Goal: Answer question/provide support: Share knowledge or assist other users

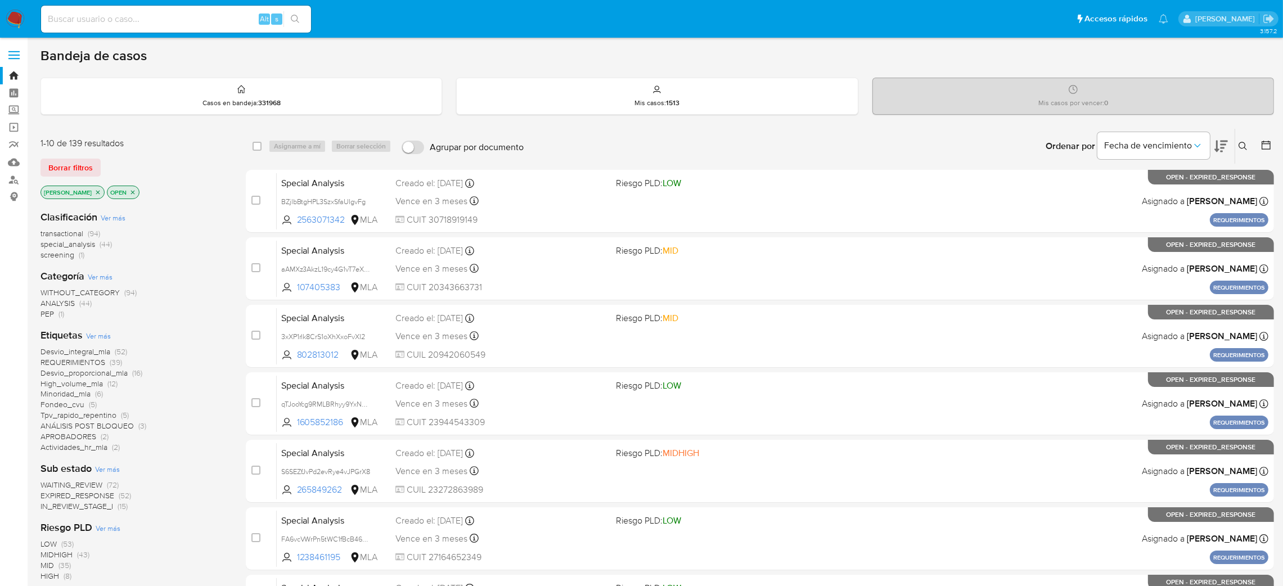
click at [171, 19] on input at bounding box center [176, 19] width 270 height 15
paste input "npvPLsooJzt1zDX6KESrECdq"
type input "npvPLsooJzt1zDX6KESrECdq"
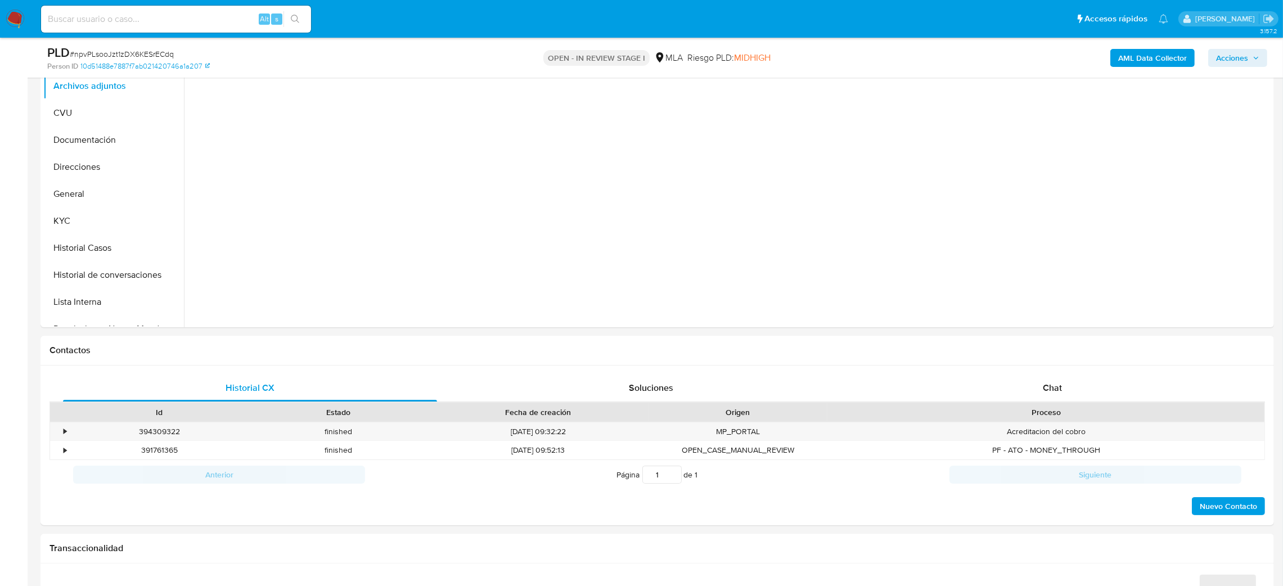
scroll to position [84, 0]
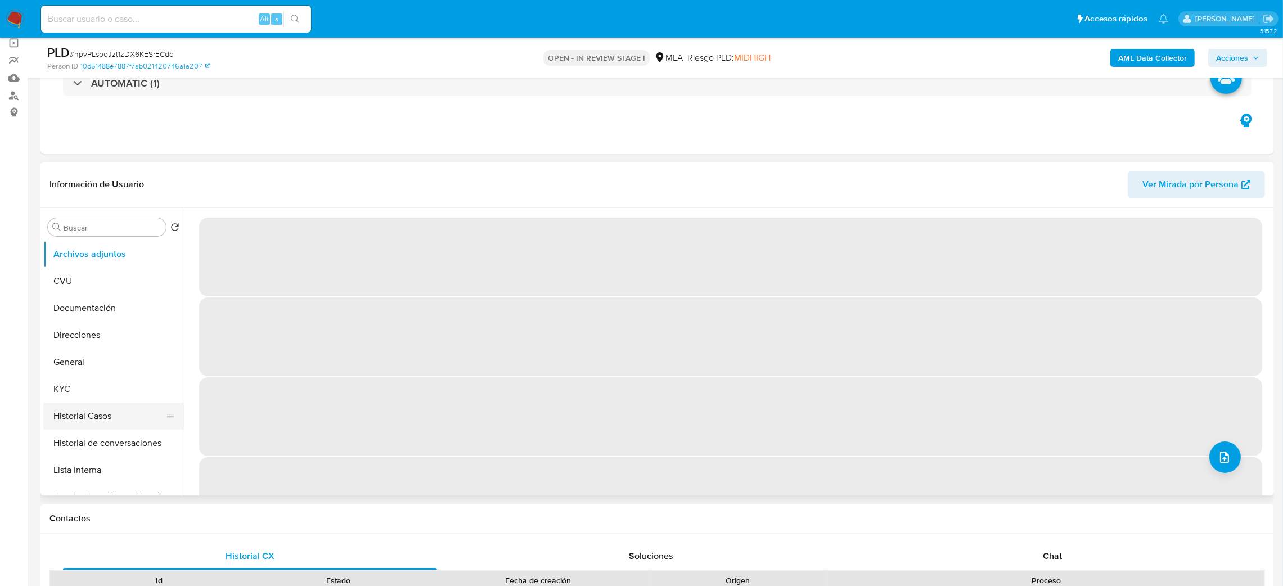
select select "10"
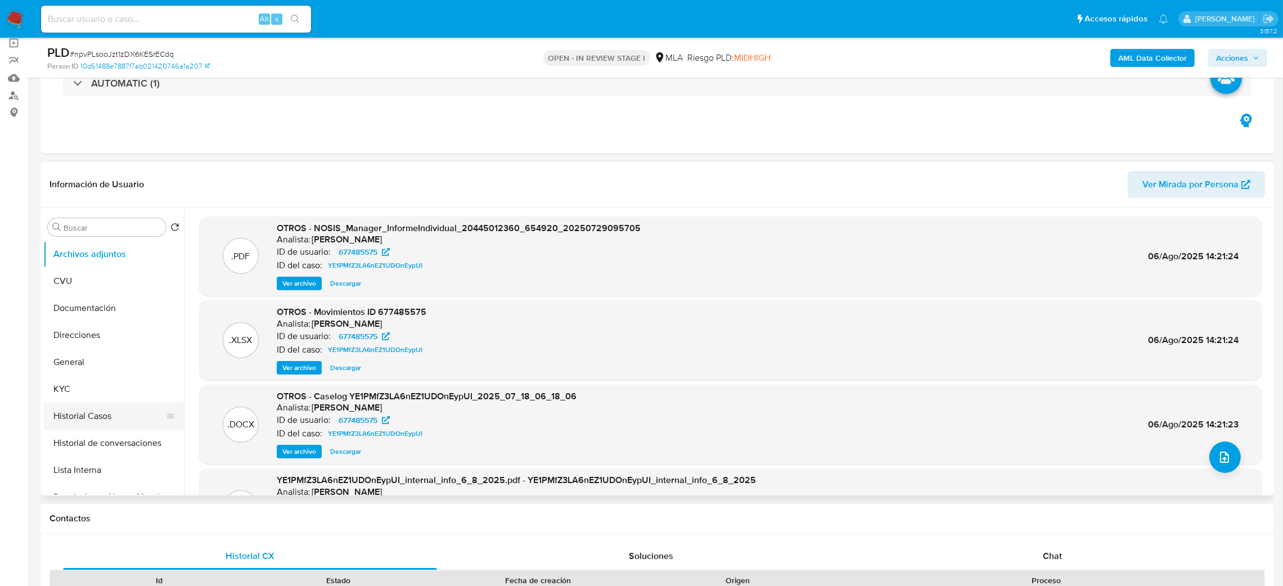
click at [75, 413] on button "Historial Casos" at bounding box center [109, 416] width 132 height 27
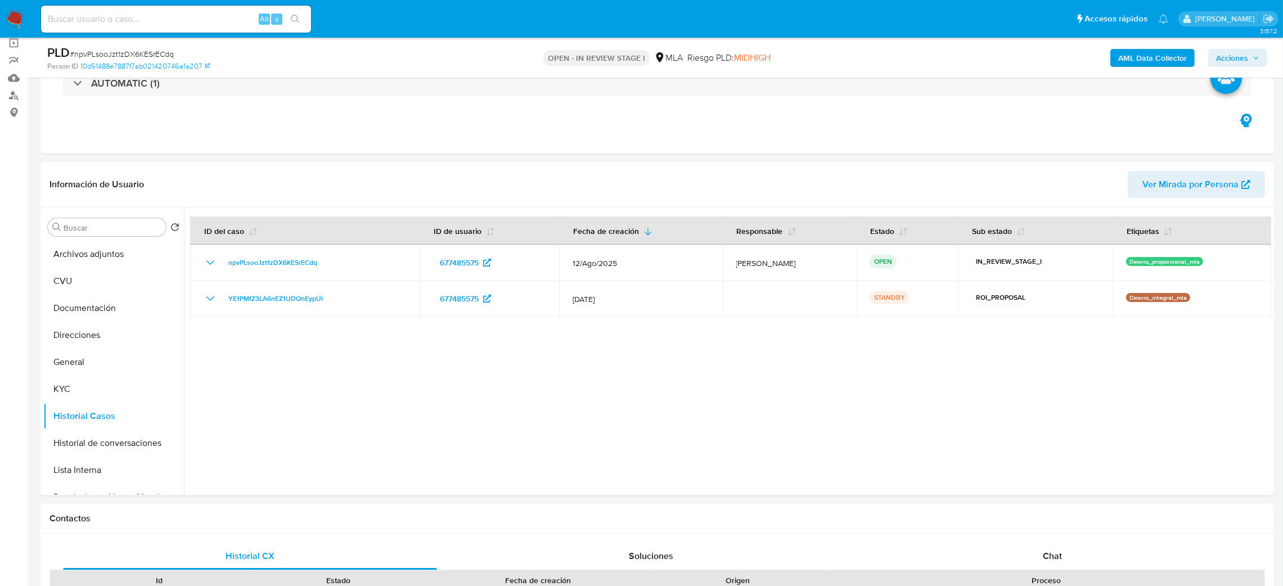
click at [155, 13] on input at bounding box center [176, 19] width 270 height 15
paste input "F9EL7aBq1q5g1splCtKNZfCF"
type input "F9EL7aBq1q5g1splCtKNZfCF"
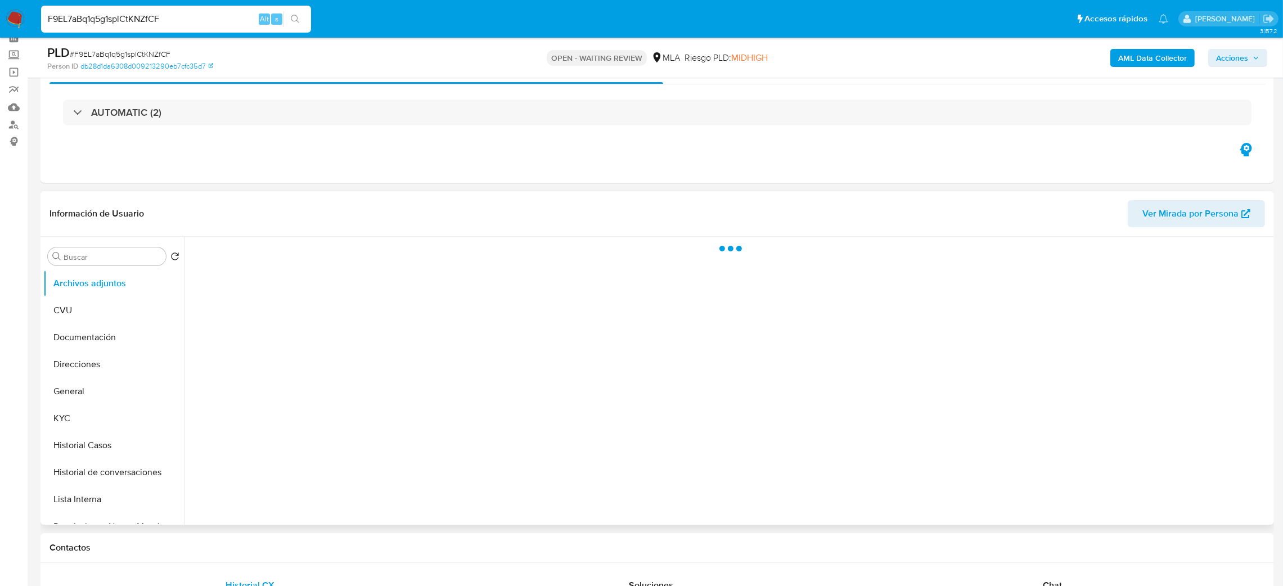
scroll to position [84, 0]
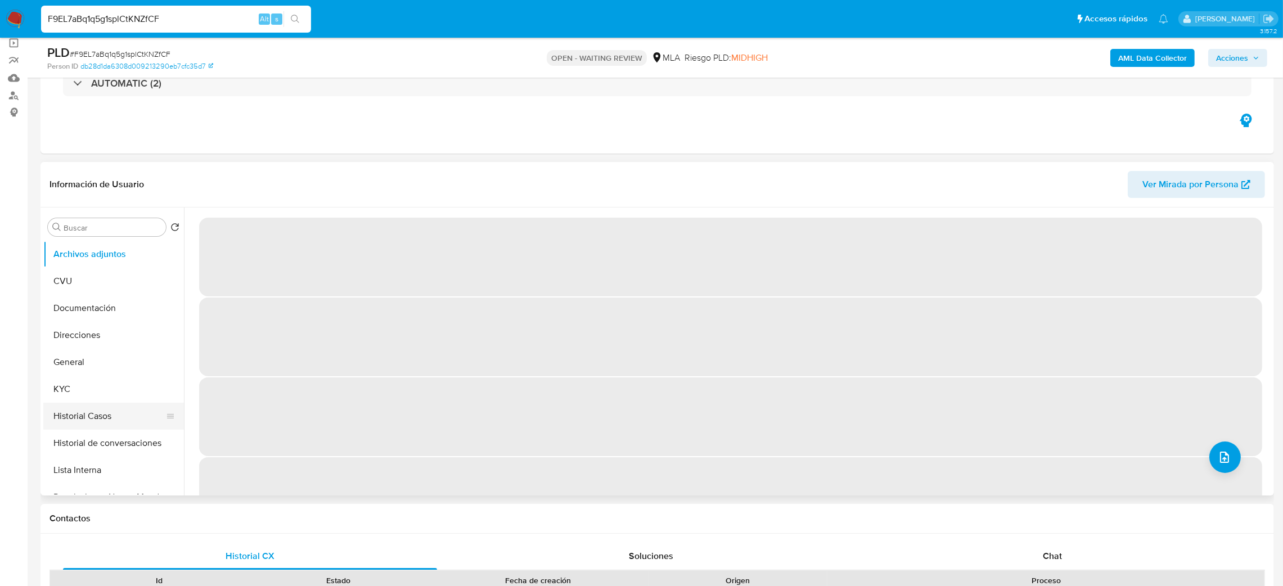
select select "10"
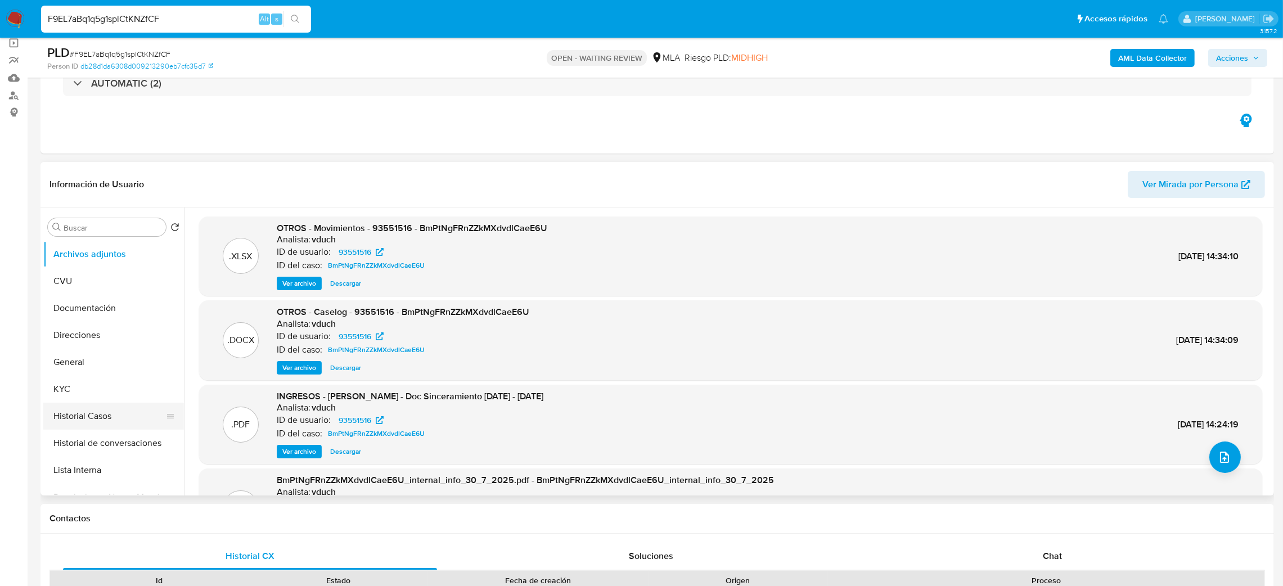
click at [44, 418] on button "Historial Casos" at bounding box center [109, 416] width 132 height 27
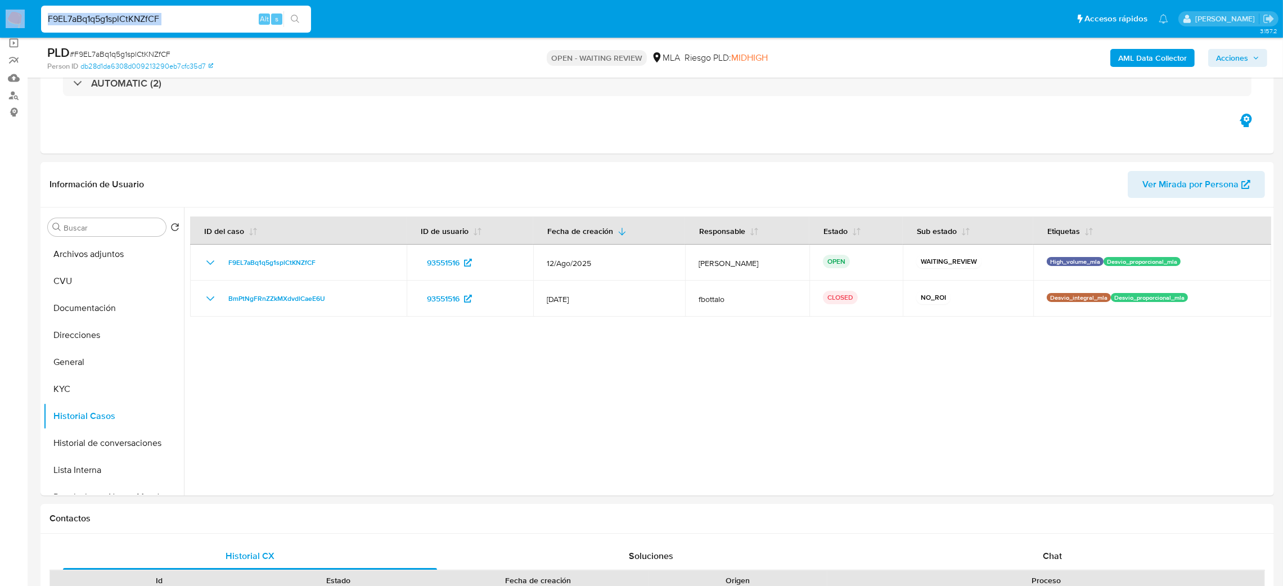
drag, startPoint x: 213, startPoint y: 10, endPoint x: 0, endPoint y: 32, distance: 214.3
click at [0, 32] on nav "Pausado Ver notificaciones F9EL7aBq1q5g1splCtKNZfCF Alt s Accesos rápidos Presi…" at bounding box center [641, 19] width 1283 height 38
click at [192, 20] on input "F9EL7aBq1q5g1splCtKNZfCF" at bounding box center [176, 19] width 270 height 15
drag, startPoint x: 161, startPoint y: 23, endPoint x: 0, endPoint y: 26, distance: 161.4
click at [0, 26] on nav "Pausado Ver notificaciones F9EL7aBq1q5g1splCtKNZfCF Alt s Accesos rápidos Presi…" at bounding box center [641, 19] width 1283 height 38
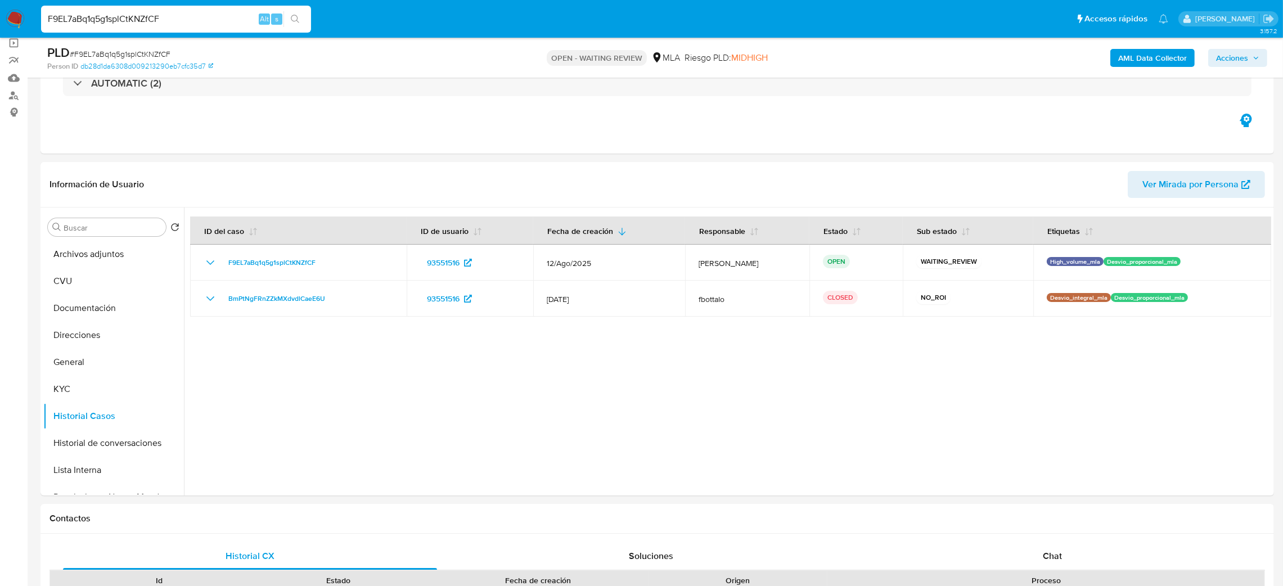
paste input "wWw7kFkRUpl2zq6BOXv8KO0l"
type input "wWw7kFkRUpl2zq6BOXv8KO0l"
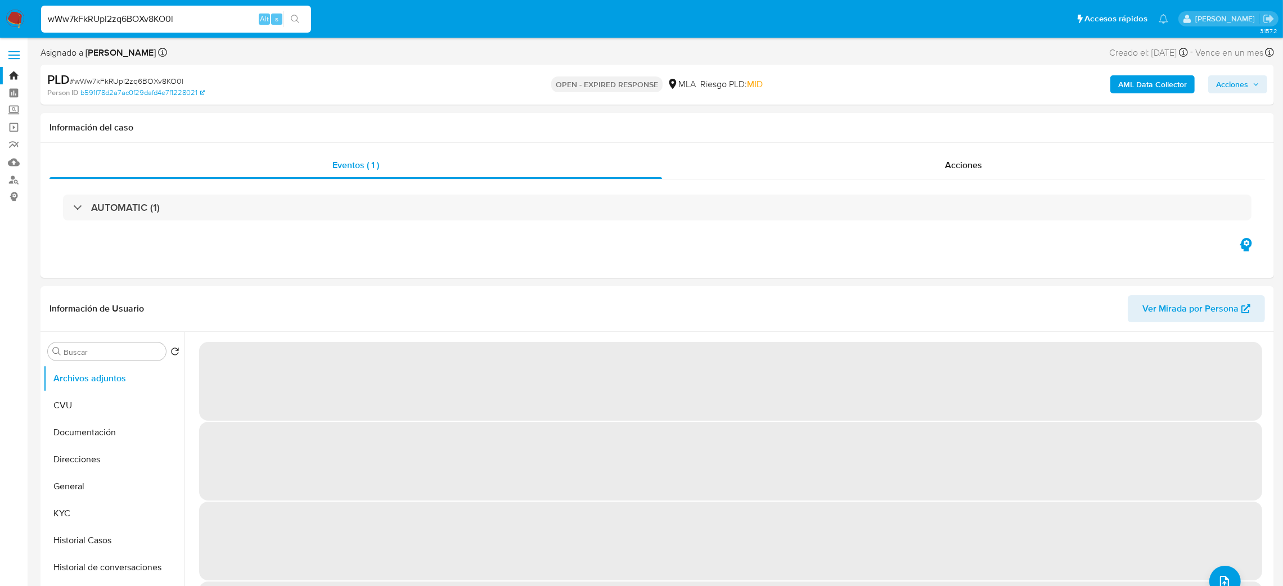
select select "10"
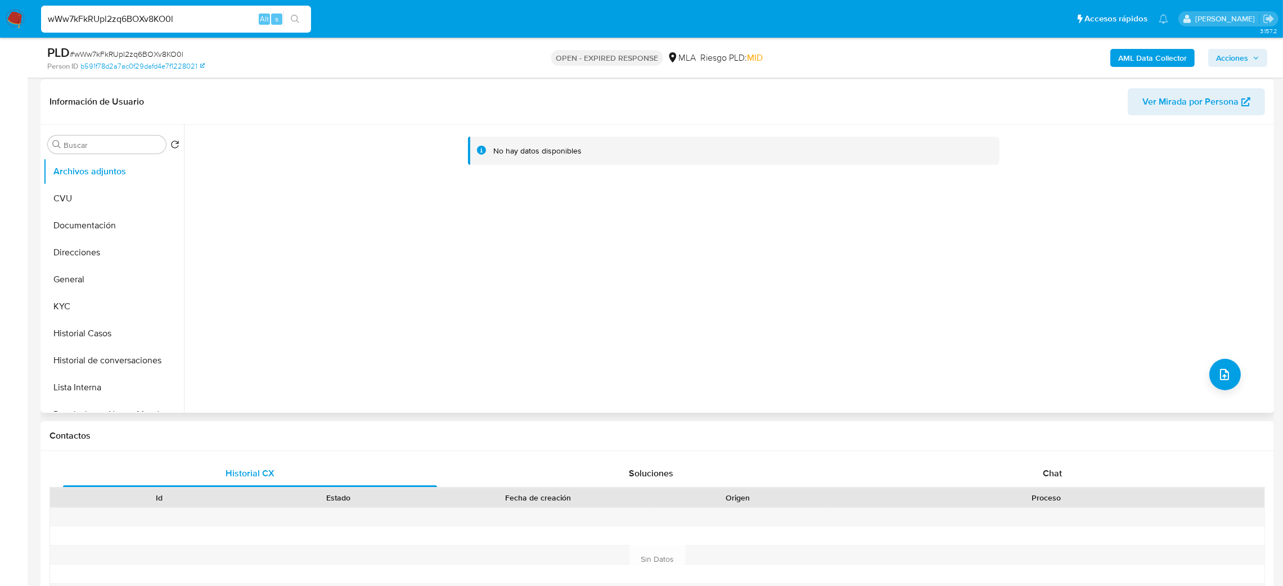
scroll to position [169, 0]
click at [98, 327] on button "Historial Casos" at bounding box center [109, 331] width 132 height 27
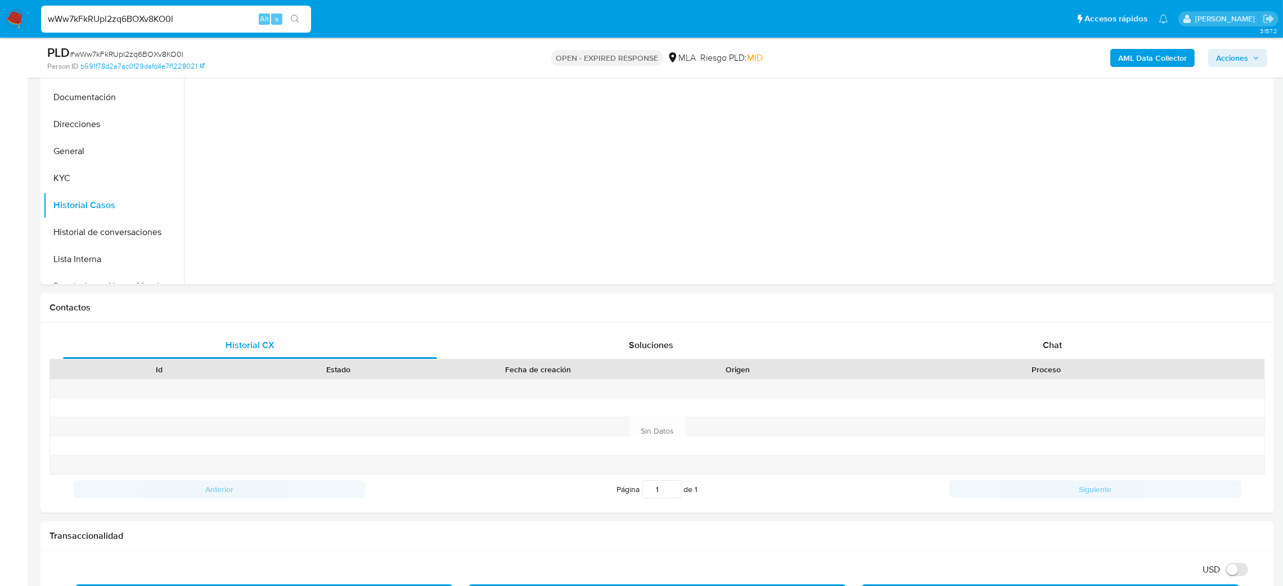
scroll to position [127, 0]
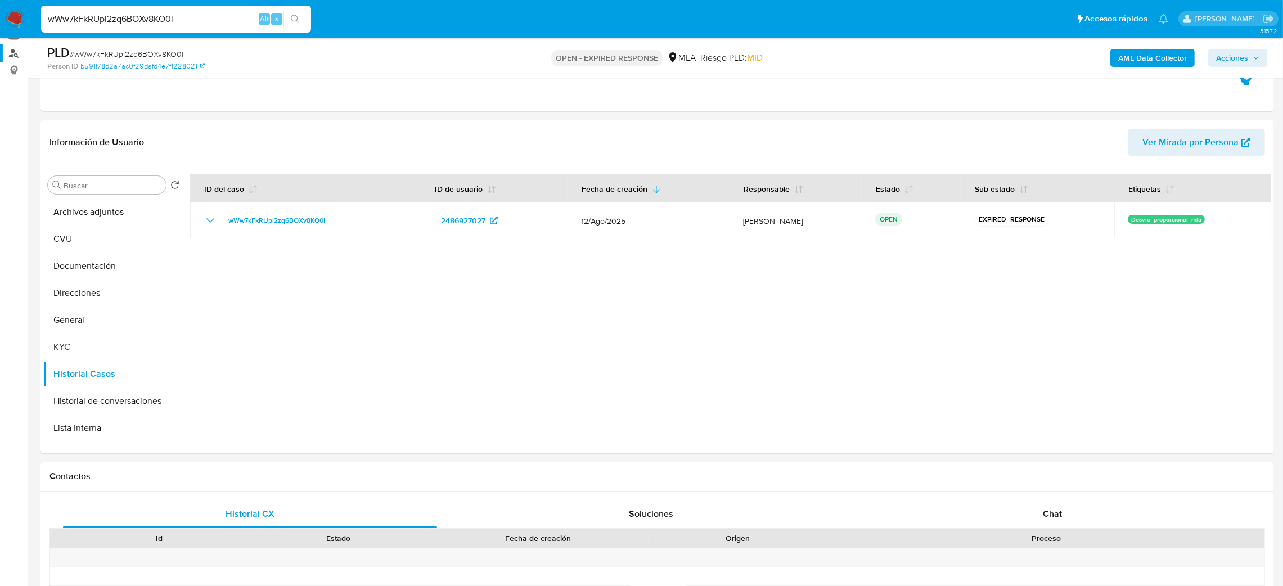
drag, startPoint x: 195, startPoint y: 12, endPoint x: 0, endPoint y: 54, distance: 199.0
paste input "ueKh4Dw372y3uGtclIceHIbj"
type input "ueKh4Dw372y3uGtclIceHIbj"
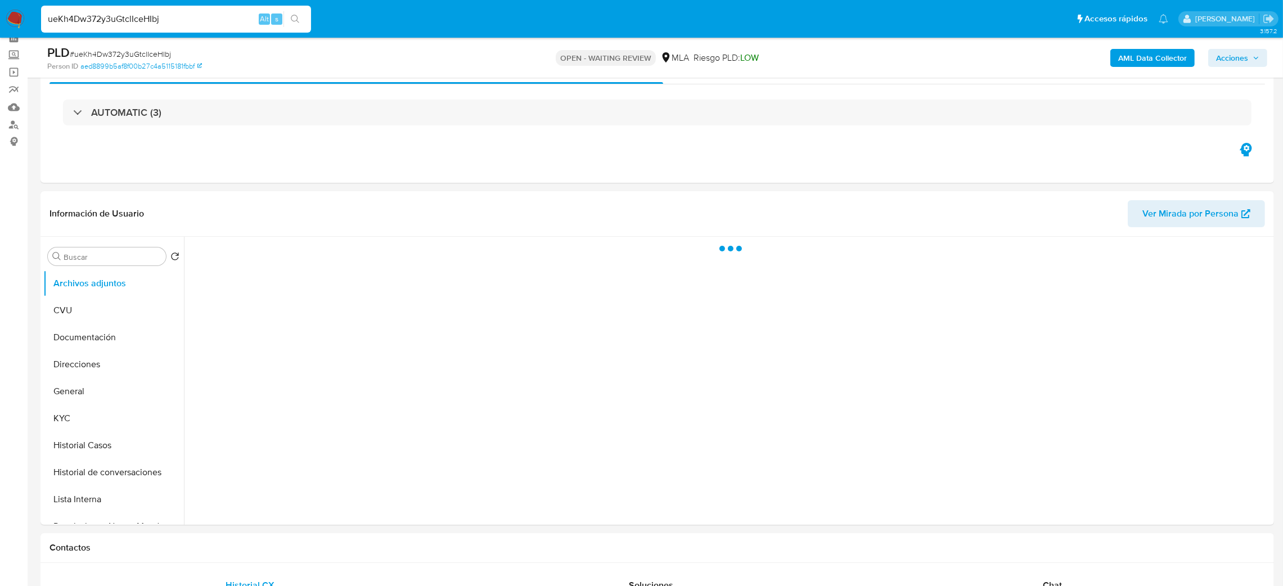
scroll to position [84, 0]
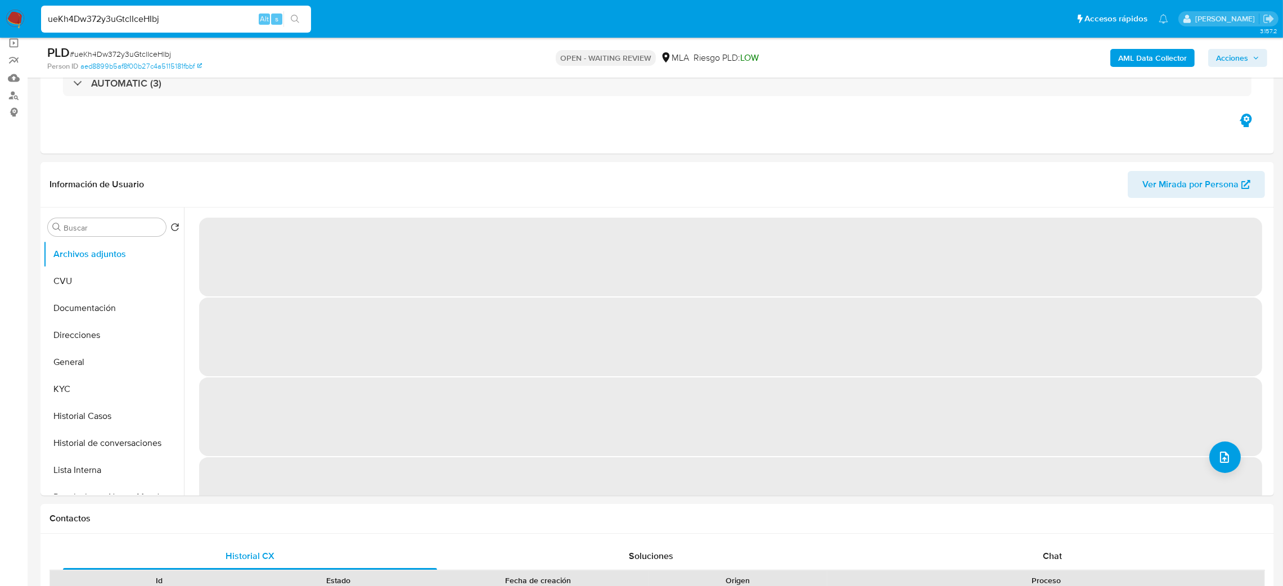
select select "10"
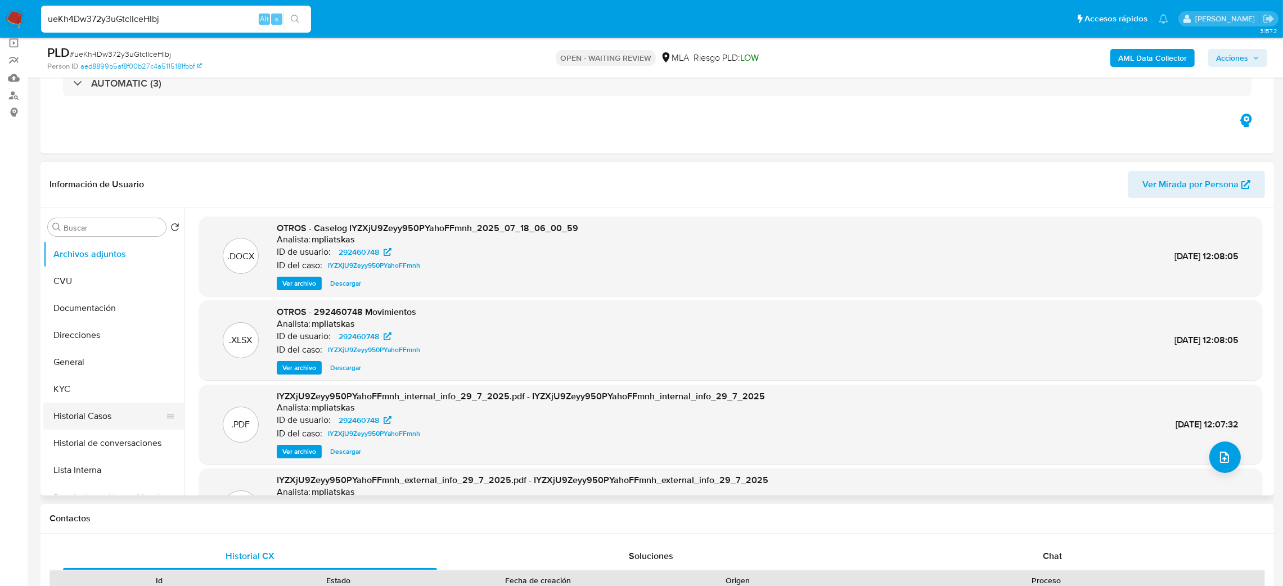
click at [116, 408] on button "Historial Casos" at bounding box center [109, 416] width 132 height 27
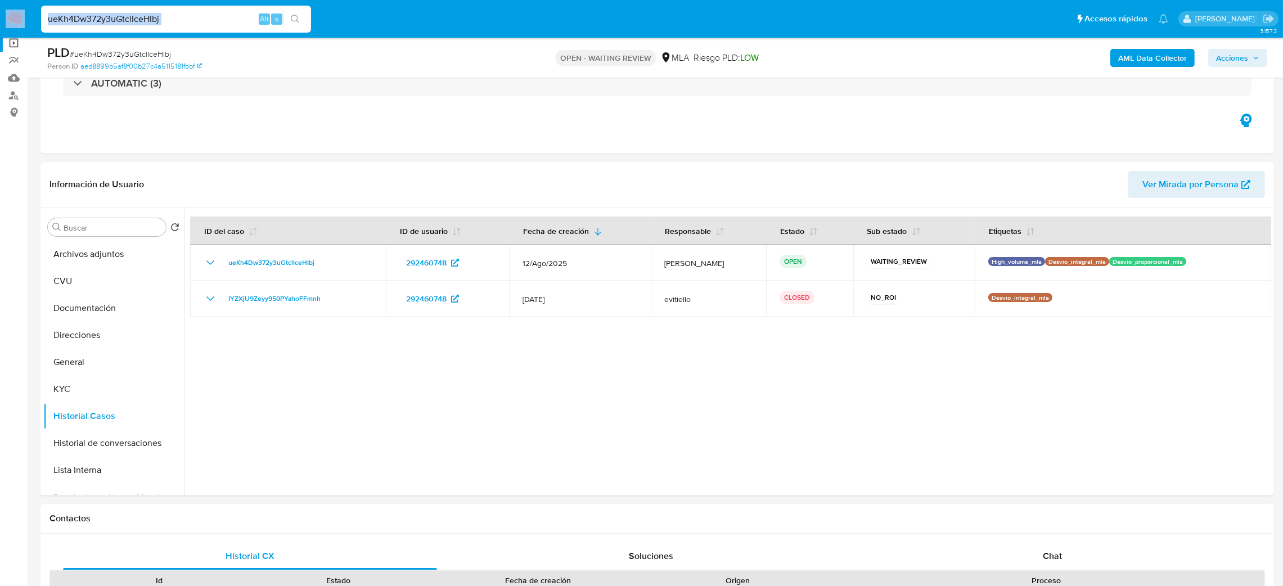
drag, startPoint x: 168, startPoint y: 28, endPoint x: 0, endPoint y: 38, distance: 168.5
click at [158, 24] on input "ueKh4Dw372y3uGtclIceHIbj" at bounding box center [176, 19] width 270 height 15
drag, startPoint x: 167, startPoint y: 19, endPoint x: 0, endPoint y: 36, distance: 167.9
click at [0, 36] on nav "Pausado Ver notificaciones ueKh4Dw372y3uGtclIceHIbj Alt s Accesos rápidos Presi…" at bounding box center [641, 19] width 1283 height 38
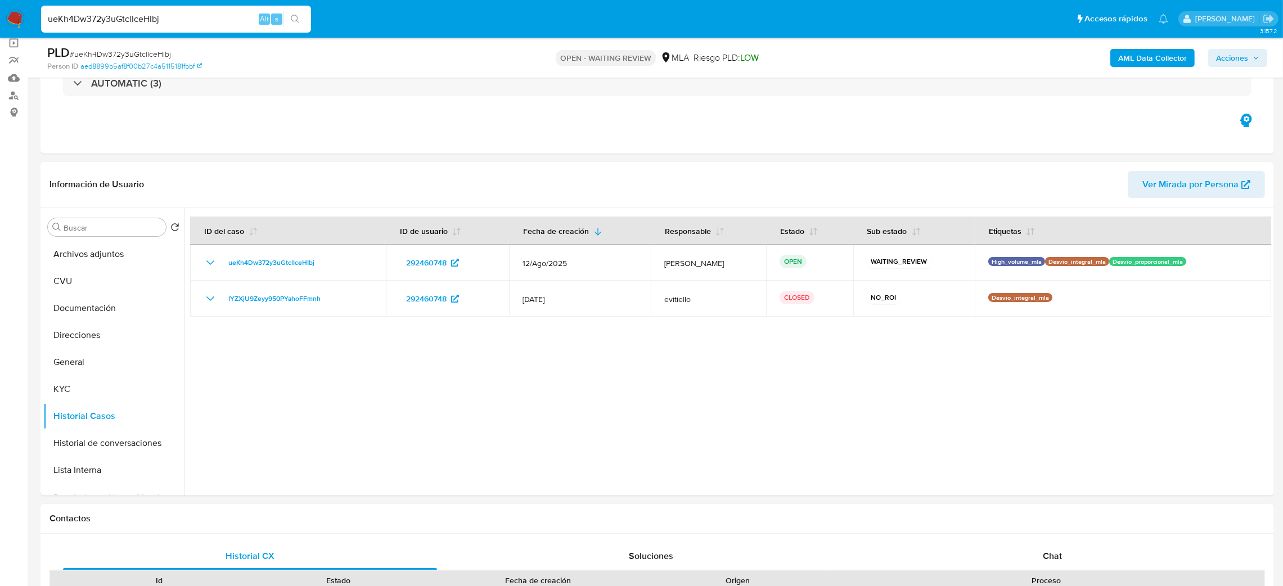
paste input "RqoaH943GgkYd4gBveue8a87"
type input "RqoaH943GgkYd4gBveue8a87"
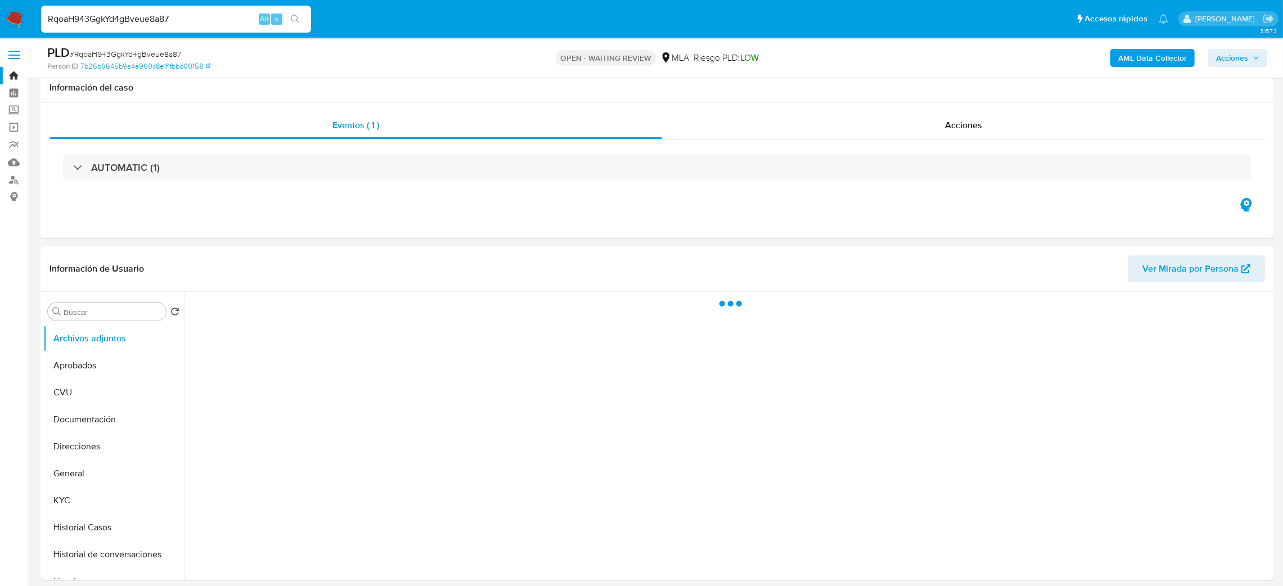
scroll to position [84, 0]
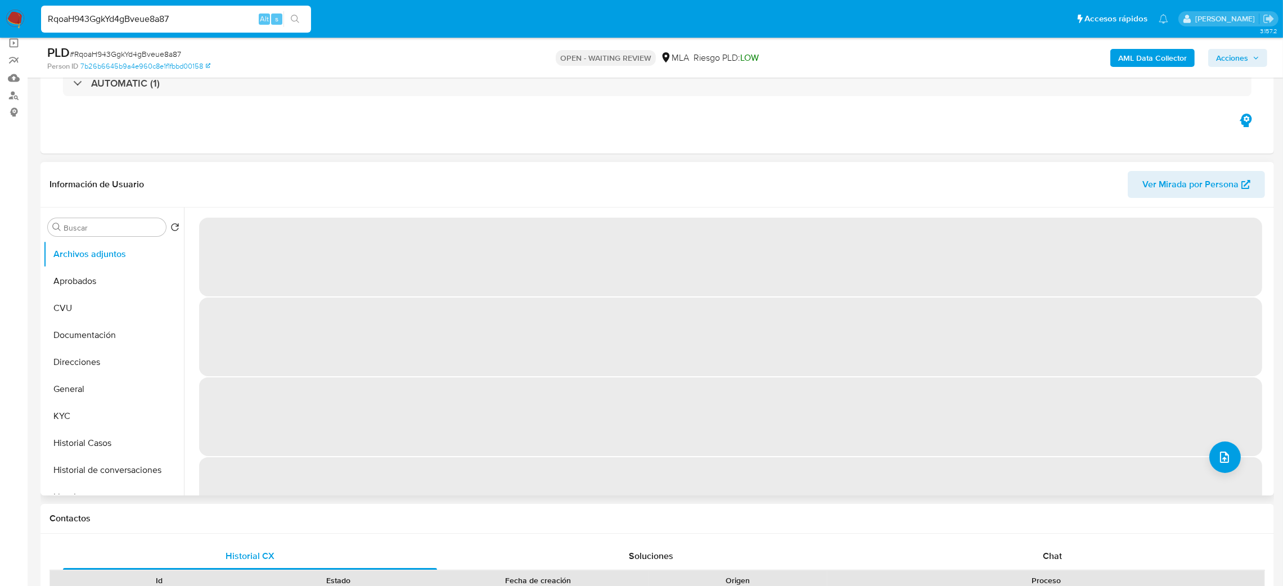
select select "10"
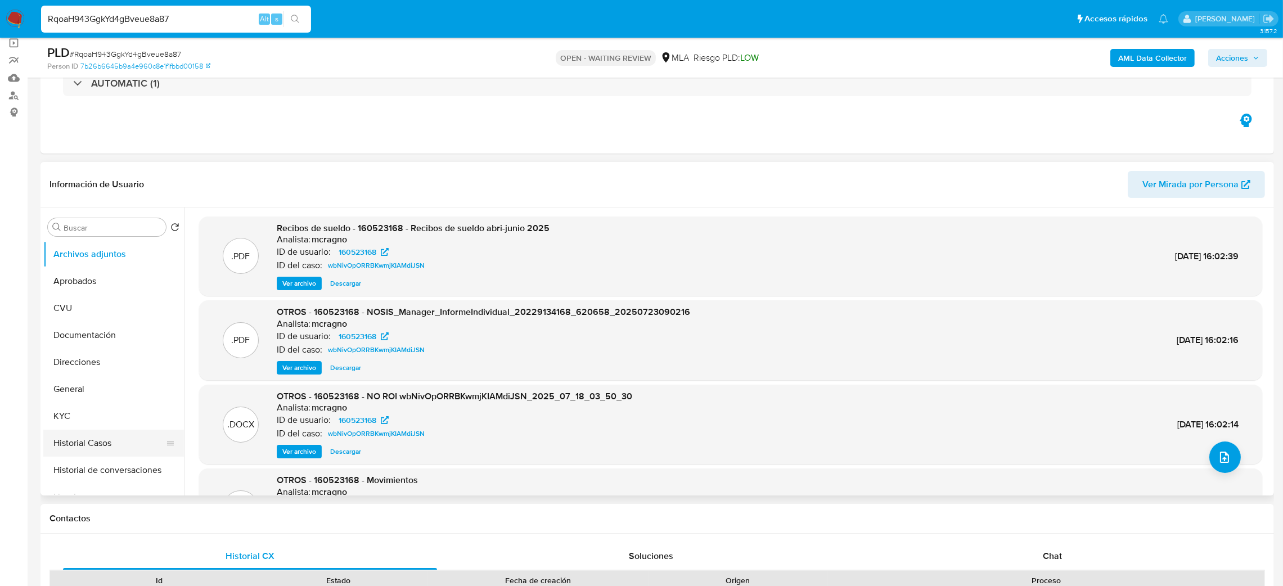
click at [92, 436] on button "Historial Casos" at bounding box center [109, 443] width 132 height 27
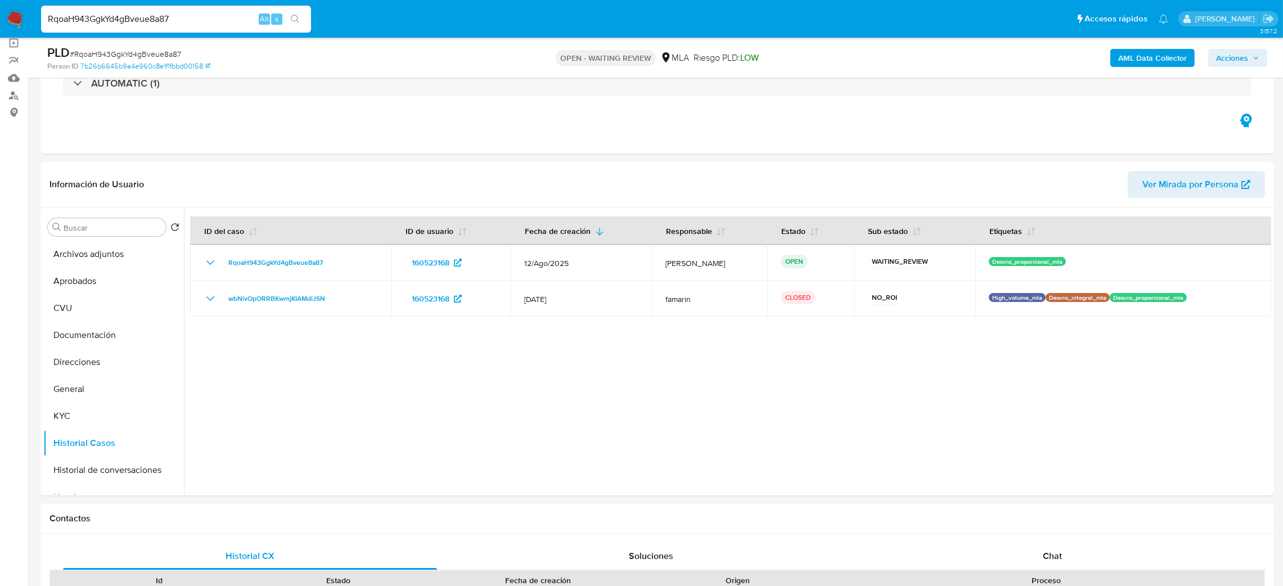
drag, startPoint x: 224, startPoint y: 16, endPoint x: 0, endPoint y: 19, distance: 224.4
click at [0, 19] on nav "Pausado Ver notificaciones RqoaH943GgkYd4gBveue8a87 Alt s Accesos rápidos Presi…" at bounding box center [641, 19] width 1283 height 38
paste input "lOuDAoZLuzT9eCbYbfrsDvBP"
type input "lOuDAoZLuzT9eCbYbfrsDvBP"
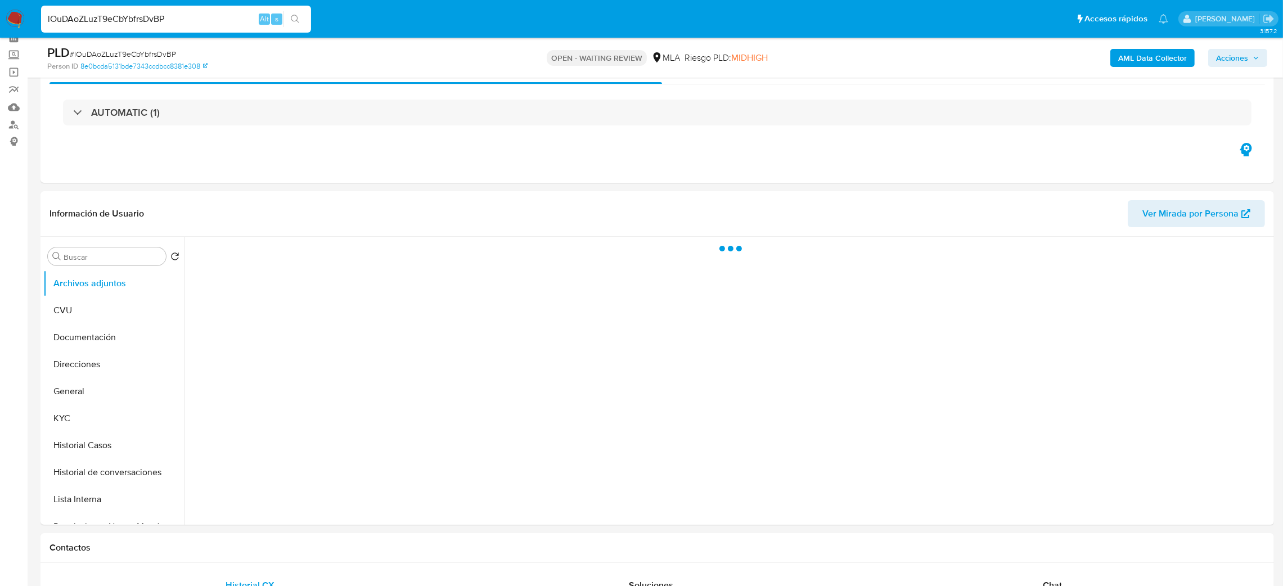
scroll to position [84, 0]
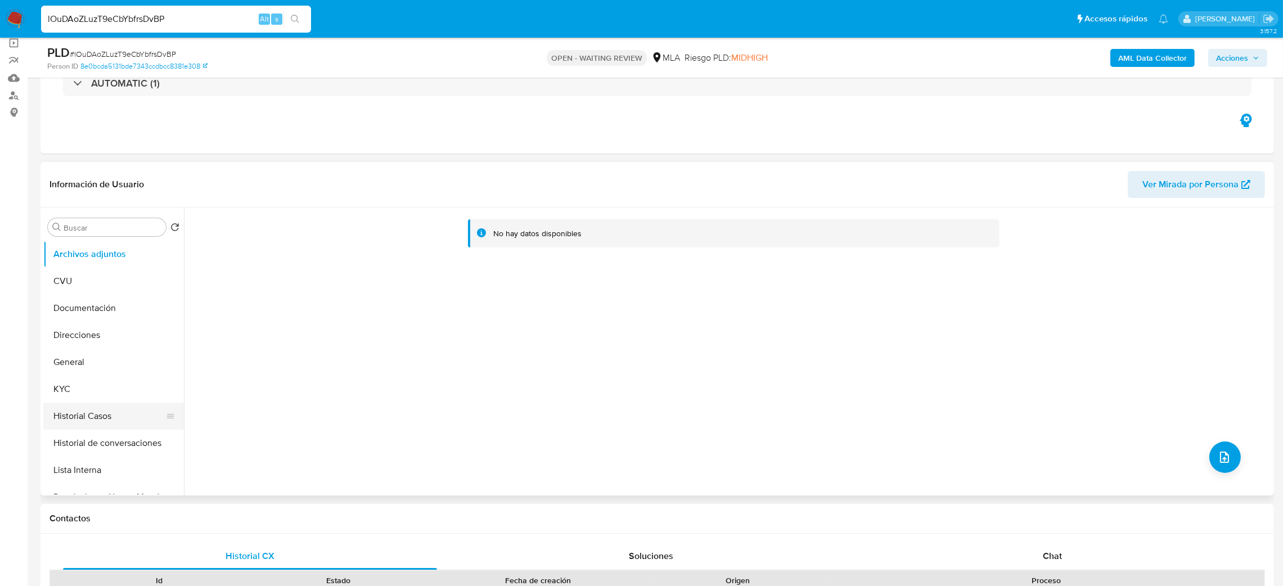
select select "10"
click at [65, 420] on button "Historial Casos" at bounding box center [109, 416] width 132 height 27
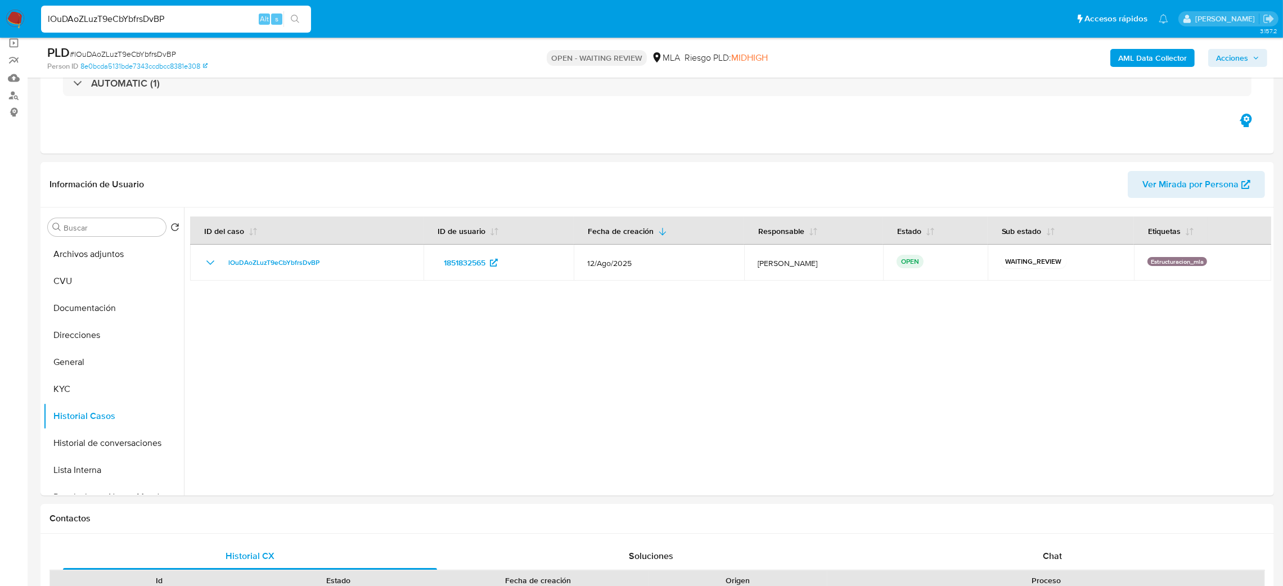
drag, startPoint x: 178, startPoint y: 12, endPoint x: 0, endPoint y: 16, distance: 177.8
click at [0, 16] on nav "Pausado Ver notificaciones lOuDAoZLuzT9eCbYbfrsDvBP Alt s Accesos rápidos Presi…" at bounding box center [641, 19] width 1283 height 38
paste input "85Rszf7ab32nhTgJv234Cdax"
type input "85Rszf7ab32nhTgJv234Cdax"
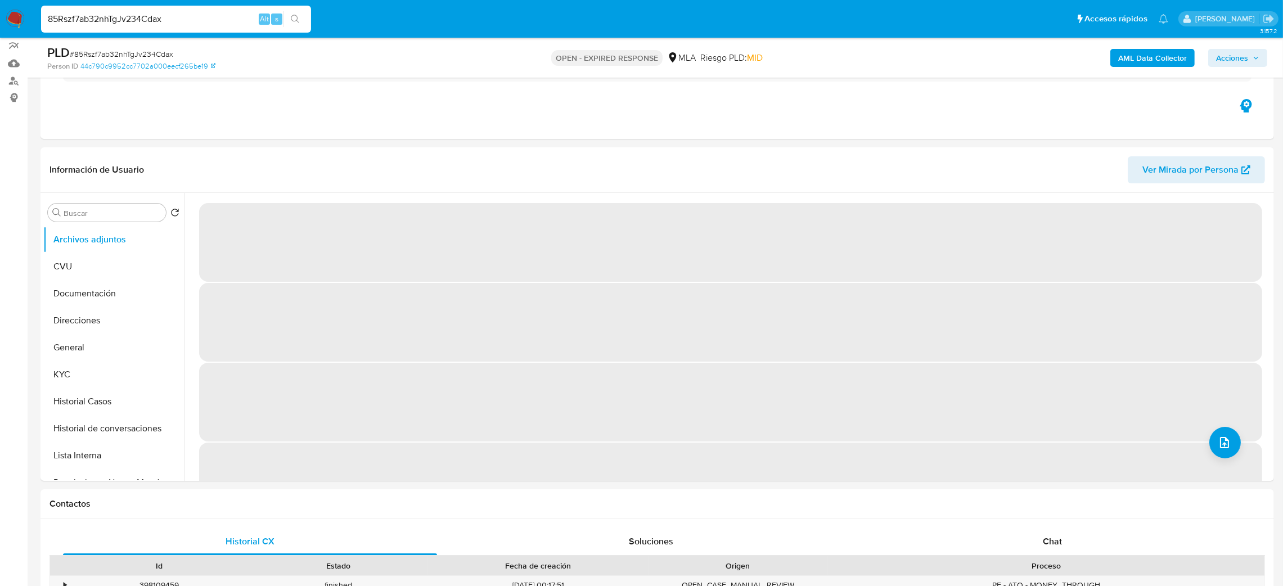
scroll to position [84, 0]
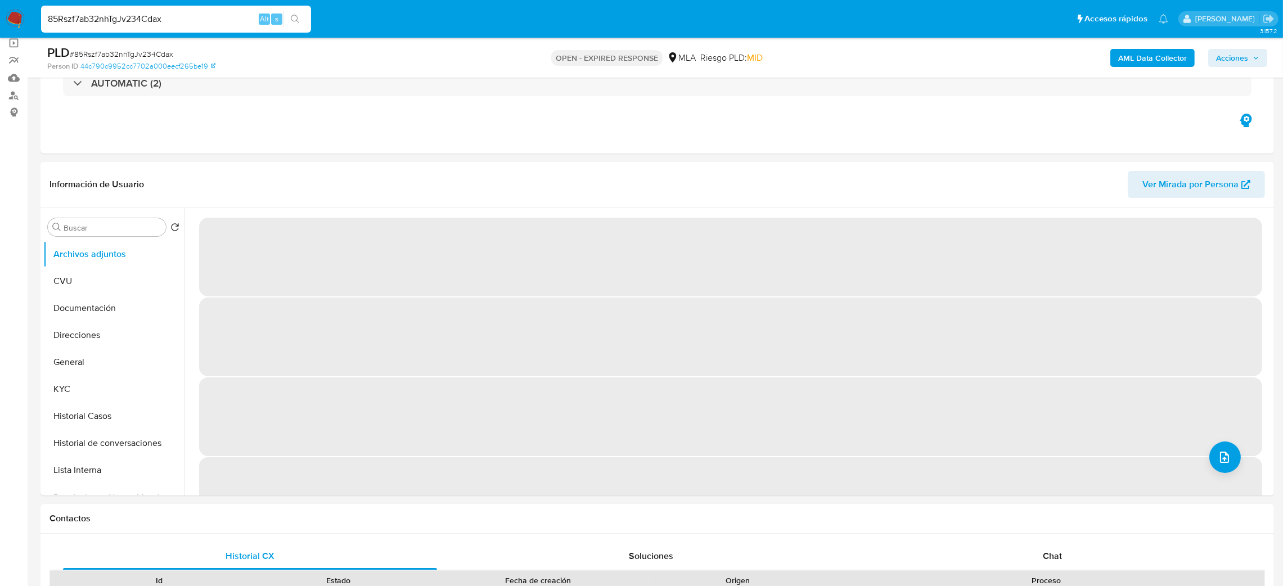
select select "10"
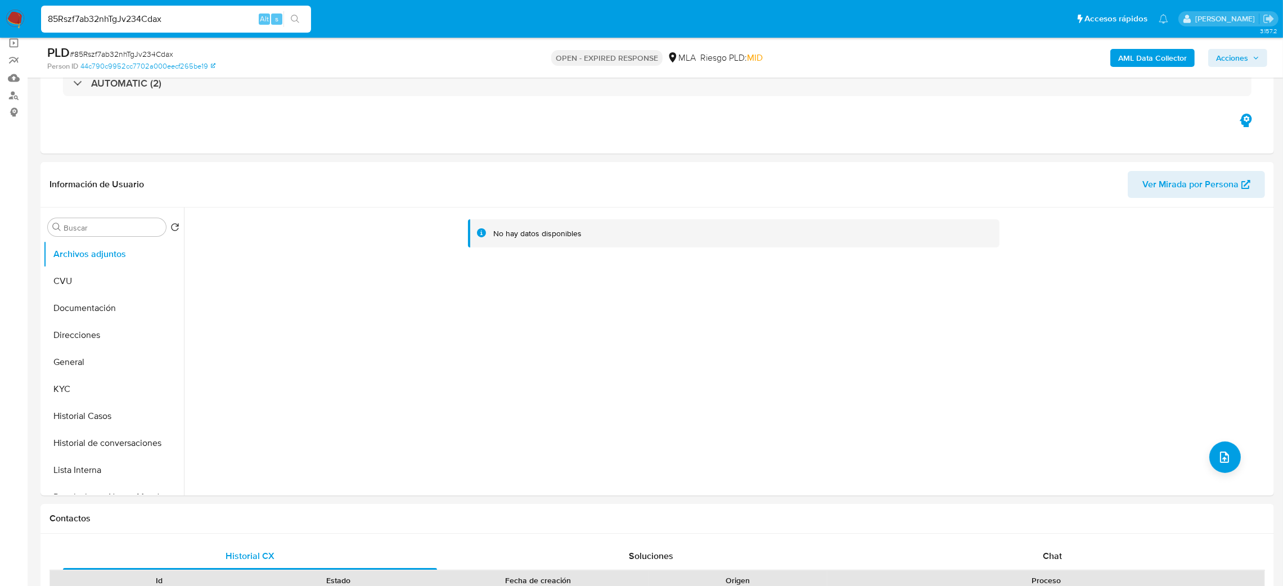
drag, startPoint x: 176, startPoint y: 18, endPoint x: 0, endPoint y: 33, distance: 176.6
click at [0, 33] on nav "Pausado Ver notificaciones 85Rszf7ab32nhTgJv234Cdax Alt s Accesos rápidos Presi…" at bounding box center [641, 19] width 1283 height 38
paste input "SrarPqJMTq8NvtQsDbsZfNYp"
type input "SrarPqJMTq8NvtQsDbsZfNYp"
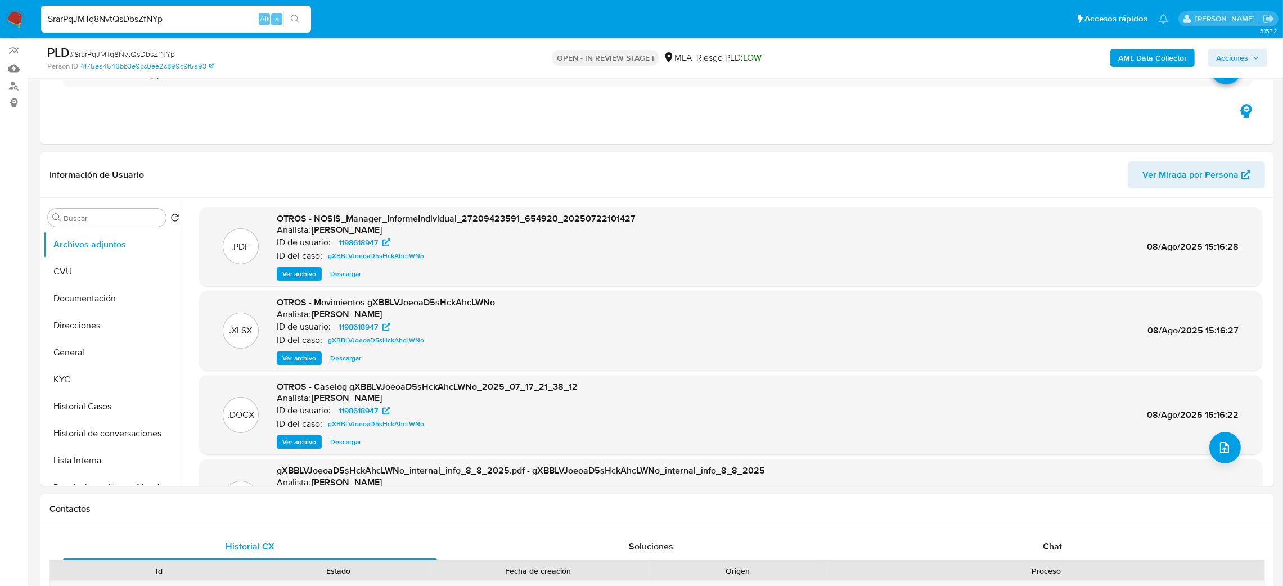
select select "10"
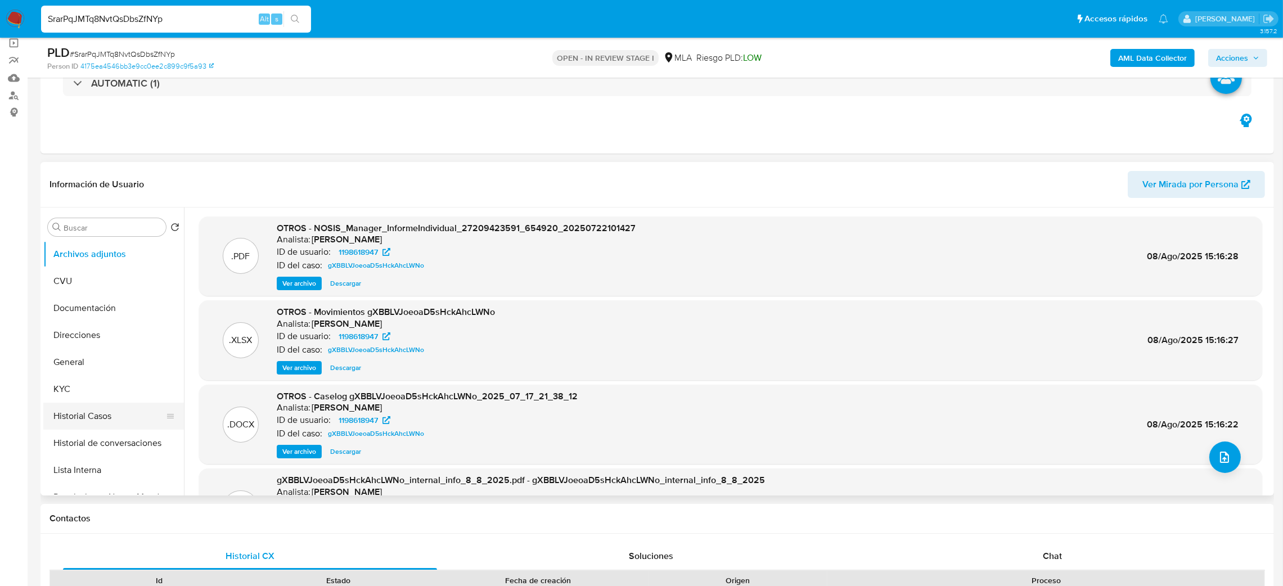
click at [100, 412] on button "Historial Casos" at bounding box center [109, 416] width 132 height 27
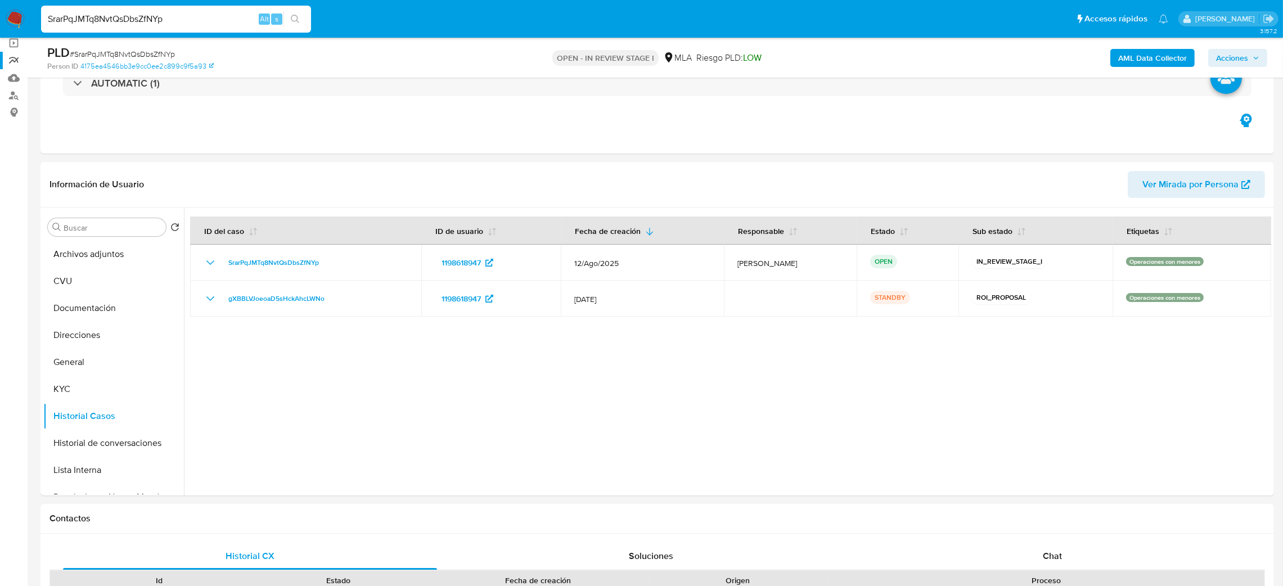
drag, startPoint x: 214, startPoint y: 16, endPoint x: 0, endPoint y: 63, distance: 219.4
paste input "kHnTmicBfJNCSjjc65n2g1Cg"
type input "kHnTmicBfJNCSjjc65n2g1Cg"
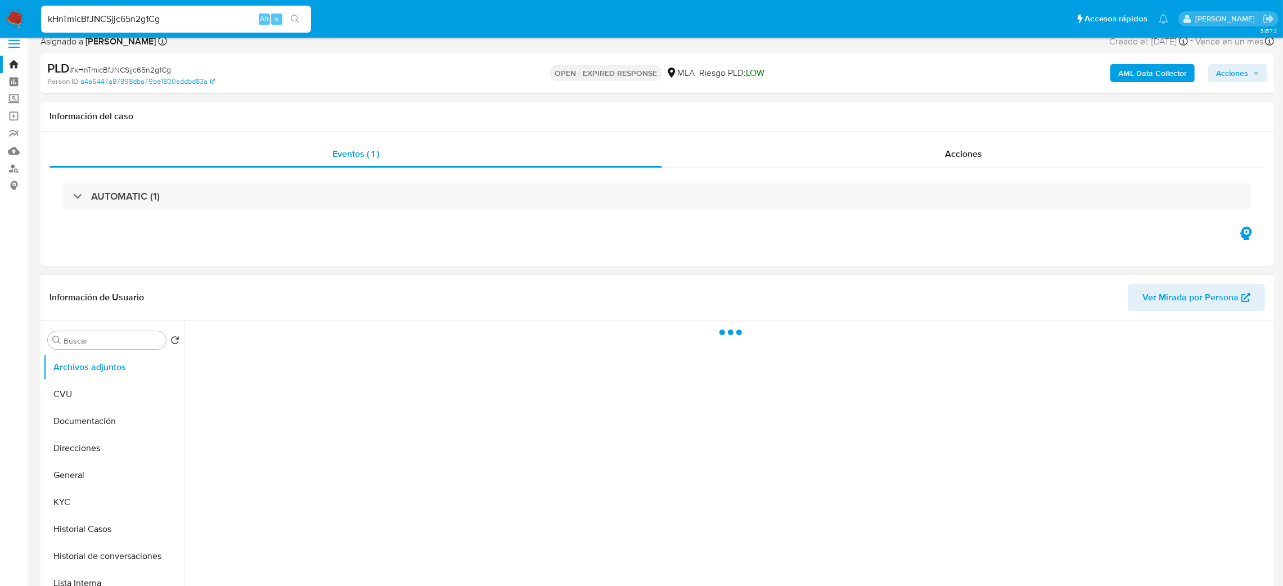
scroll to position [169, 0]
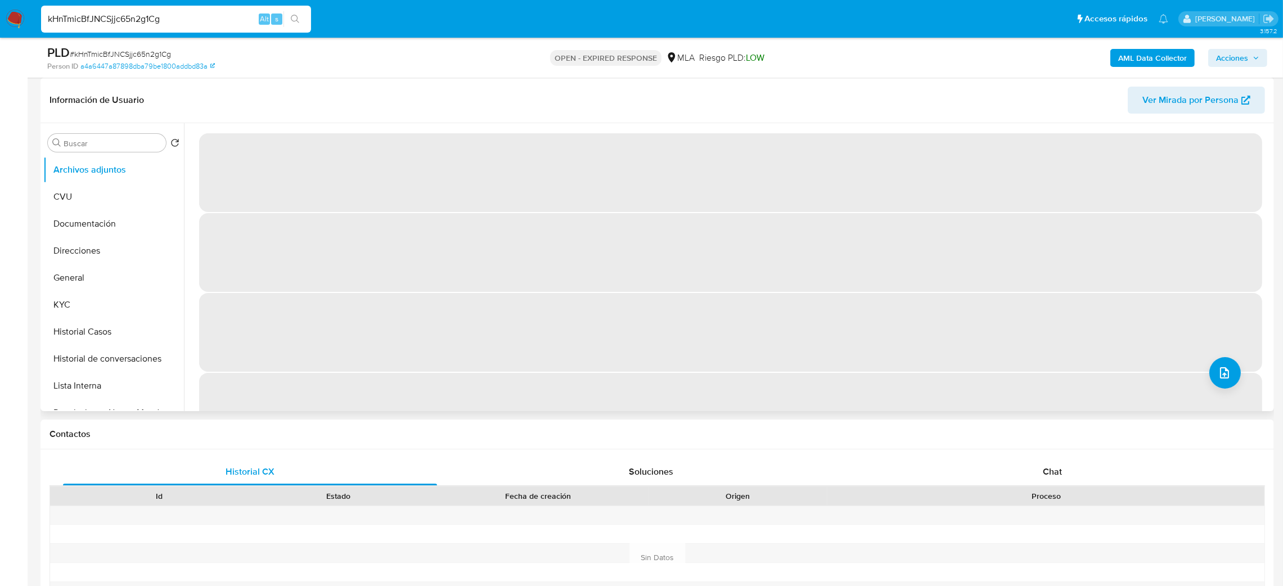
select select "10"
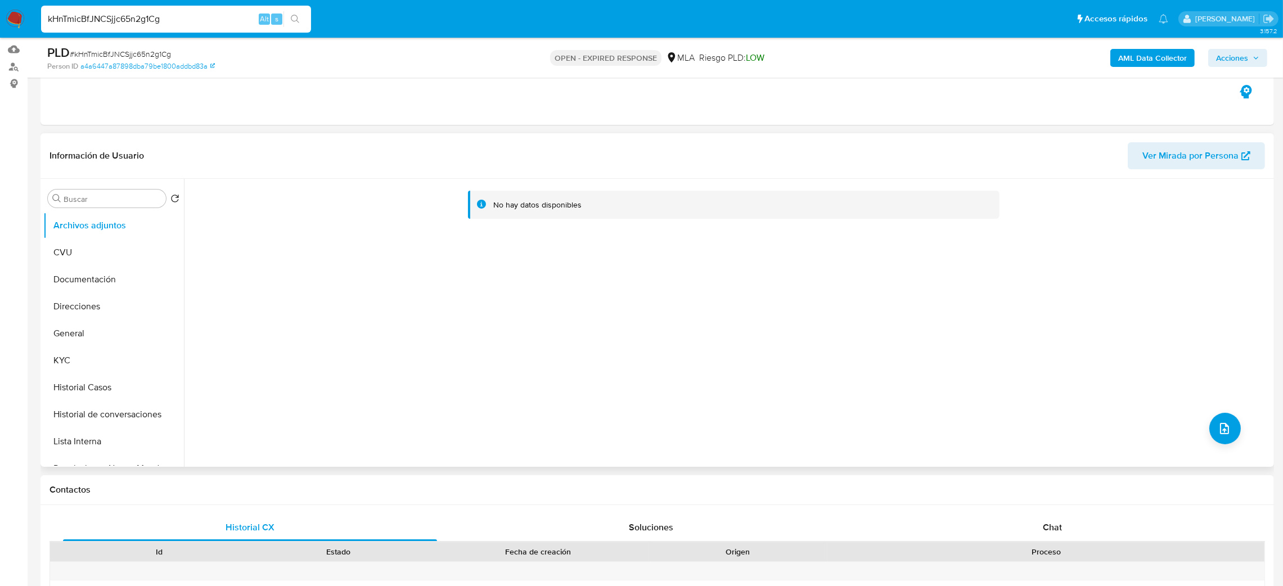
scroll to position [84, 0]
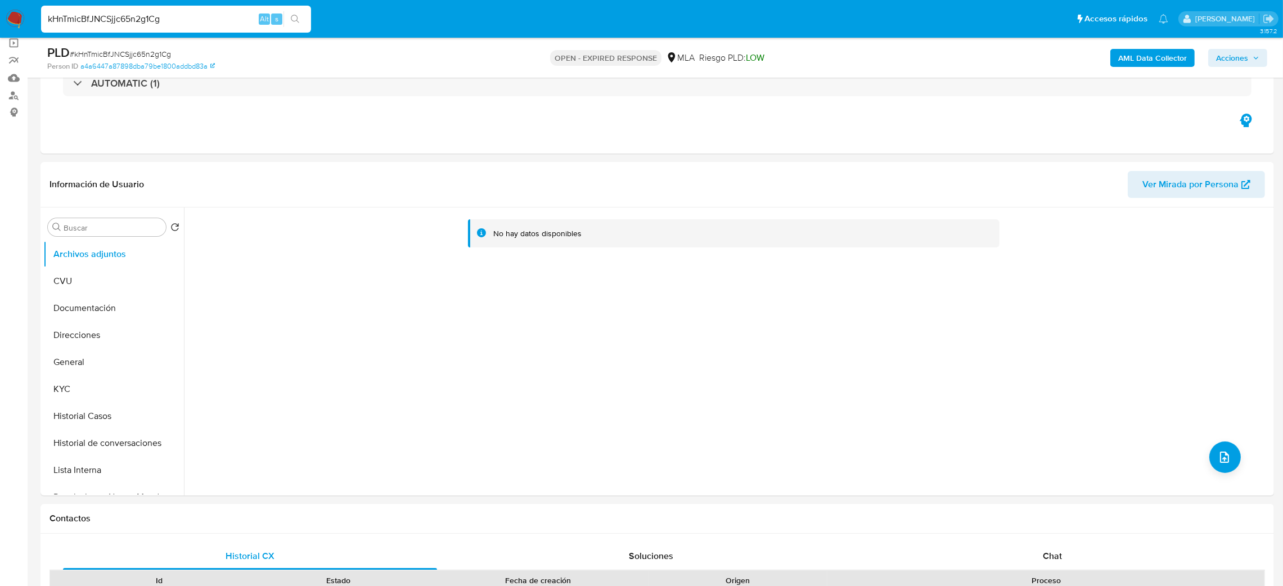
drag, startPoint x: 172, startPoint y: 22, endPoint x: 0, endPoint y: 22, distance: 171.5
click at [0, 22] on nav "Pausado Ver notificaciones kHnTmicBfJNCSjjc65n2g1Cg Alt s Accesos rápidos Presi…" at bounding box center [641, 19] width 1283 height 38
paste input "Xfoz5SeJqSkxNvjqEV2pYiSi"
type input "Xfoz5SeJqSkxNvjqEV2pYiSi"
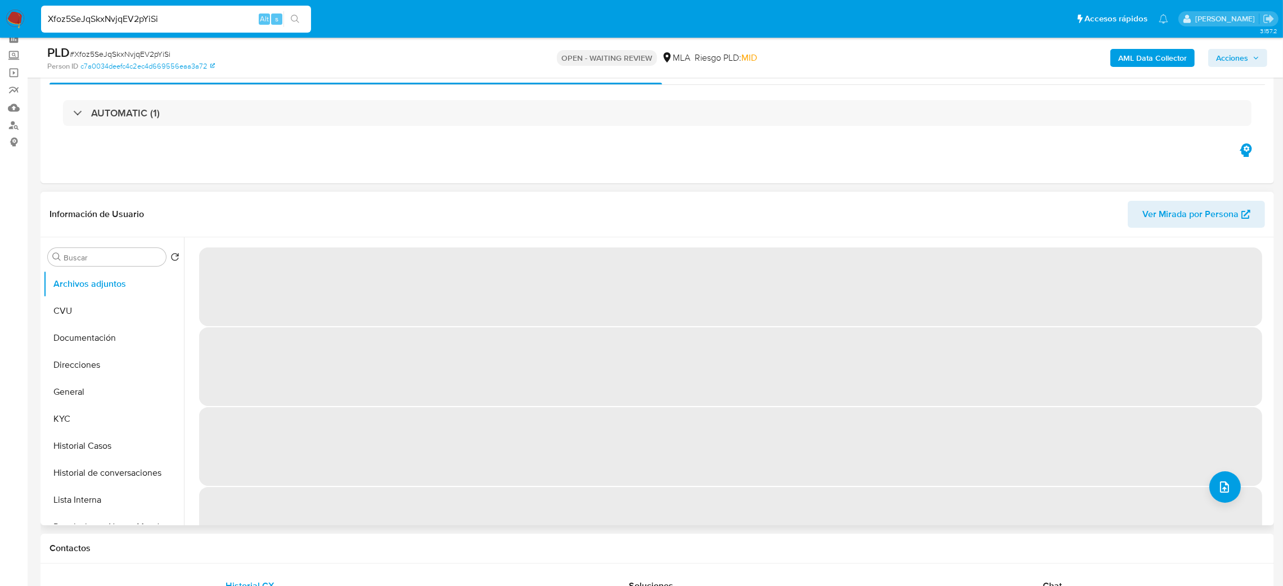
scroll to position [84, 0]
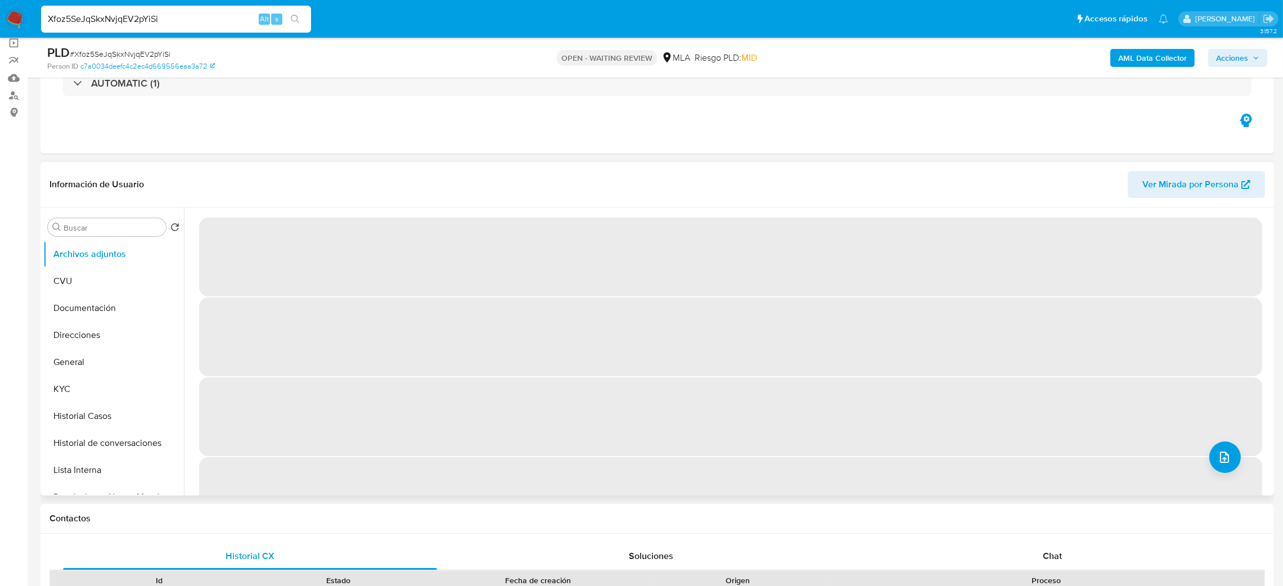
select select "10"
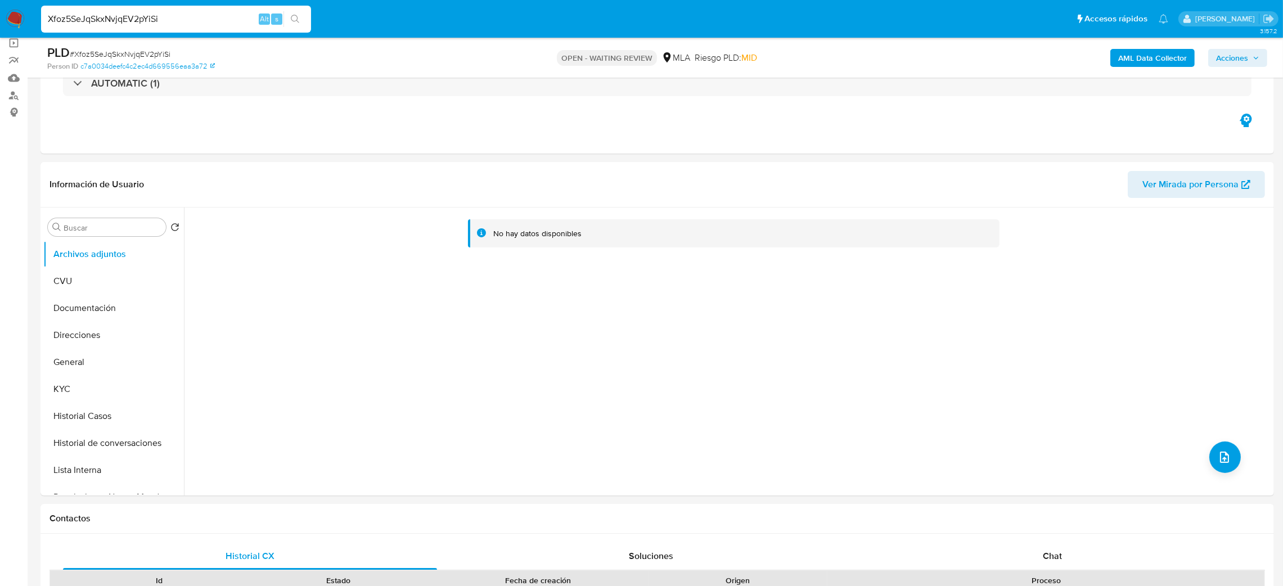
drag, startPoint x: 233, startPoint y: 15, endPoint x: 0, endPoint y: 34, distance: 234.1
click at [0, 34] on nav "Pausado Ver notificaciones Xfoz5SeJqSkxNvjqEV2pYiSi Alt s Accesos rápidos Presi…" at bounding box center [641, 19] width 1283 height 38
paste input "PM43tXWzAO8iU2LEbxNc71PV"
type input "PM43tXWzAO8iU2LEbxNc71PV"
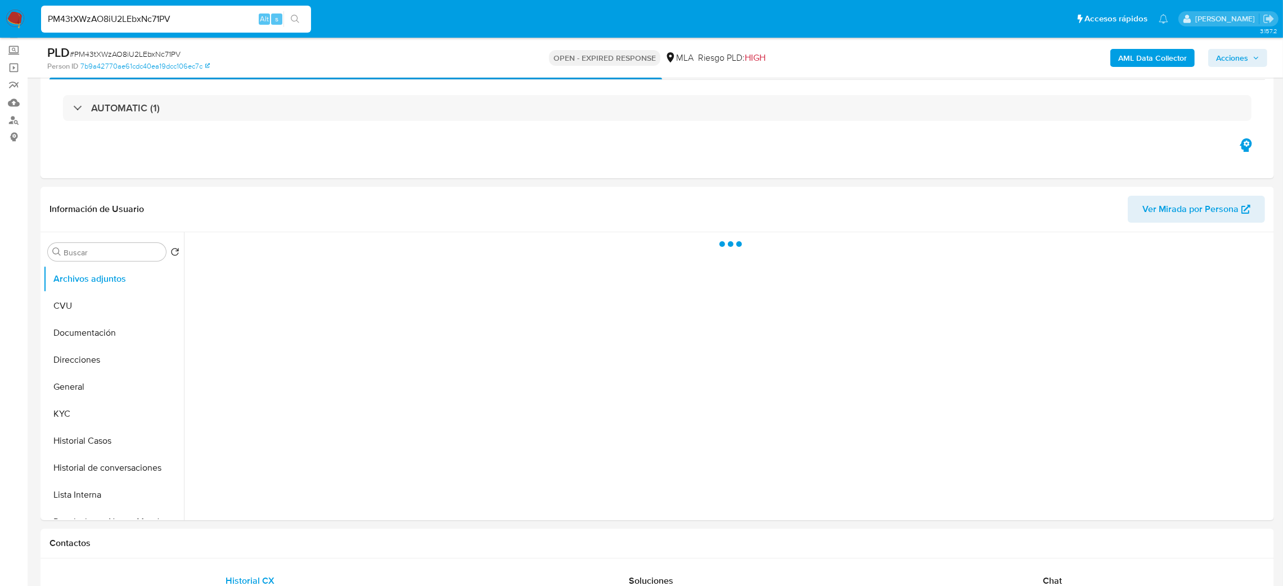
scroll to position [169, 0]
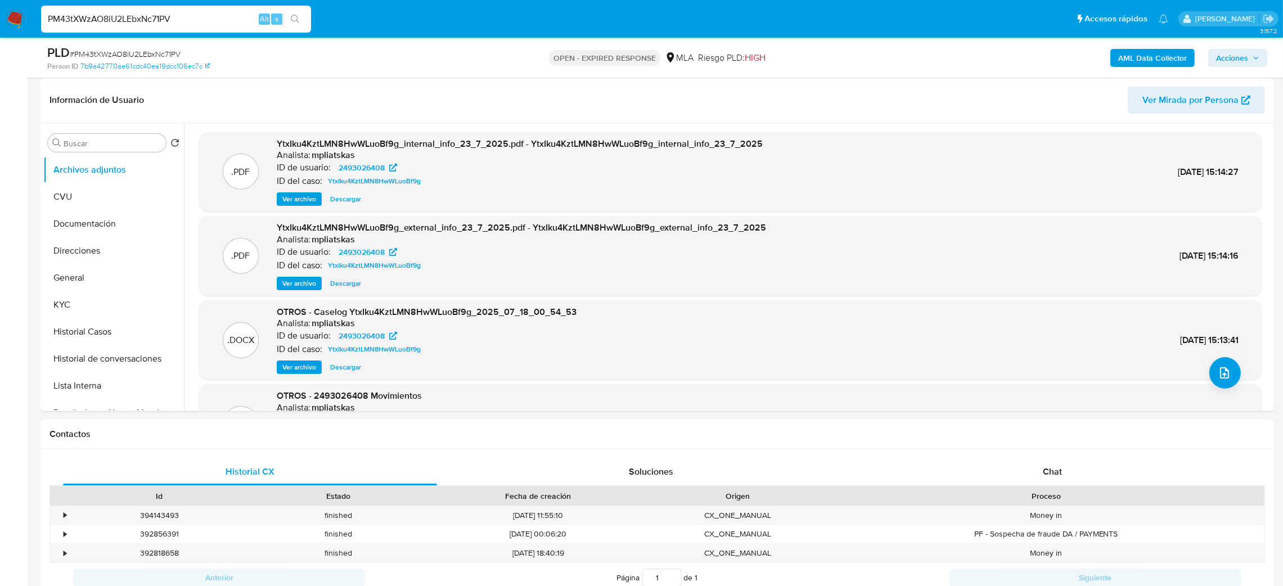
select select "10"
click at [95, 333] on button "Historial Casos" at bounding box center [109, 331] width 132 height 27
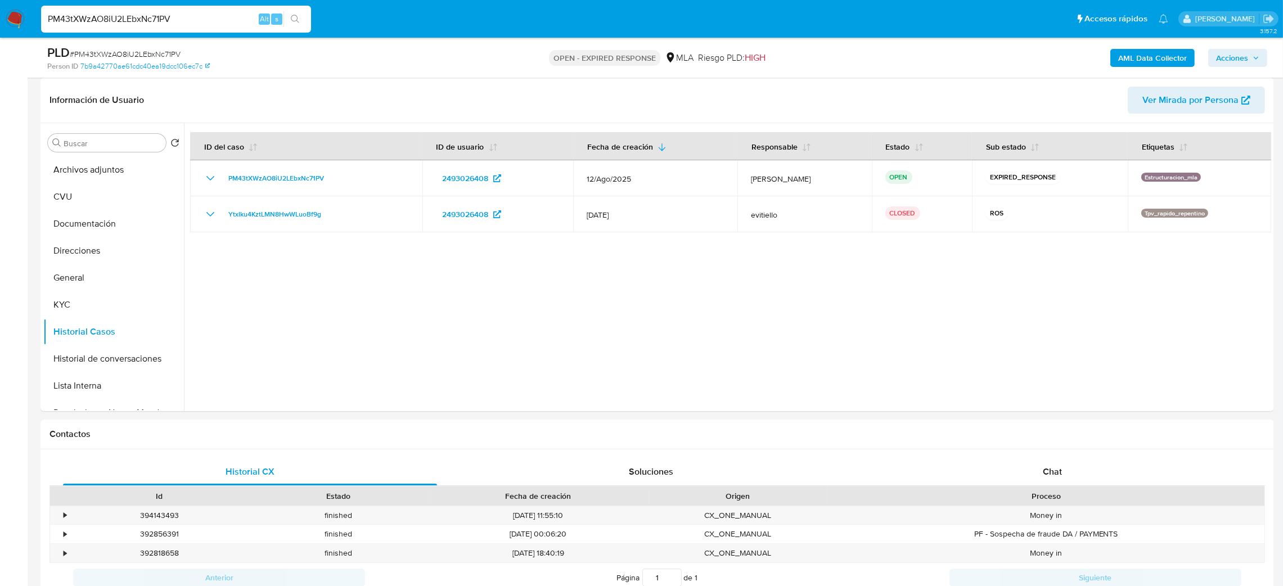
scroll to position [84, 0]
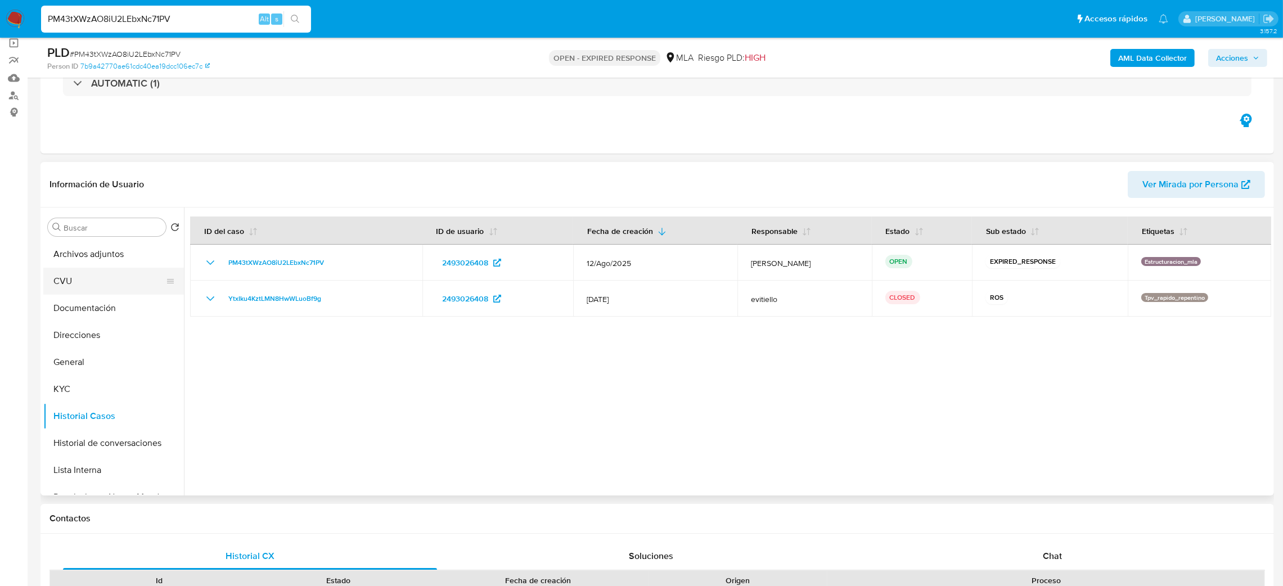
click at [87, 268] on button "CVU" at bounding box center [109, 281] width 132 height 27
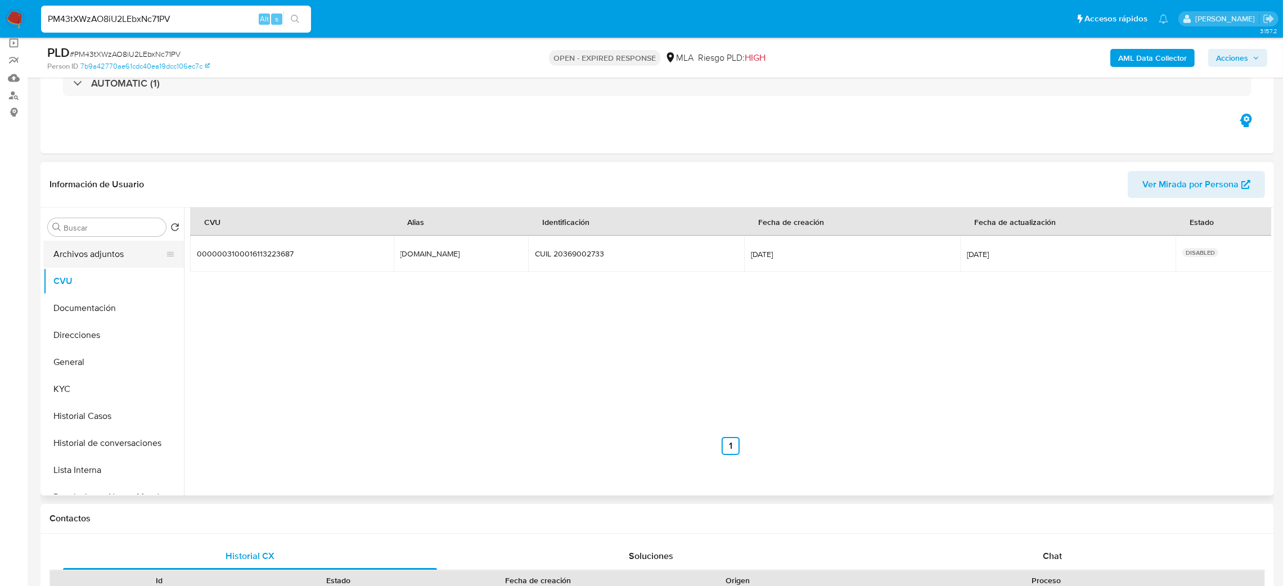
click at [66, 255] on button "Archivos adjuntos" at bounding box center [109, 254] width 132 height 27
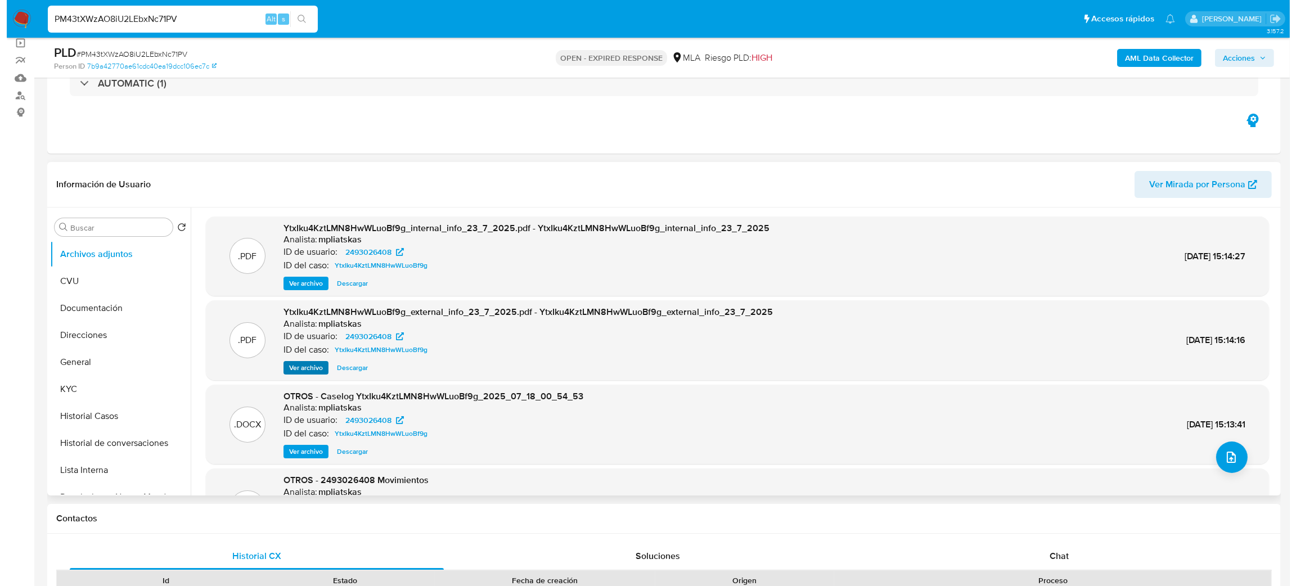
scroll to position [62, 0]
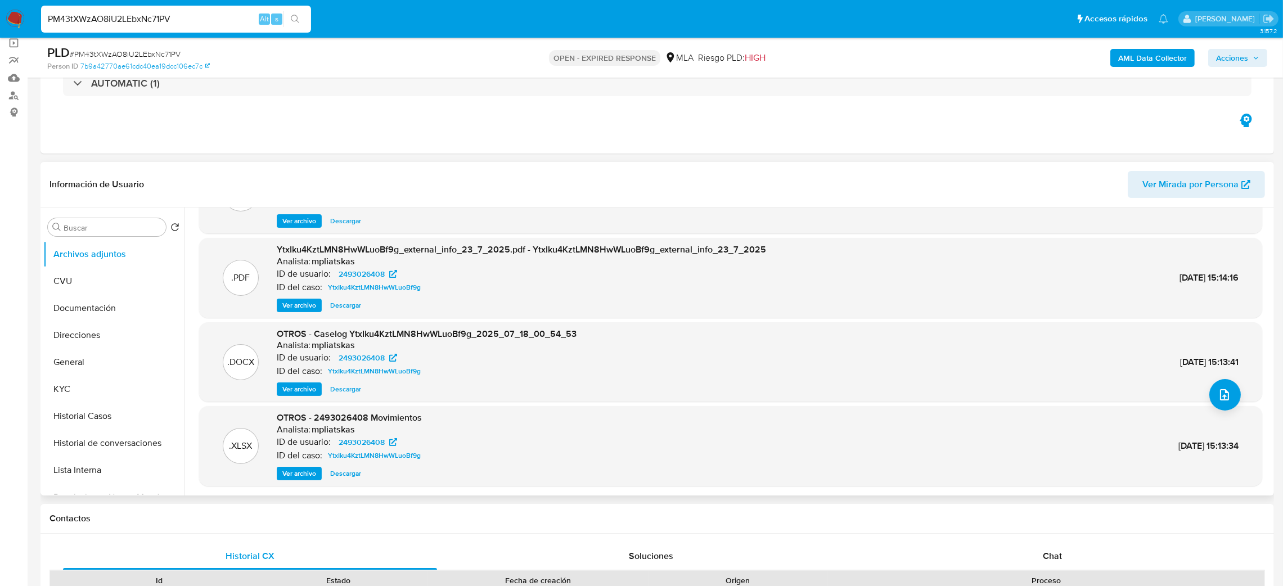
click at [294, 393] on span "Ver archivo" at bounding box center [299, 389] width 34 height 11
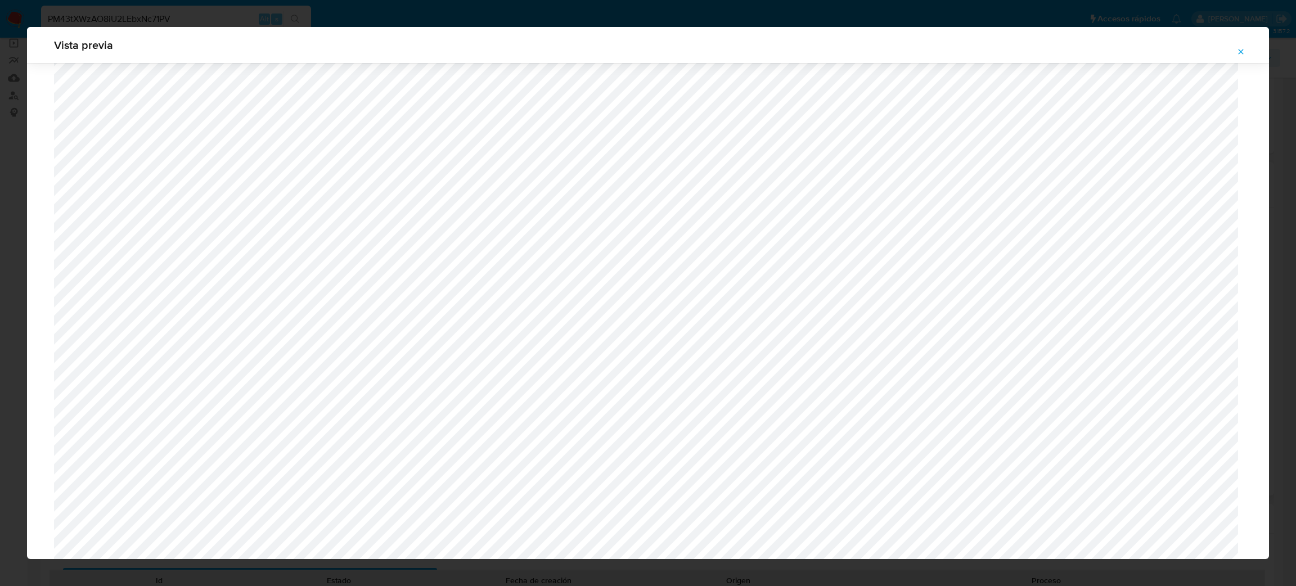
scroll to position [484, 0]
click at [1240, 49] on icon "Attachment preview" at bounding box center [1240, 51] width 9 height 9
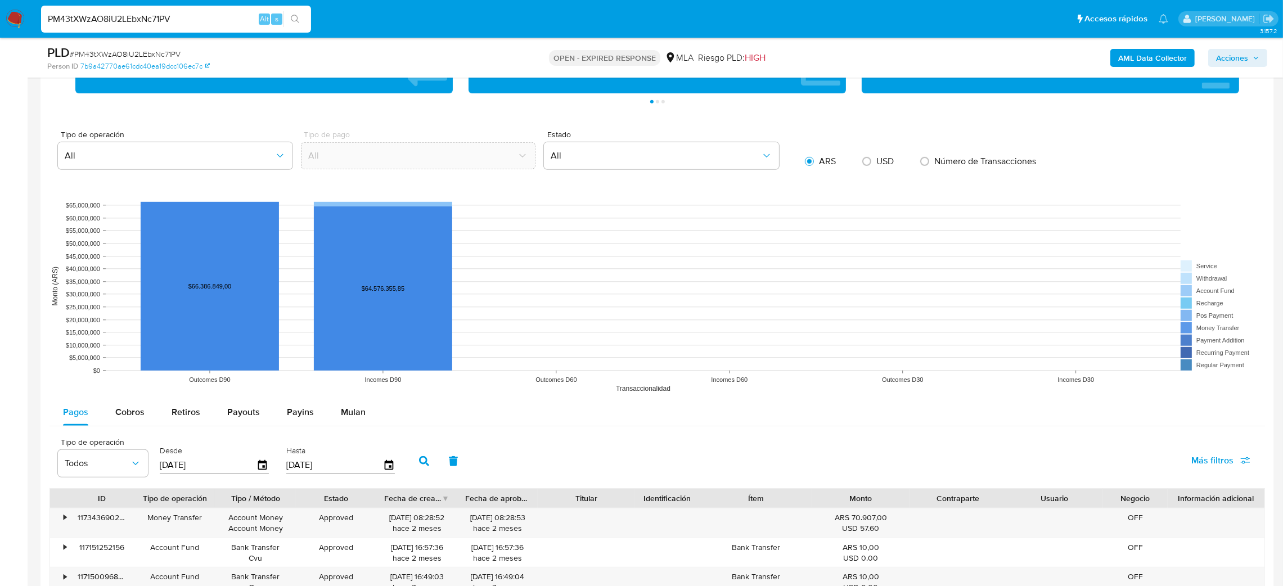
scroll to position [1012, 0]
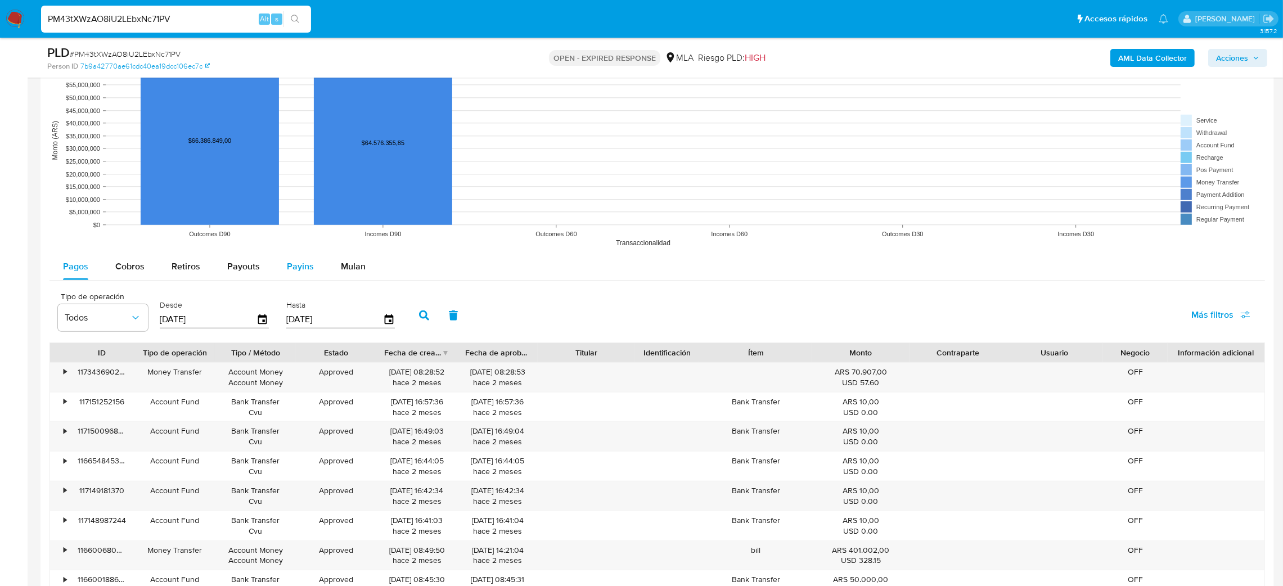
drag, startPoint x: 349, startPoint y: 272, endPoint x: 320, endPoint y: 279, distance: 30.0
click at [349, 272] on span "Mulan" at bounding box center [353, 266] width 25 height 13
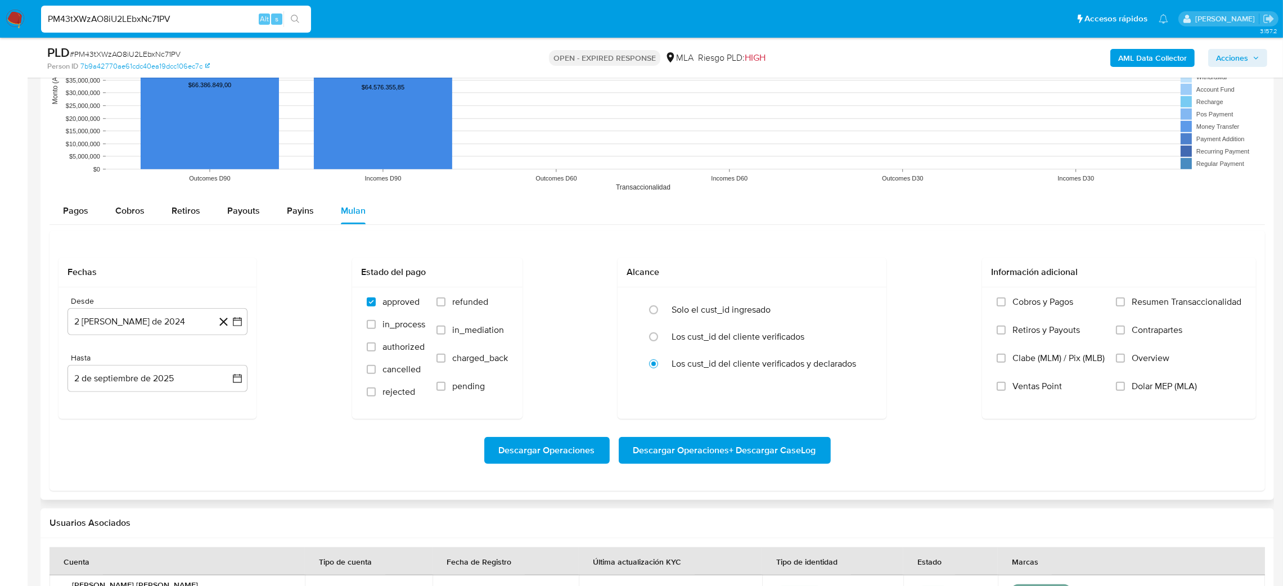
scroll to position [1096, 0]
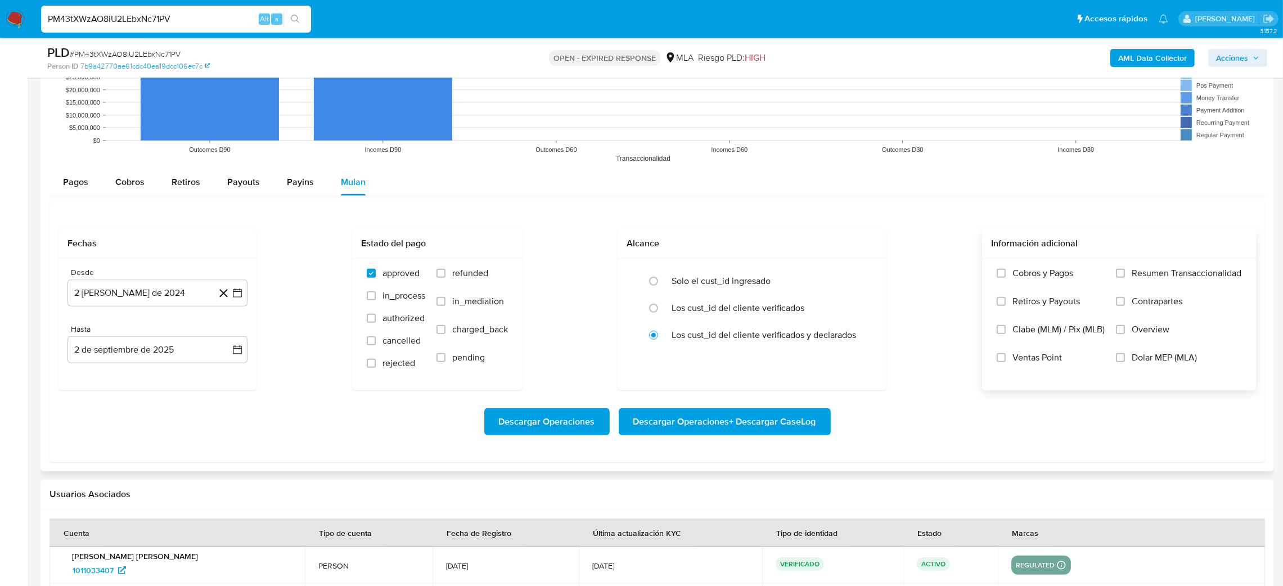
click at [1143, 366] on label "Dolar MEP (MLA)" at bounding box center [1178, 366] width 125 height 28
click at [1125, 362] on input "Dolar MEP (MLA)" at bounding box center [1120, 357] width 9 height 9
click at [137, 296] on button "2 de agosto de 2024" at bounding box center [157, 293] width 180 height 27
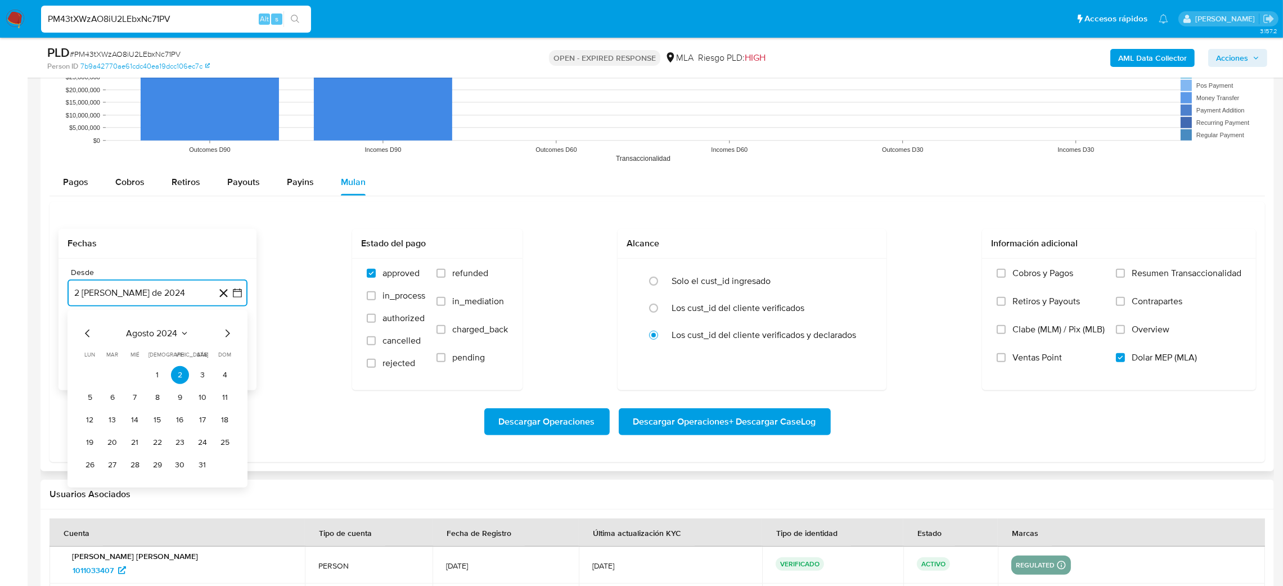
click at [227, 330] on icon "Mes siguiente" at bounding box center [226, 333] width 13 height 13
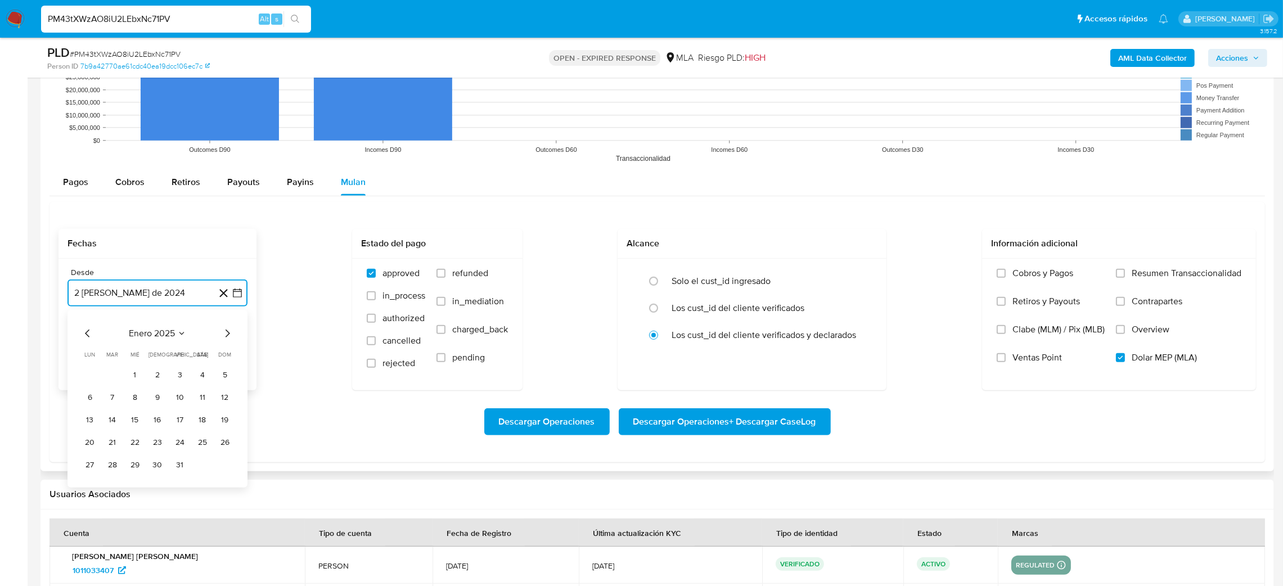
click at [227, 330] on icon "Mes siguiente" at bounding box center [226, 333] width 13 height 13
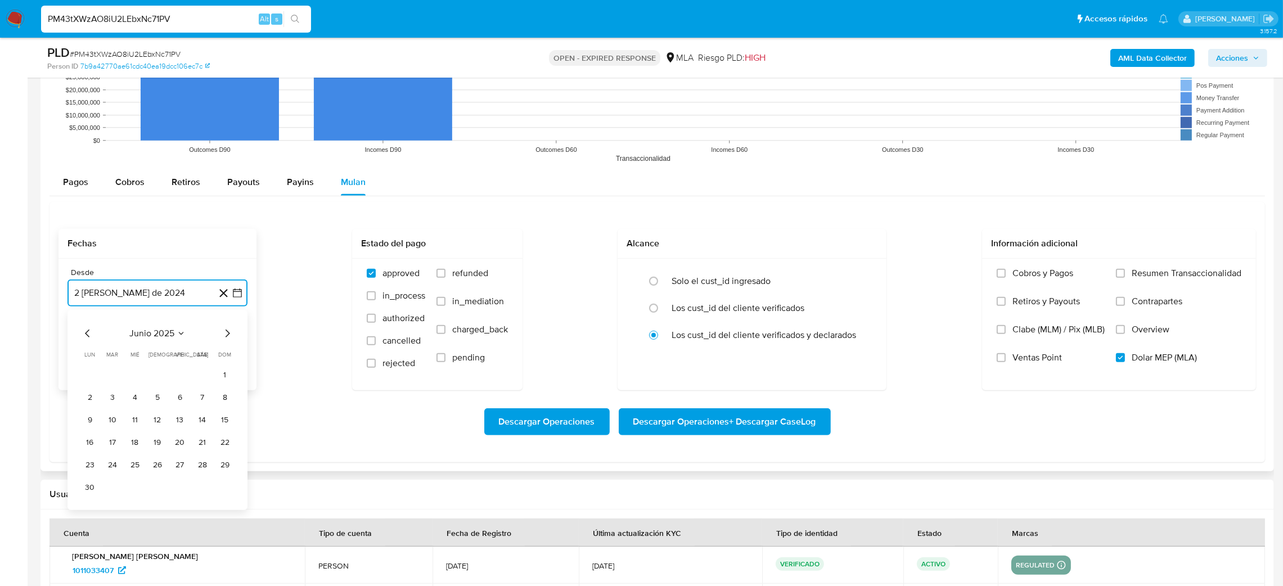
click at [227, 330] on icon "Mes siguiente" at bounding box center [226, 333] width 13 height 13
click at [110, 379] on button "1" at bounding box center [112, 375] width 18 height 18
click at [116, 353] on button "2 de septiembre de 2025" at bounding box center [157, 349] width 180 height 27
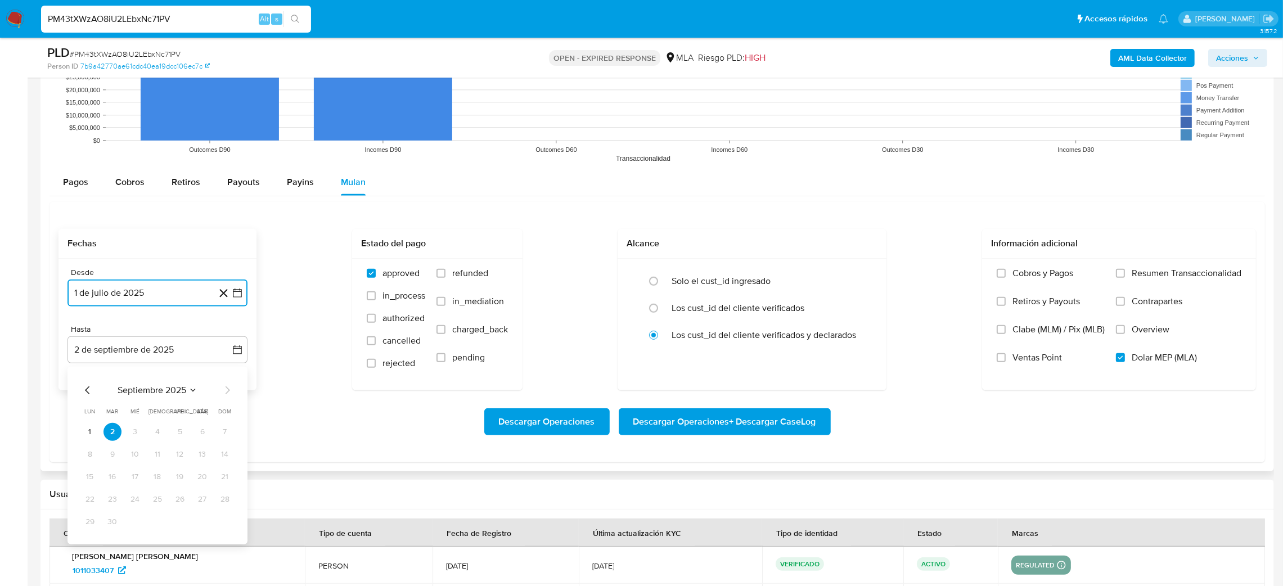
click at [87, 387] on icon "Mes anterior" at bounding box center [87, 390] width 13 height 13
drag, startPoint x: 226, startPoint y: 528, endPoint x: 231, endPoint y: 525, distance: 5.8
click at [226, 529] on button "31" at bounding box center [225, 522] width 18 height 18
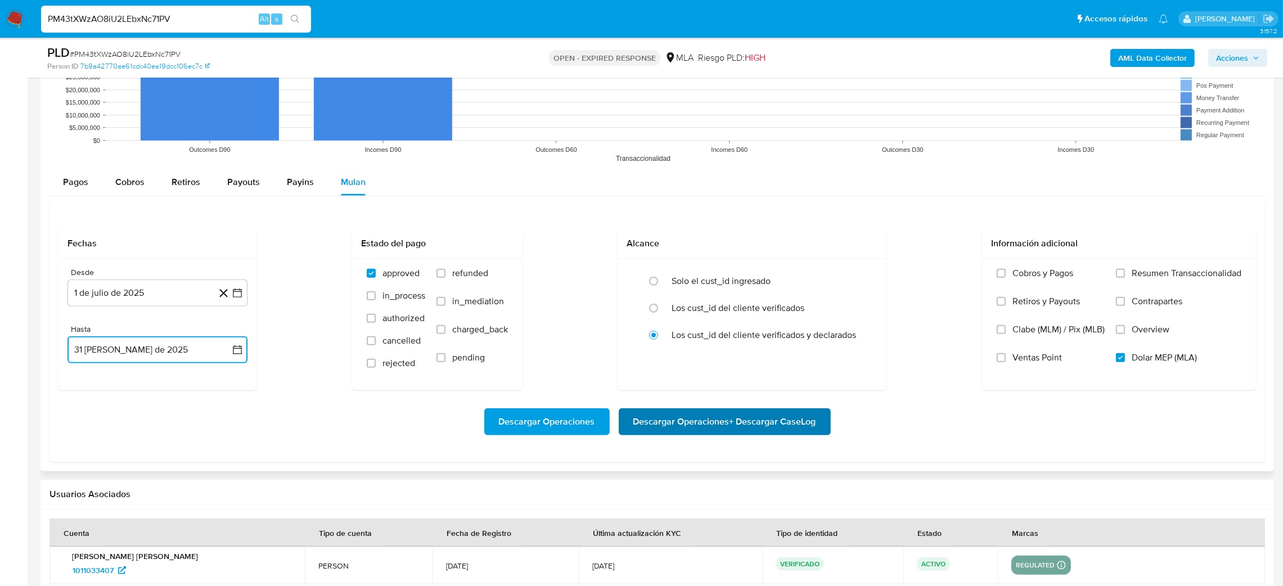
click at [795, 423] on span "Descargar Operaciones + Descargar CaseLog" at bounding box center [724, 421] width 183 height 25
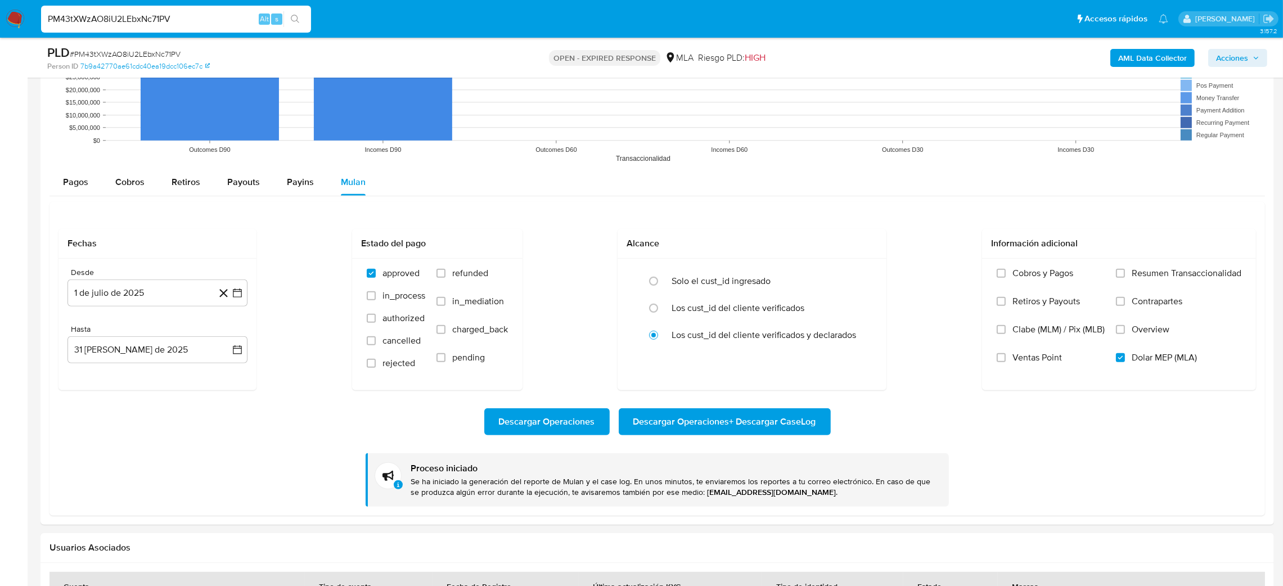
drag, startPoint x: 191, startPoint y: 25, endPoint x: 0, endPoint y: 51, distance: 192.4
paste input "wWw7kFkRUpl2zq6BOXv8KO0l"
type input "wWw7kFkRUpl2zq6BOXv8KO0l"
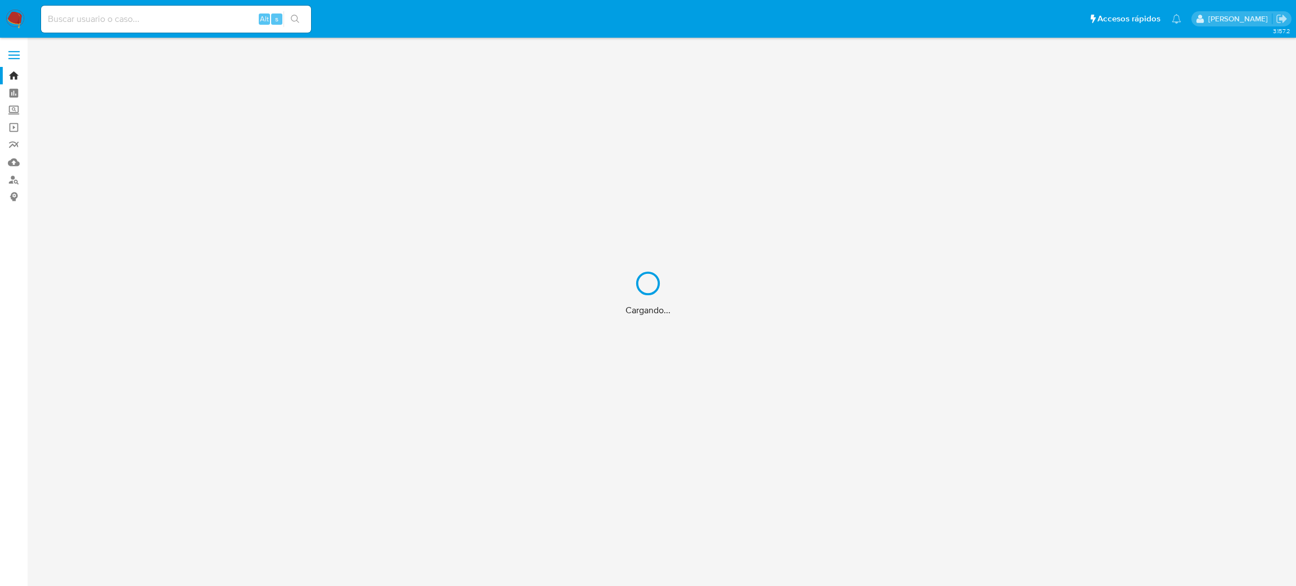
click at [181, 10] on div "Cargando..." at bounding box center [648, 293] width 1296 height 586
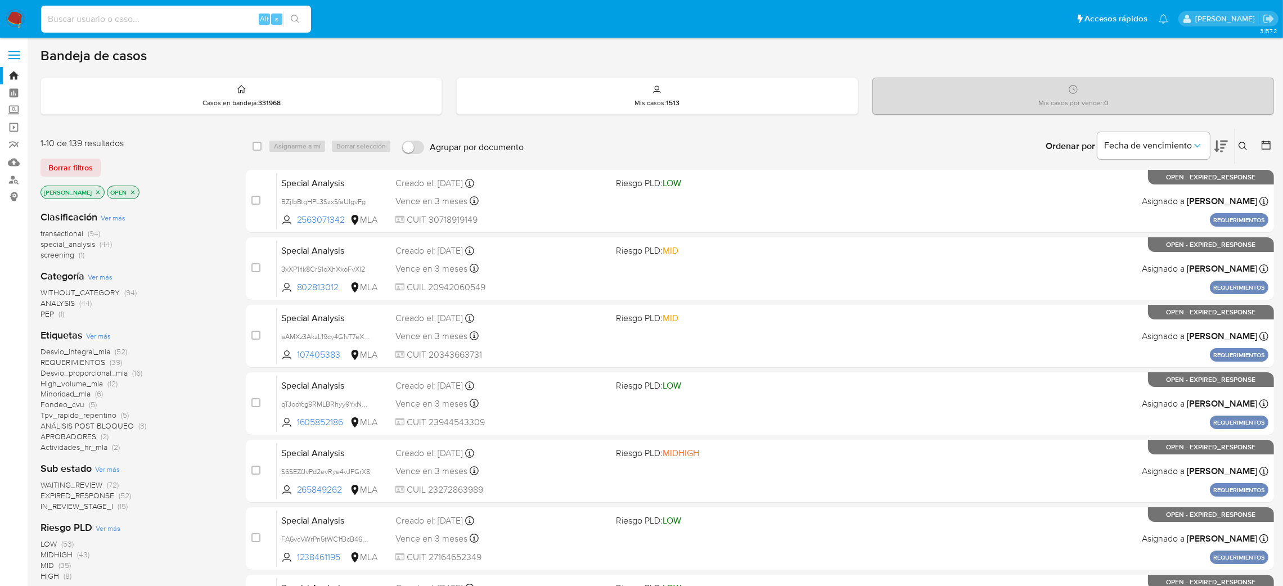
click at [177, 18] on input at bounding box center [176, 19] width 270 height 15
paste input "wWw7kFkRUpl2zq6BOXv8KO0l"
type input "wWw7kFkRUpl2zq6BOXv8KO0l"
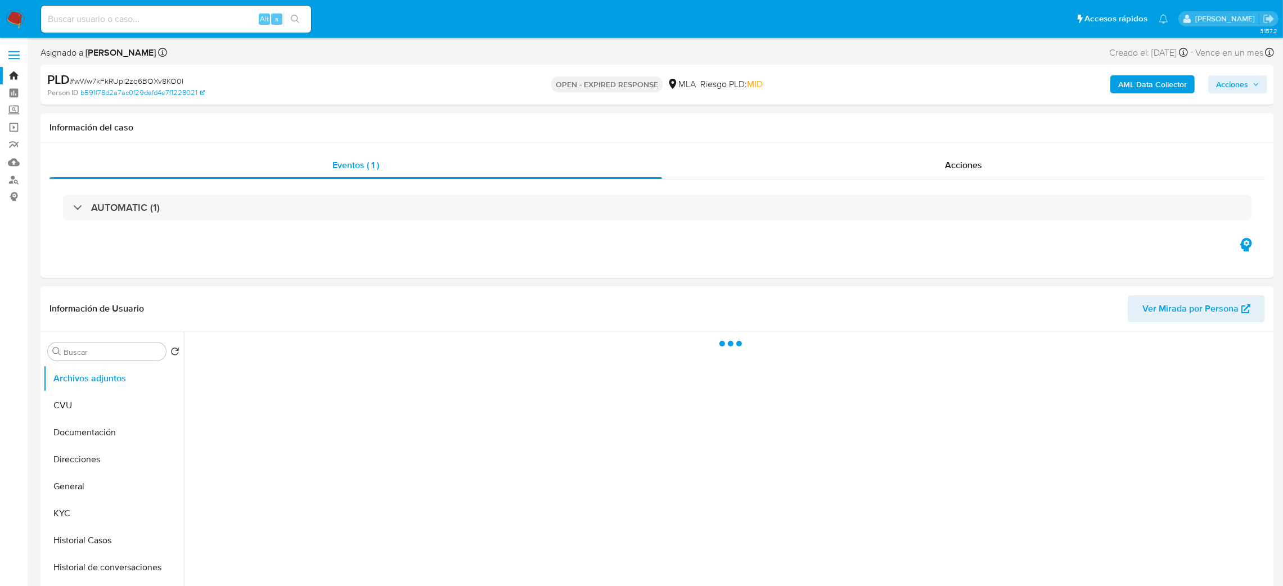
scroll to position [84, 0]
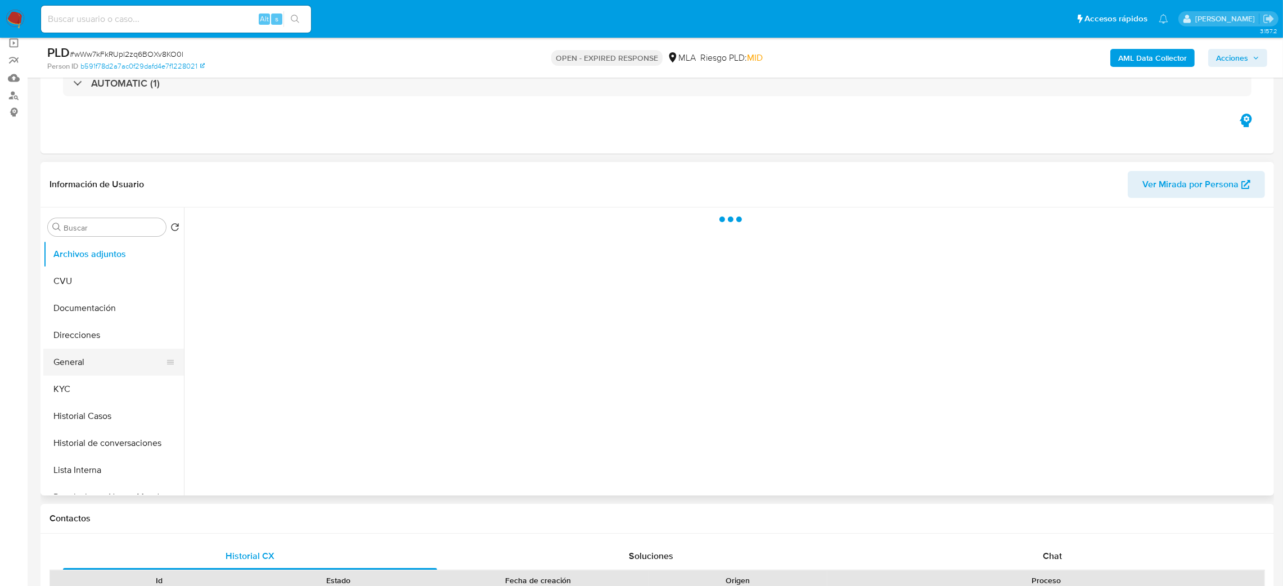
click at [105, 363] on button "General" at bounding box center [109, 362] width 132 height 27
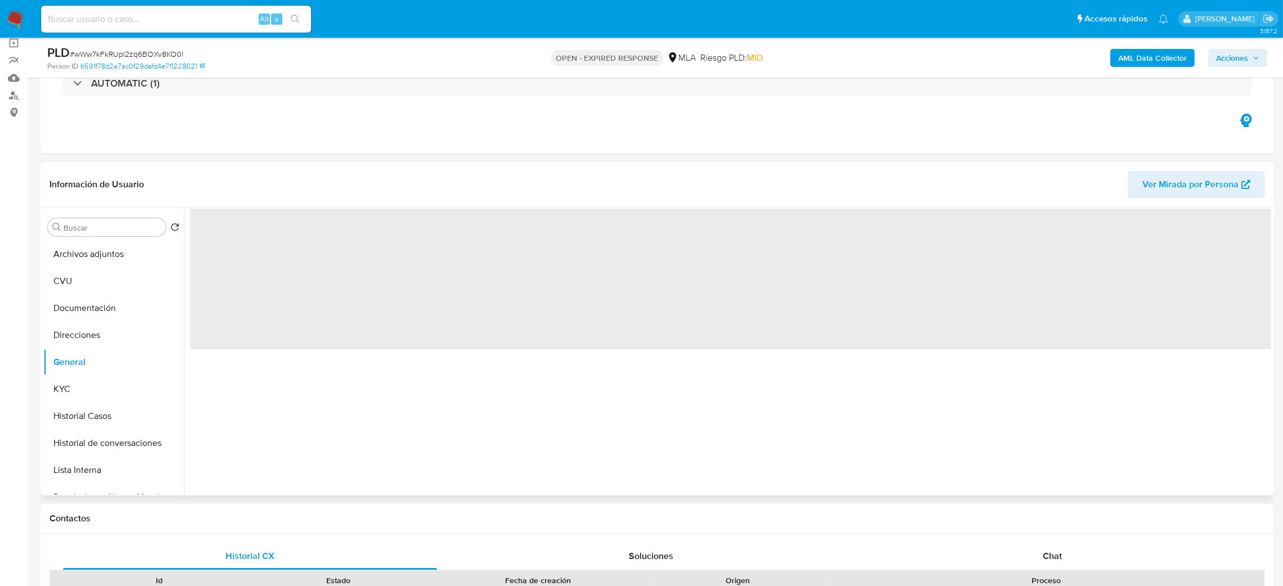
select select "10"
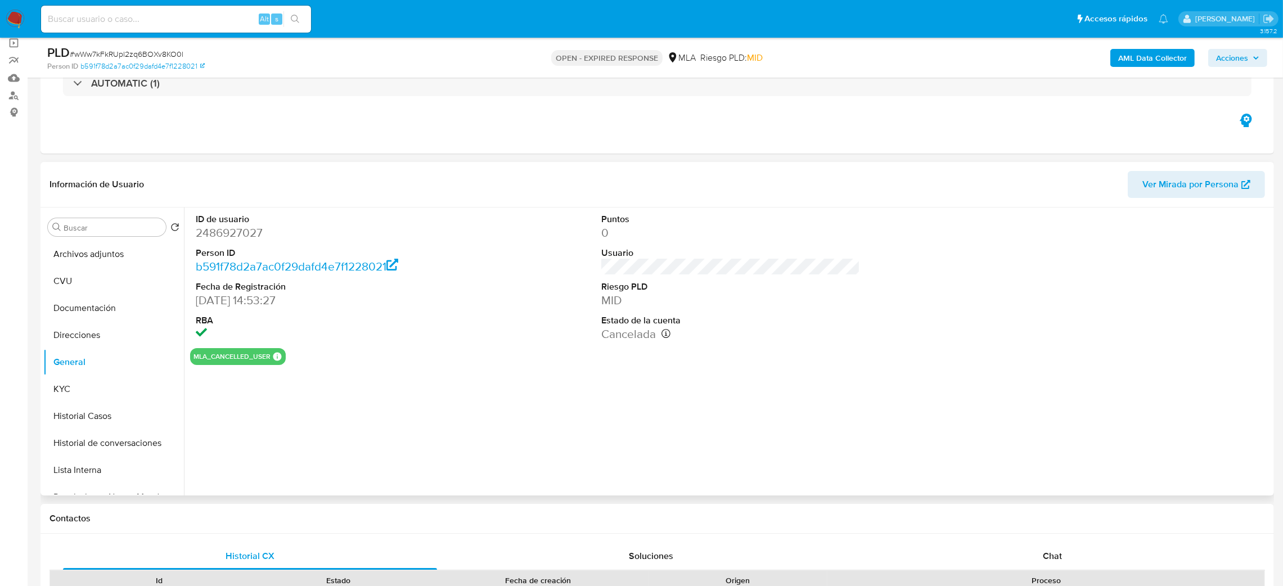
click at [203, 235] on dd "2486927027" at bounding box center [325, 233] width 259 height 16
copy dd "2486927027"
click at [102, 390] on button "KYC" at bounding box center [109, 389] width 132 height 27
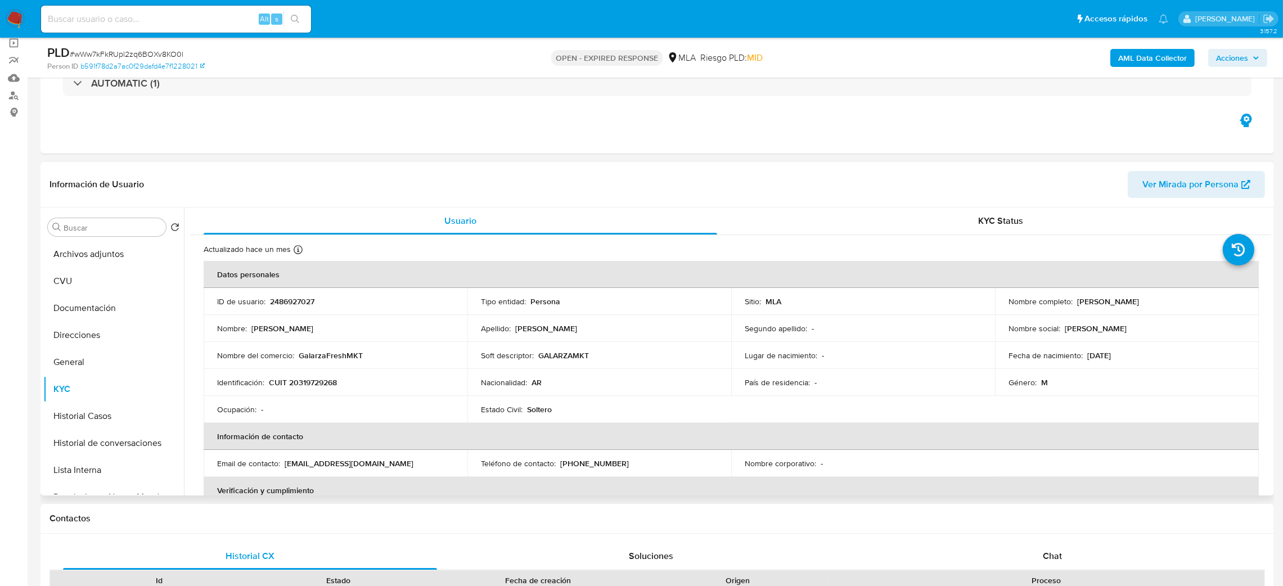
click at [312, 380] on p "CUIT 20319729268" at bounding box center [303, 382] width 68 height 10
copy p "20319729268"
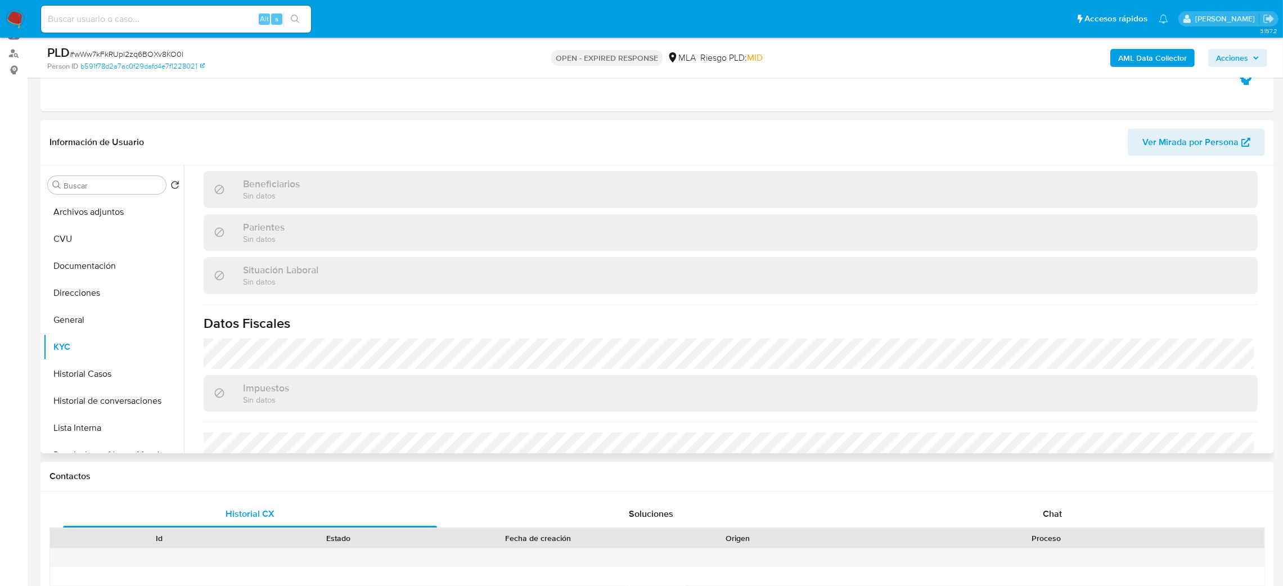
scroll to position [506, 0]
click at [389, 336] on div "Actualizado hace un mes Creado: 10/06/2025 15:53:28 Actualizado: 01/08/2025 16:…" at bounding box center [730, 108] width 1081 height 842
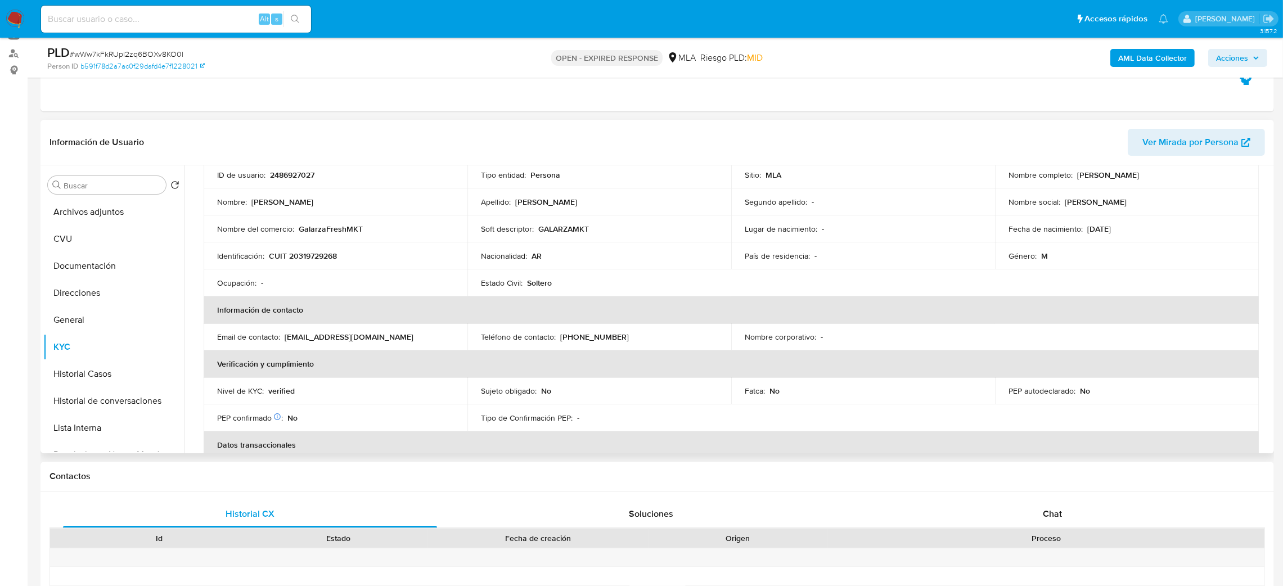
click at [321, 238] on td "Nombre del comercio : GalarzaFreshMKT" at bounding box center [336, 228] width 264 height 27
click at [312, 258] on p "CUIT 20319729268" at bounding box center [303, 256] width 68 height 10
copy p "20319729268"
drag, startPoint x: 301, startPoint y: 346, endPoint x: 312, endPoint y: 319, distance: 29.2
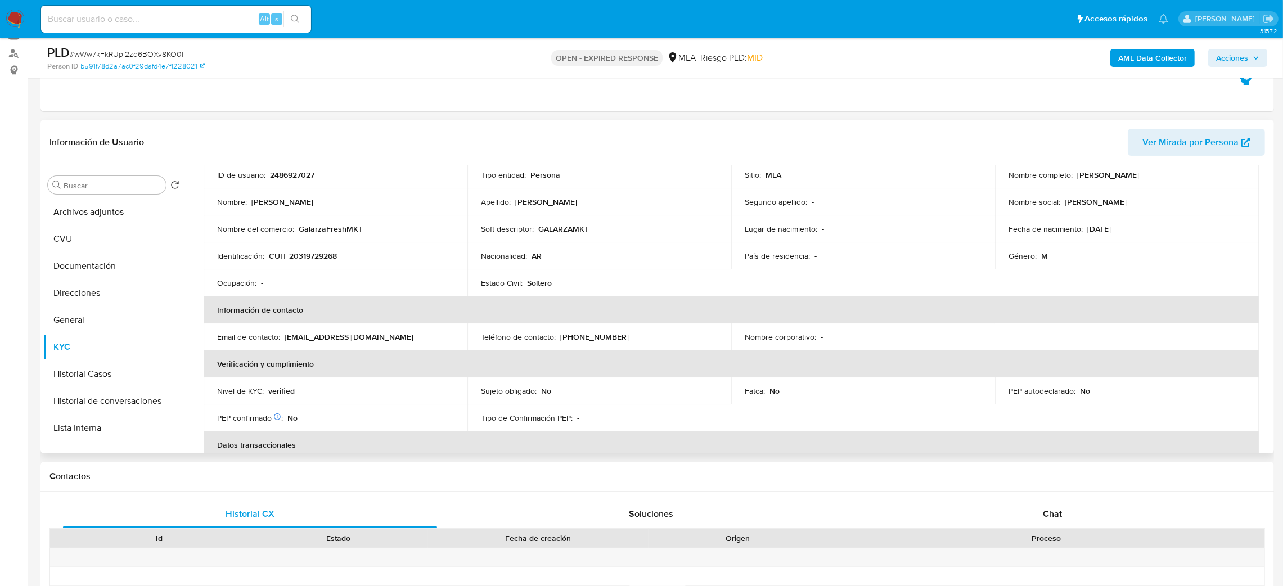
click at [301, 344] on td "Email de contacto : juliojoaquiiin56@gmail.com" at bounding box center [336, 336] width 264 height 27
click at [319, 251] on p "CUIT 20319729268" at bounding box center [303, 256] width 68 height 10
click at [329, 259] on p "CUIT 20319729268" at bounding box center [303, 256] width 68 height 10
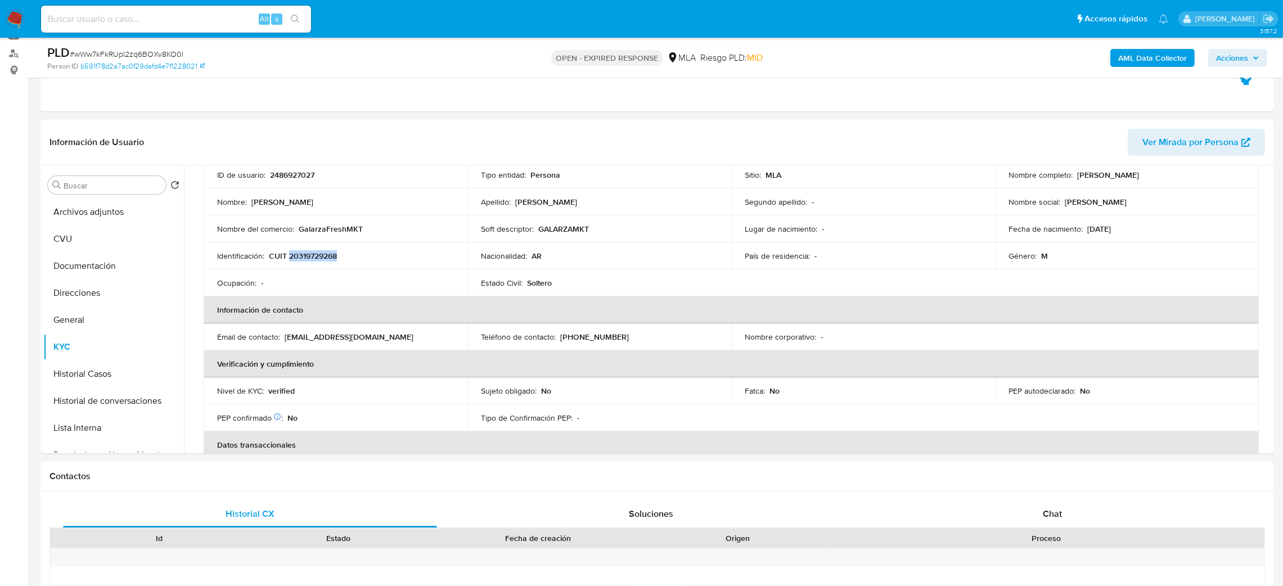
copy p "20319729268"
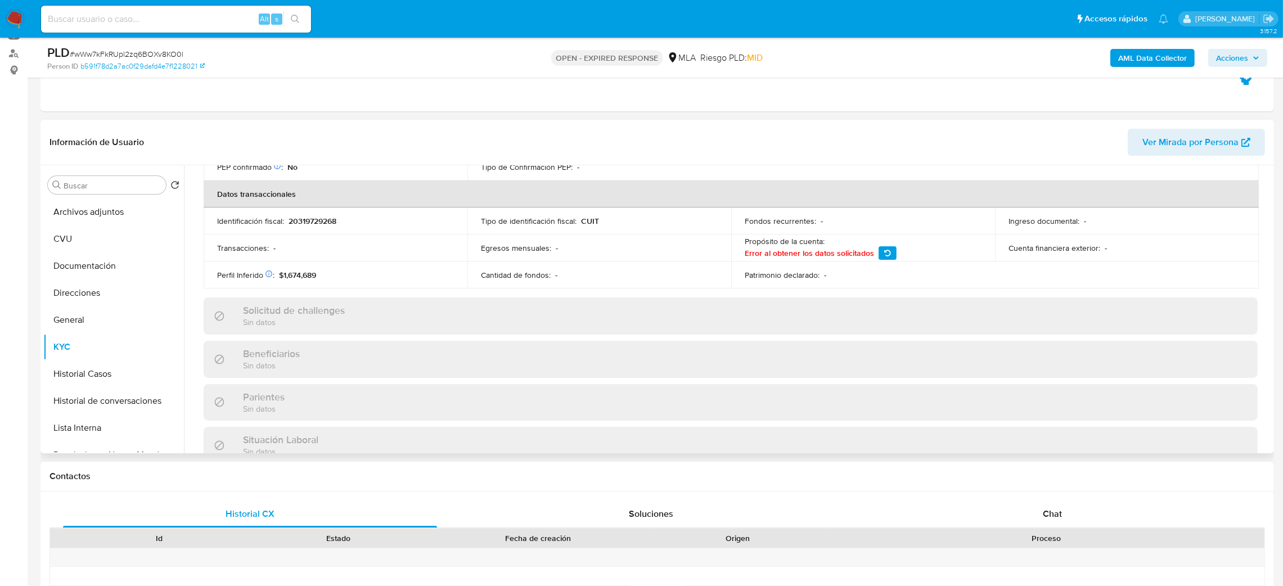
scroll to position [76, 0]
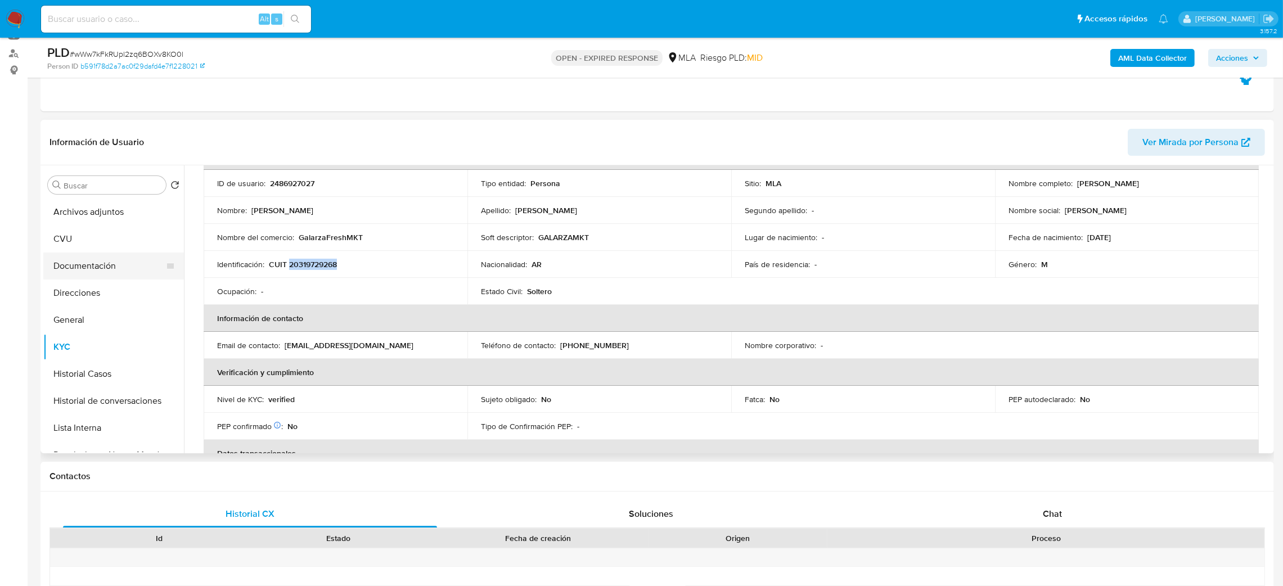
click at [80, 294] on button "Direcciones" at bounding box center [113, 293] width 141 height 27
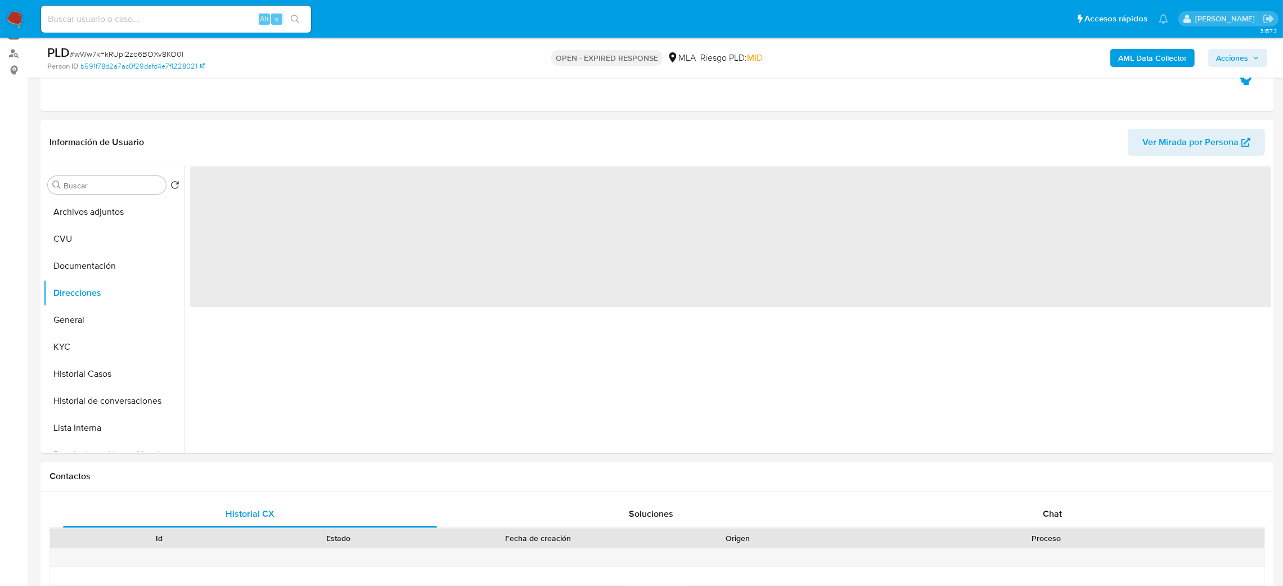
scroll to position [0, 0]
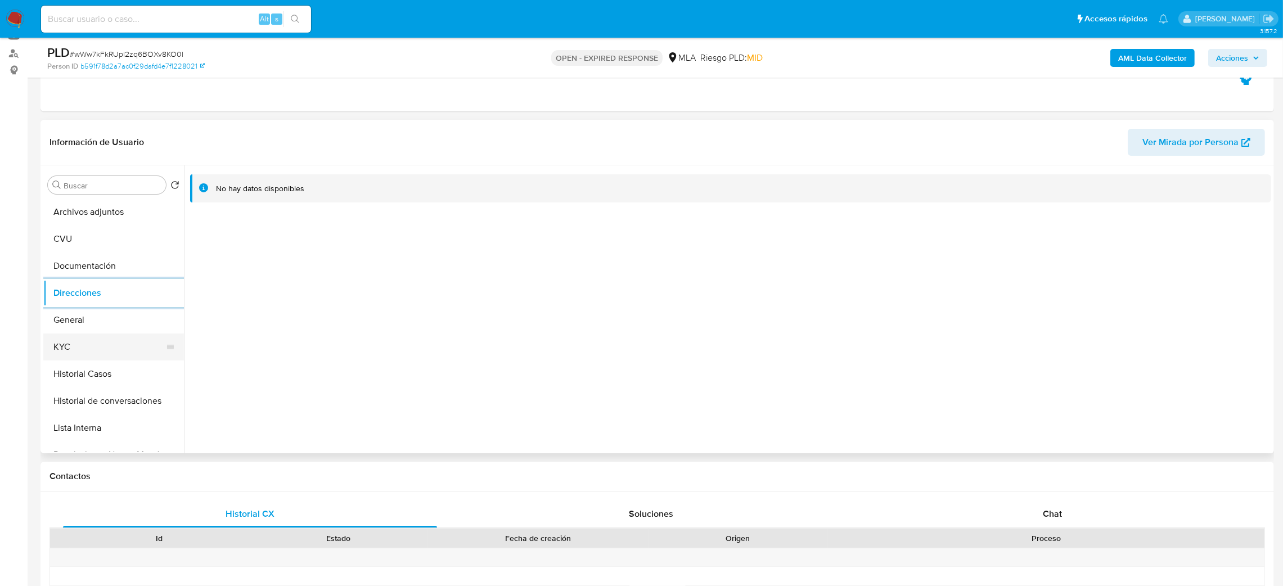
click at [49, 340] on button "KYC" at bounding box center [109, 347] width 132 height 27
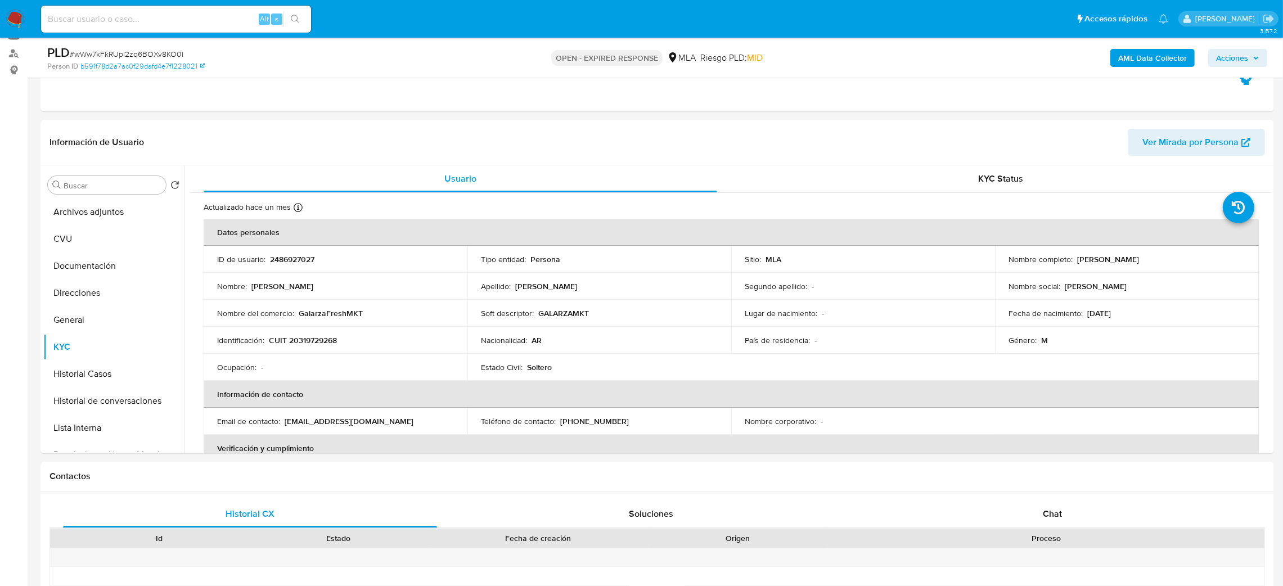
click at [157, 52] on span "# wWw7kFkRUpl2zq6BOXv8KO0l" at bounding box center [127, 53] width 114 height 11
copy span "wWw7kFkRUpl2zq6BOXv8KO0l"
click at [19, 15] on img at bounding box center [15, 19] width 19 height 19
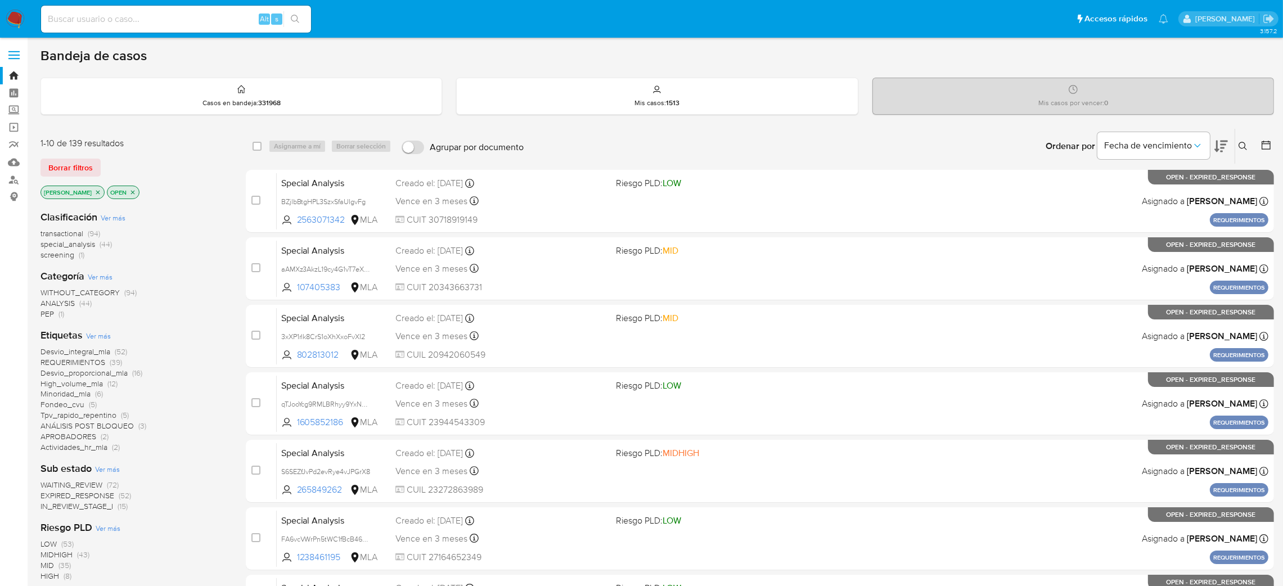
click at [1240, 144] on icon at bounding box center [1242, 146] width 9 height 9
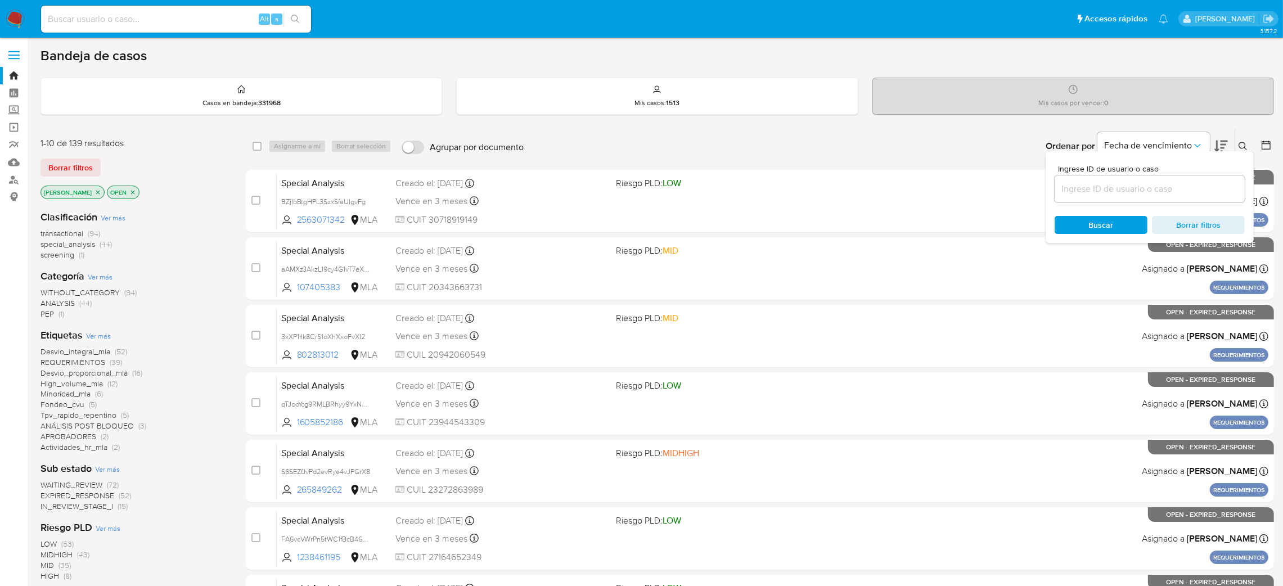
click at [1089, 190] on input at bounding box center [1150, 189] width 190 height 15
type input "wWw7kFkRUpl2zq6BOXv8KO0l"
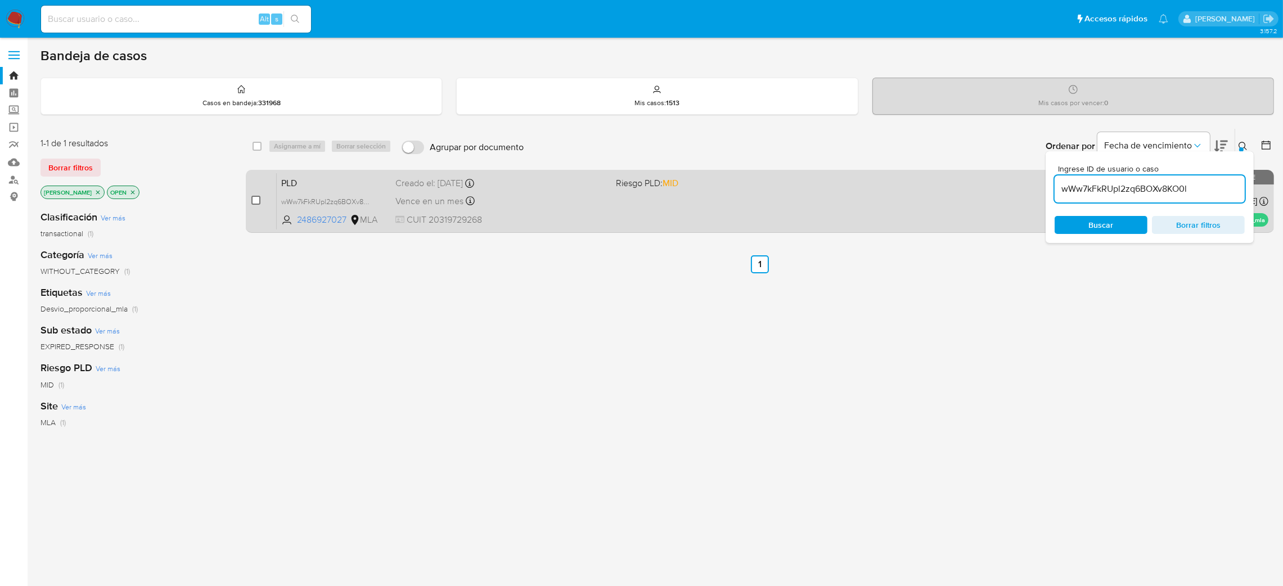
click at [254, 201] on input "checkbox" at bounding box center [255, 200] width 9 height 9
checkbox input "true"
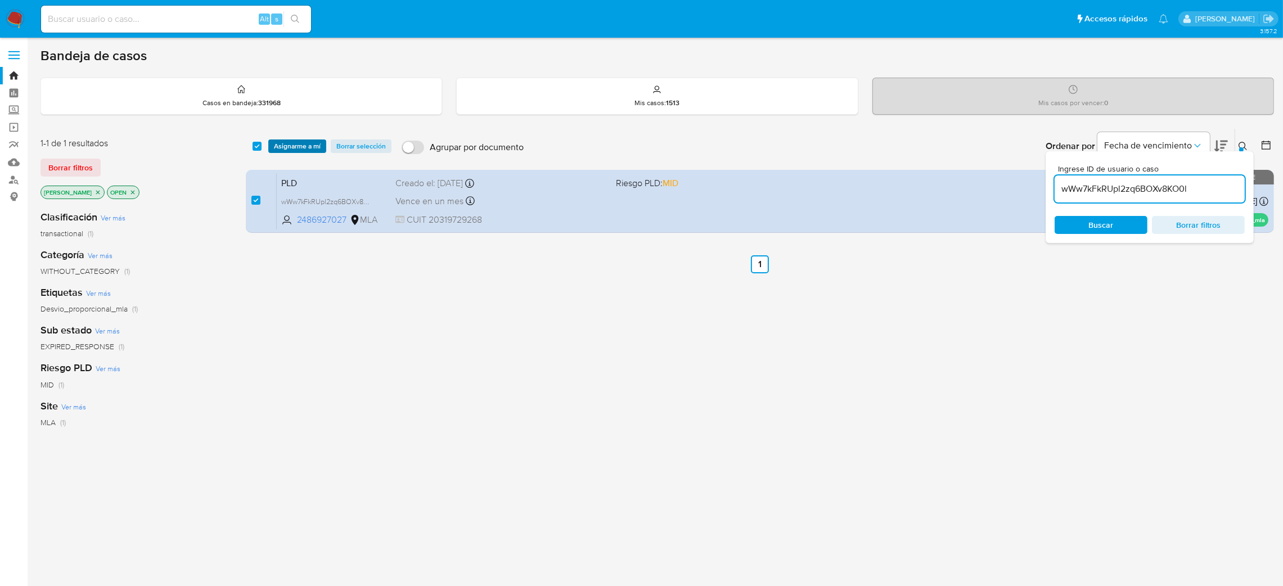
click at [296, 141] on span "Asignarme a mí" at bounding box center [297, 146] width 47 height 11
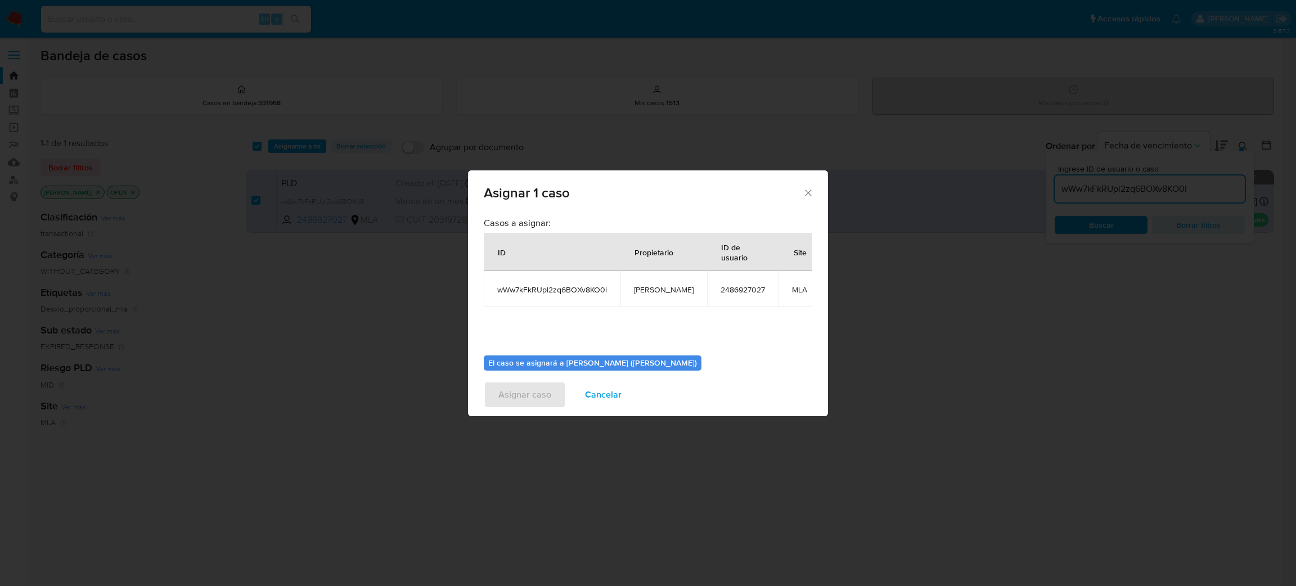
click at [657, 301] on td "[PERSON_NAME]" at bounding box center [663, 289] width 87 height 36
click at [650, 283] on td "[PERSON_NAME]" at bounding box center [663, 289] width 87 height 36
copy span "[PERSON_NAME]"
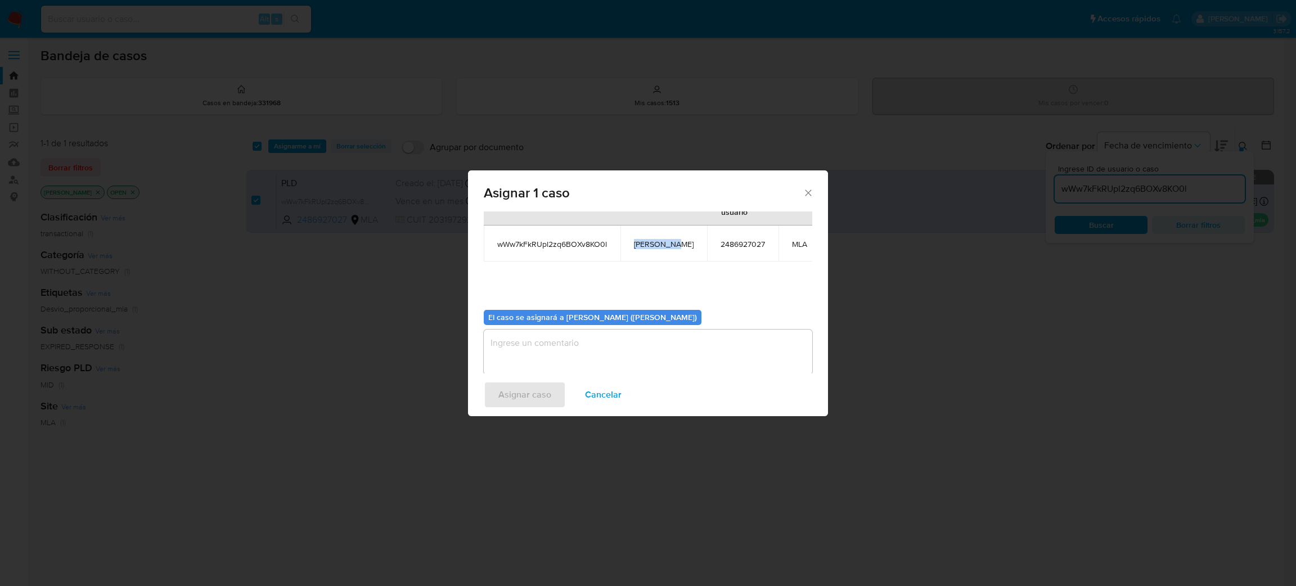
scroll to position [70, 0]
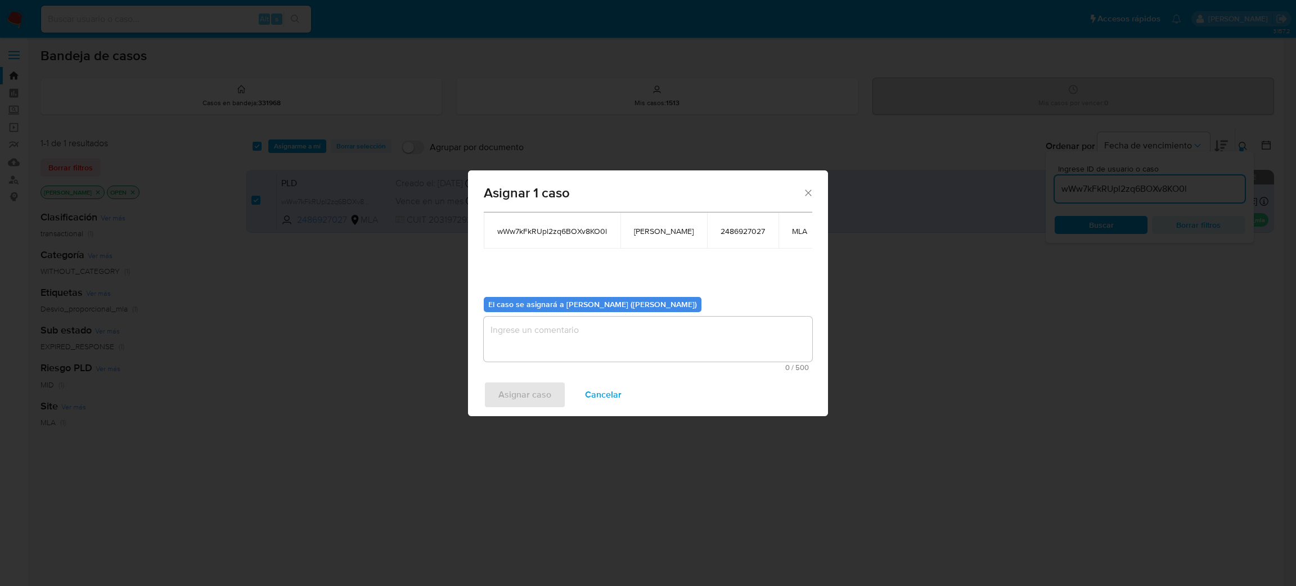
click at [558, 327] on textarea "assign-modal" at bounding box center [648, 339] width 328 height 45
paste textarea "[PERSON_NAME]"
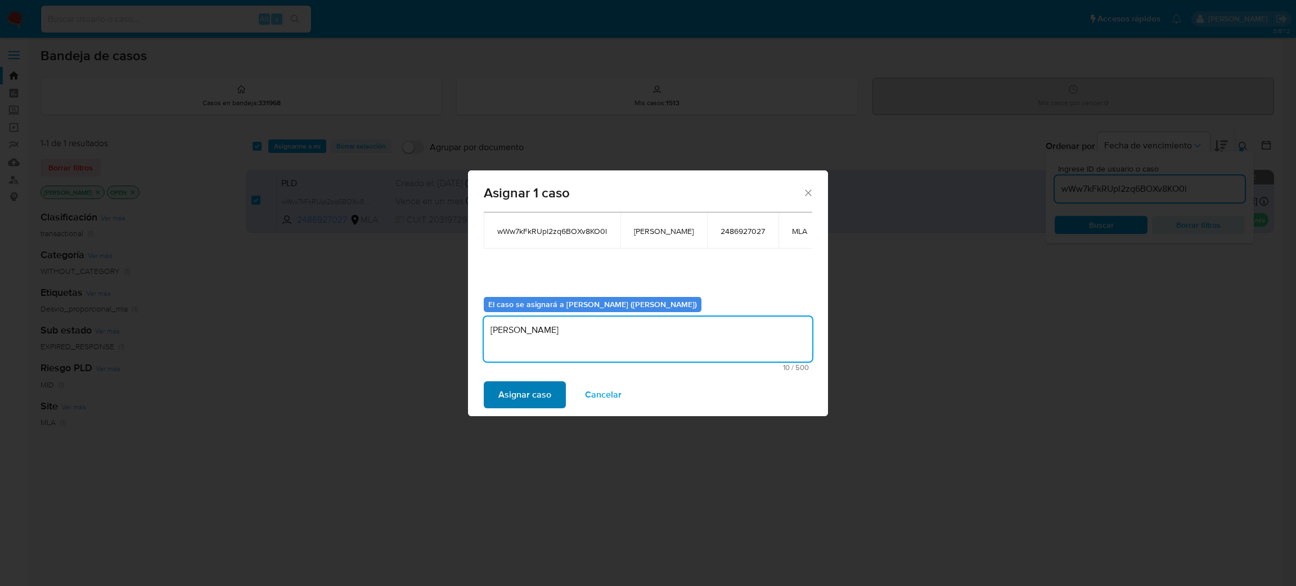
type textarea "[PERSON_NAME]"
click at [518, 404] on span "Asignar caso" at bounding box center [524, 394] width 53 height 25
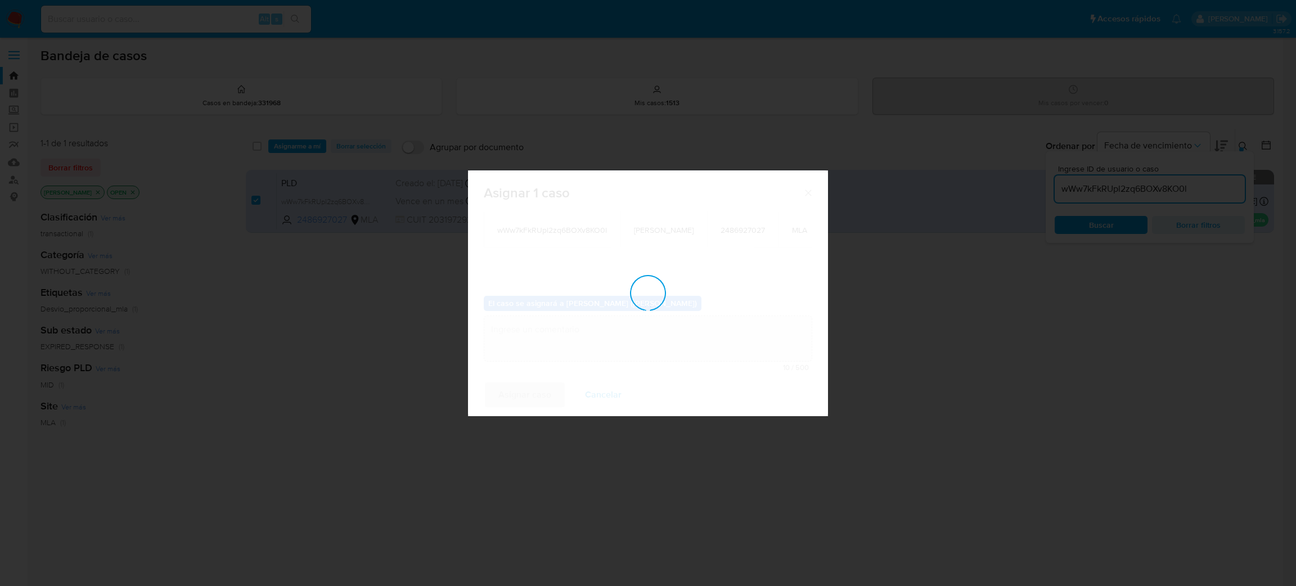
checkbox input "false"
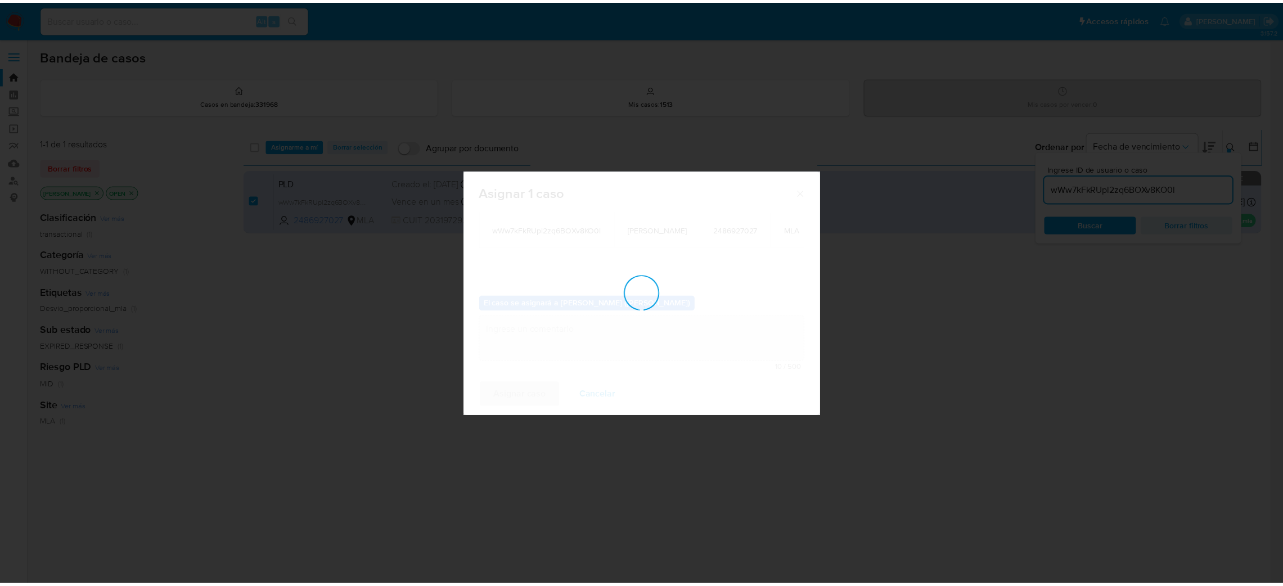
scroll to position [68, 0]
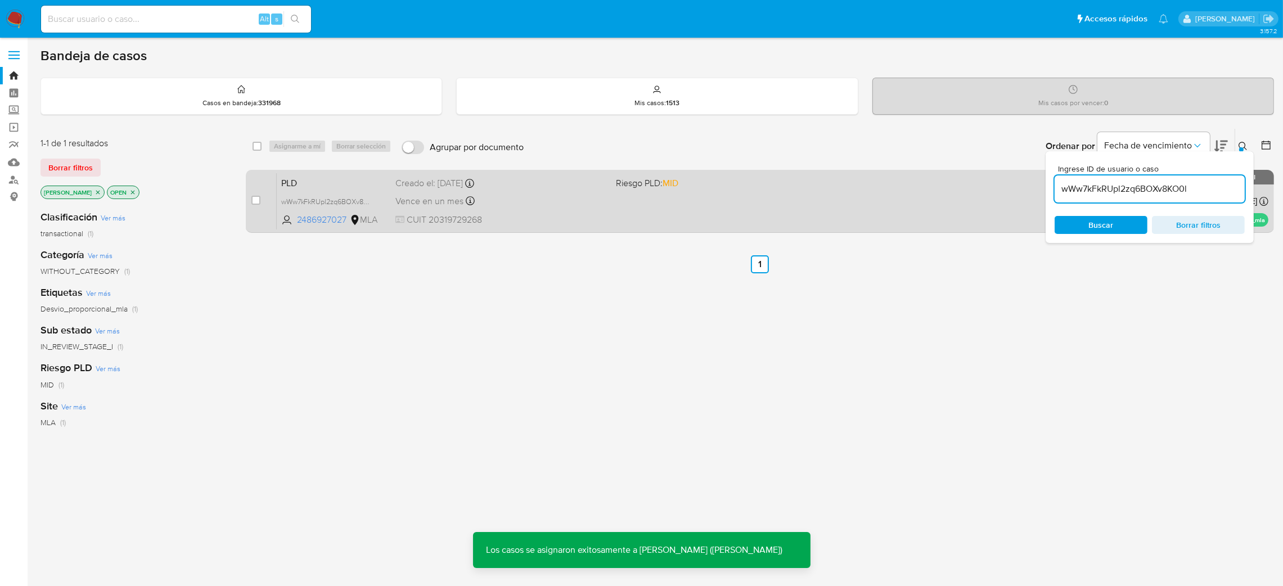
click at [535, 206] on div "Vence en un mes Vence el 14/10/2025 12:37:42" at bounding box center [500, 200] width 211 height 15
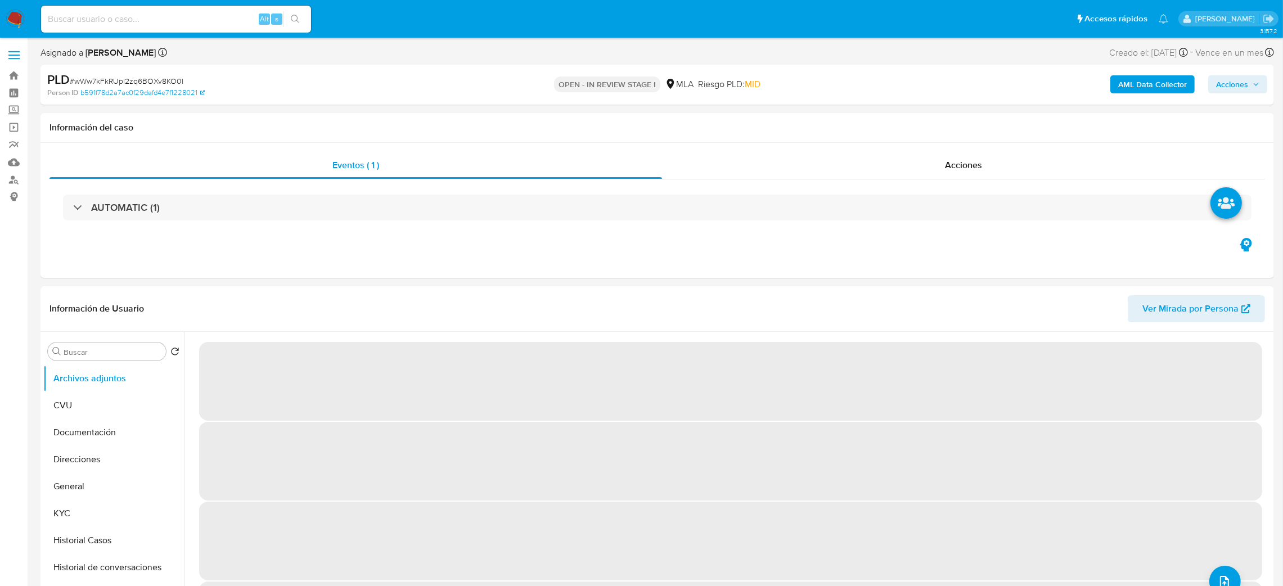
select select "10"
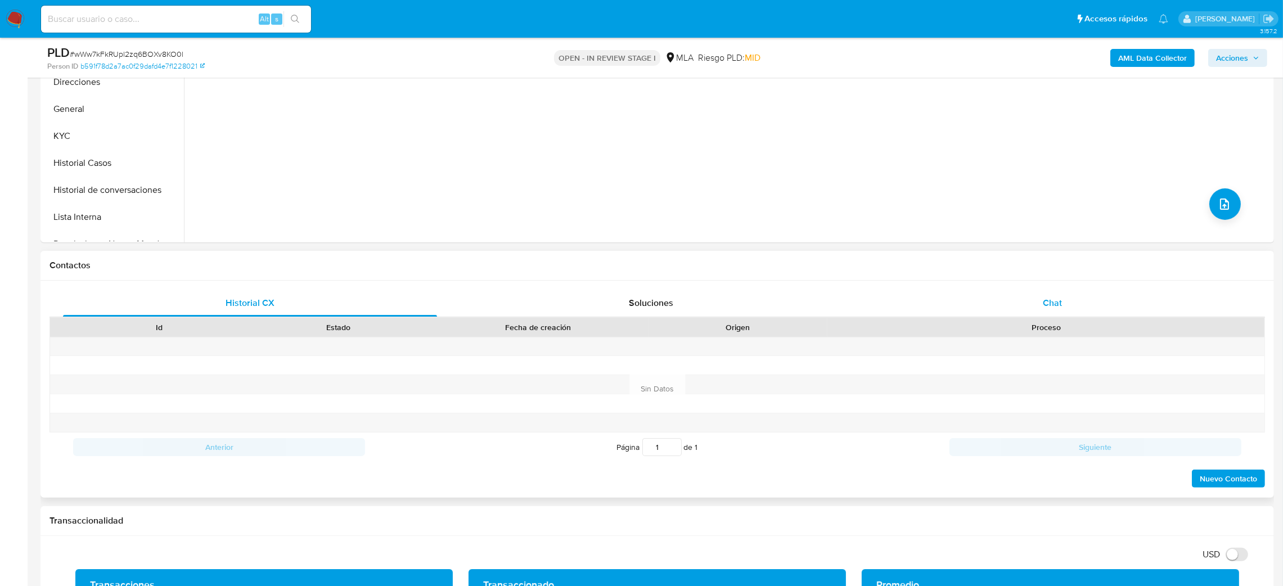
click at [1128, 299] on div "Chat" at bounding box center [1052, 303] width 374 height 27
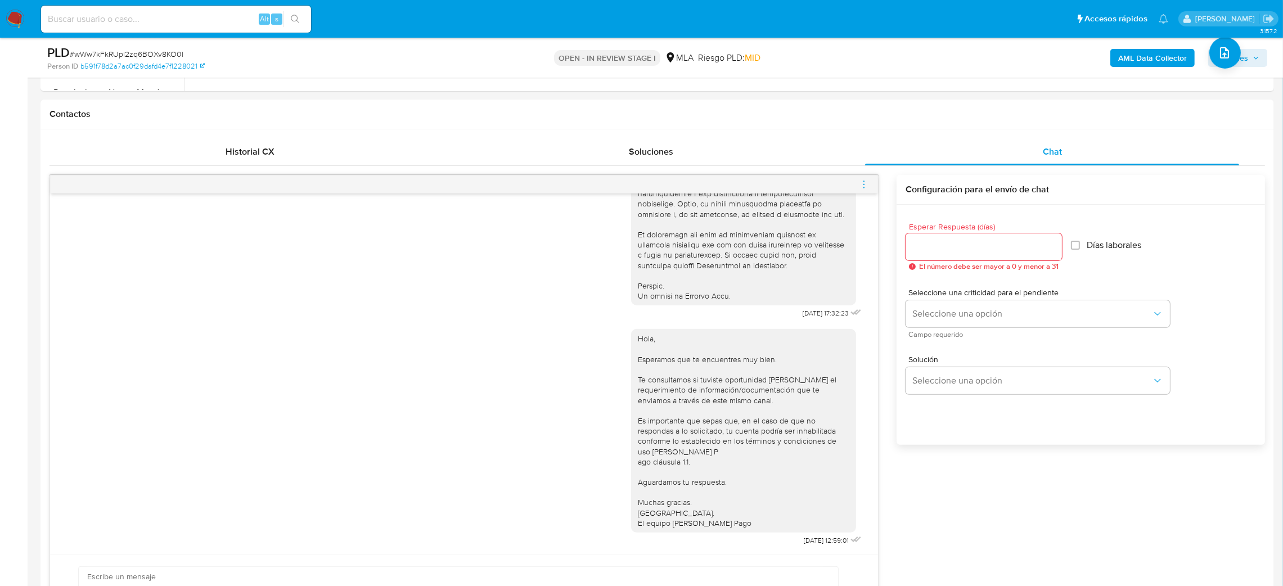
scroll to position [591, 0]
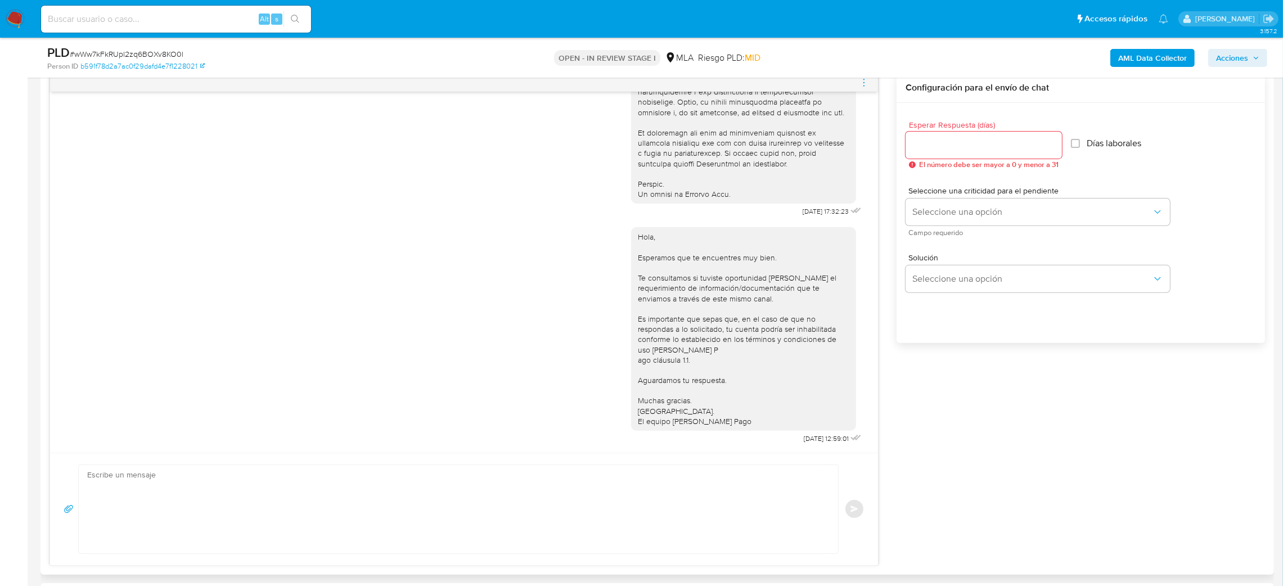
click at [196, 517] on textarea at bounding box center [455, 509] width 737 height 88
paste textarea "Hola, Esperamos que te encuentres muy bien. Te consultamos si tuviste oportunid…"
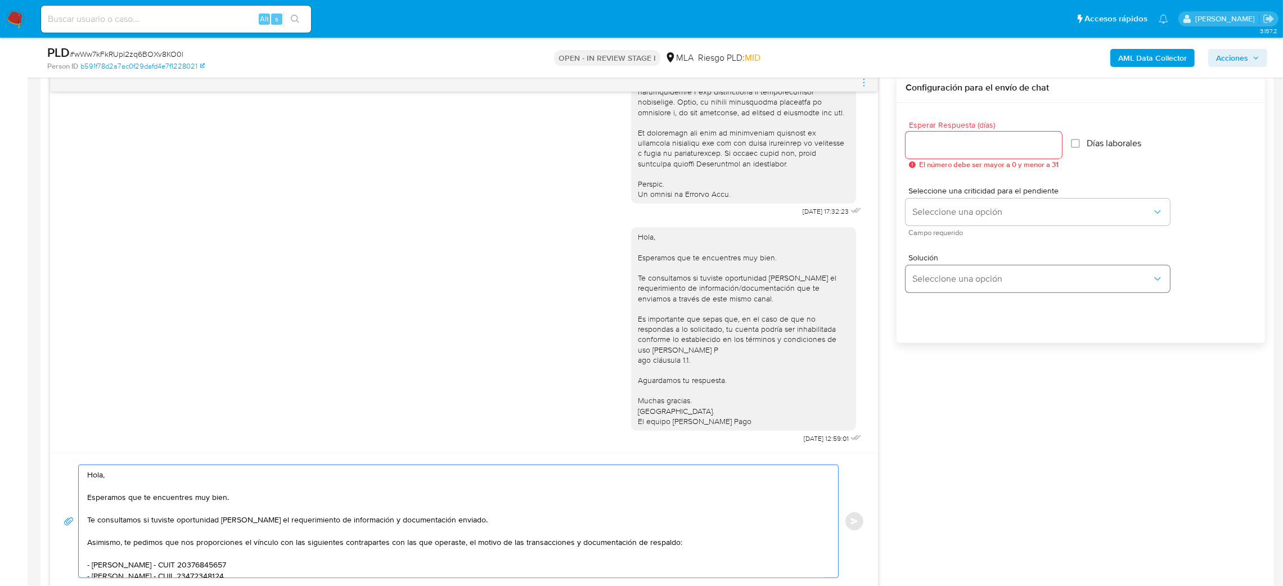
scroll to position [143, 0]
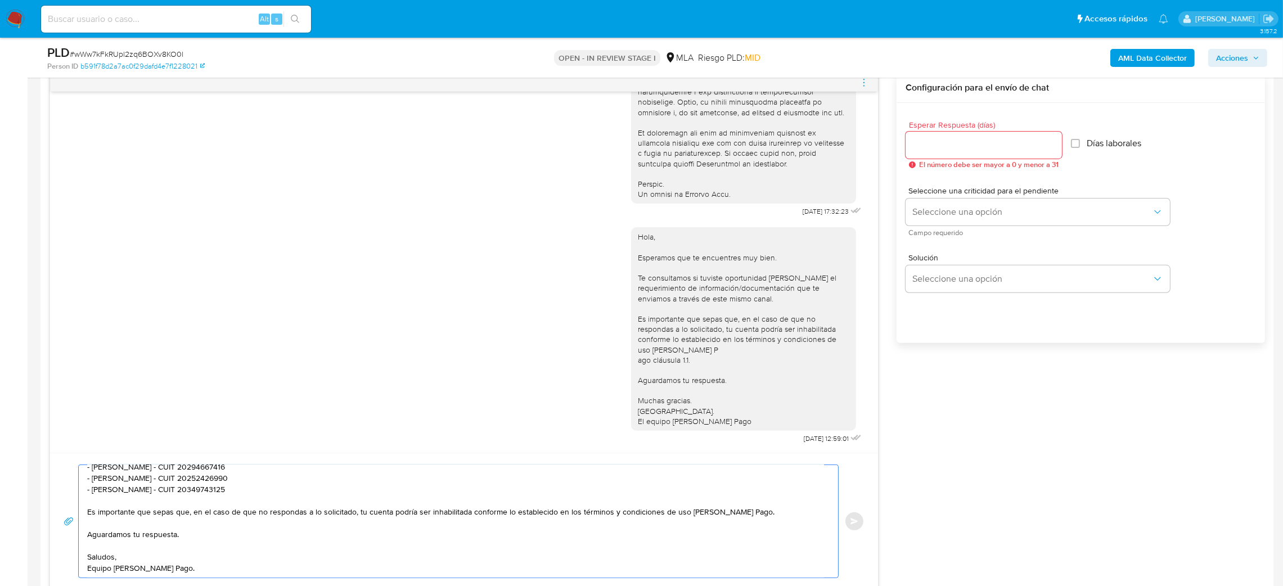
type textarea "Hola, Esperamos que te encuentres muy bien. Te consultamos si tuviste oportunid…"
click at [949, 148] on input "Esperar Respuesta (días)" at bounding box center [983, 145] width 156 height 15
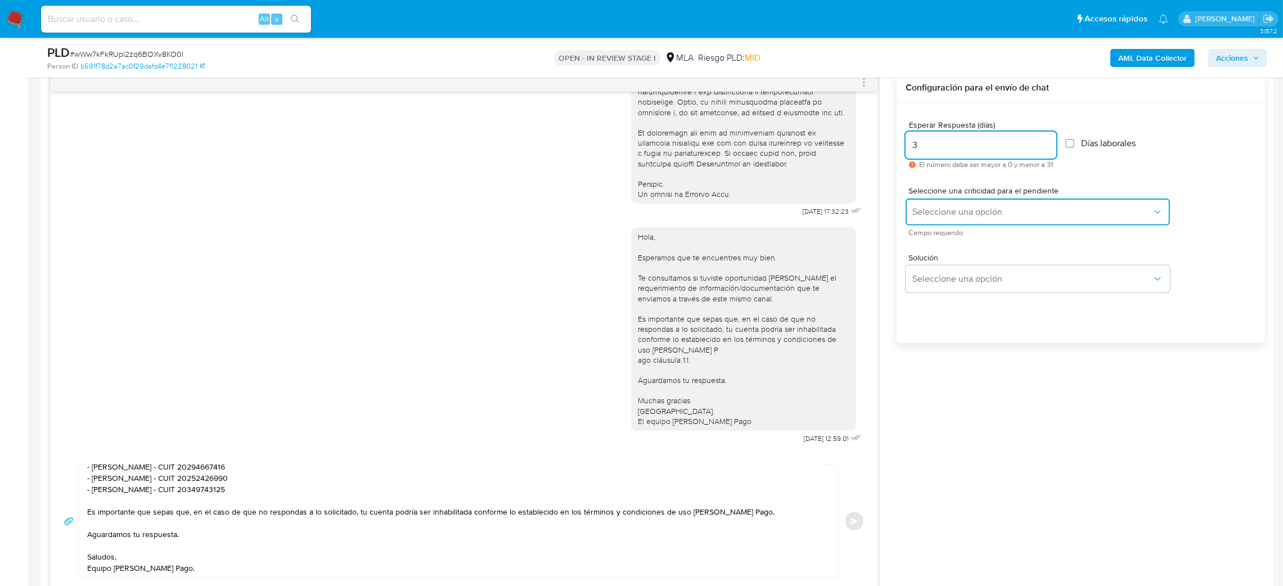
click at [932, 202] on button "Seleccione una opción" at bounding box center [1037, 212] width 264 height 27
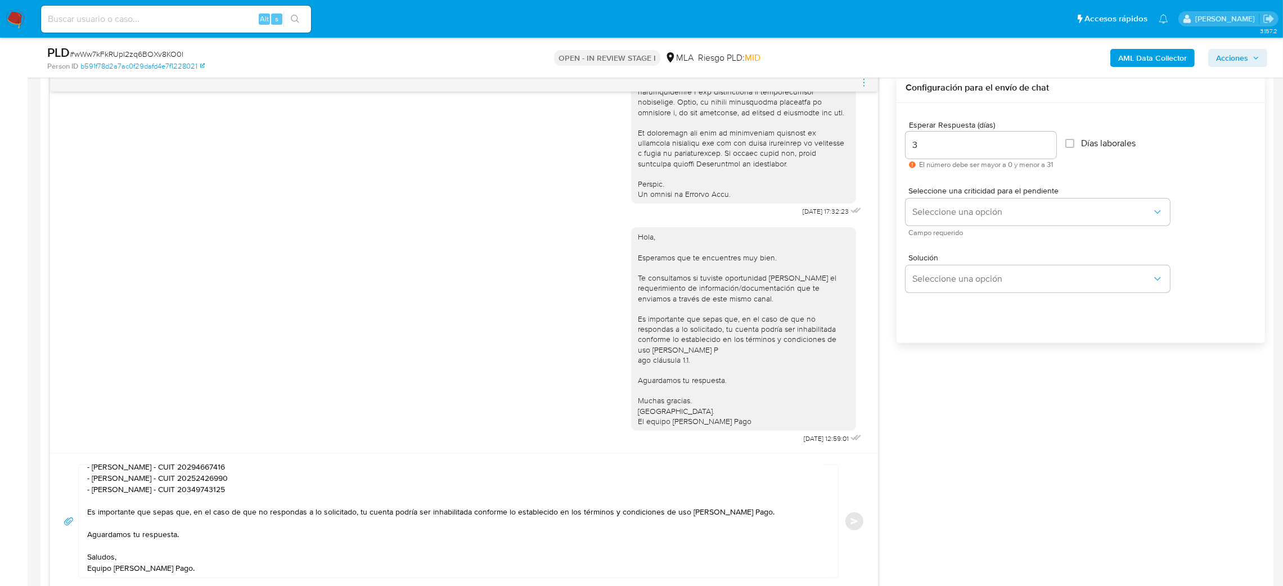
drag, startPoint x: 887, startPoint y: 148, endPoint x: 876, endPoint y: 148, distance: 11.3
click at [876, 148] on div "18/08/2025 17:32:23 Hola, Esperamos que te encuentres muy bien. Te consultamos …" at bounding box center [656, 331] width 1215 height 517
drag, startPoint x: 917, startPoint y: 142, endPoint x: 896, endPoint y: 146, distance: 21.8
click at [896, 146] on div "Esperar Respuesta (días) 3 El número debe ser mayor a 0 y menor a 31 Días labor…" at bounding box center [1080, 238] width 368 height 270
type input "2"
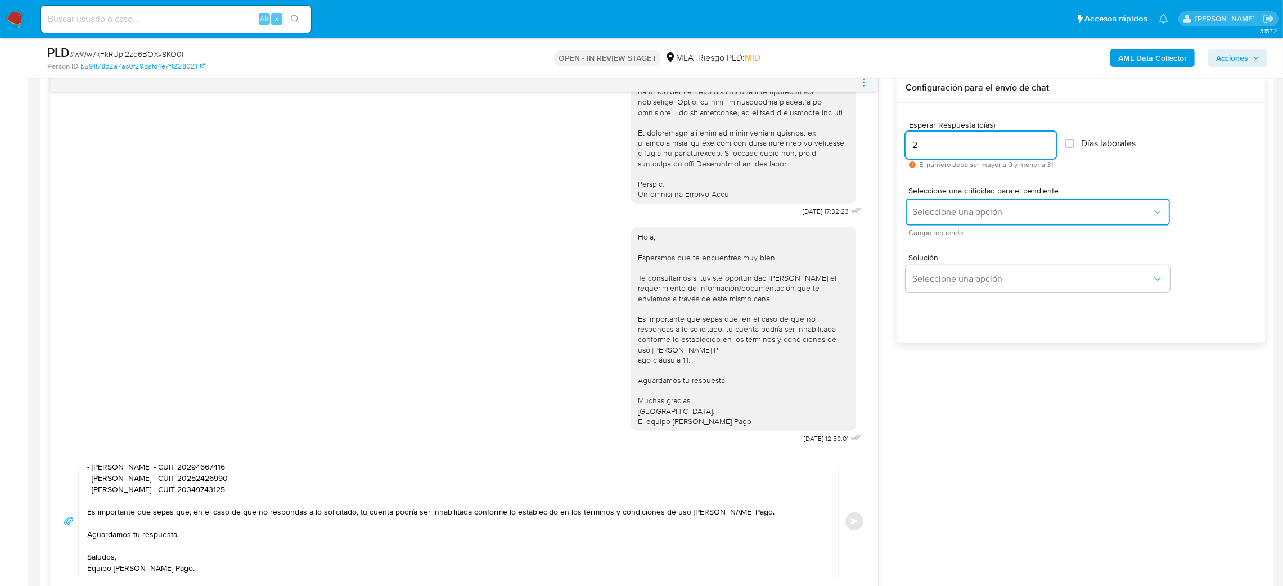
click at [930, 201] on button "Seleccione una opción" at bounding box center [1037, 212] width 264 height 27
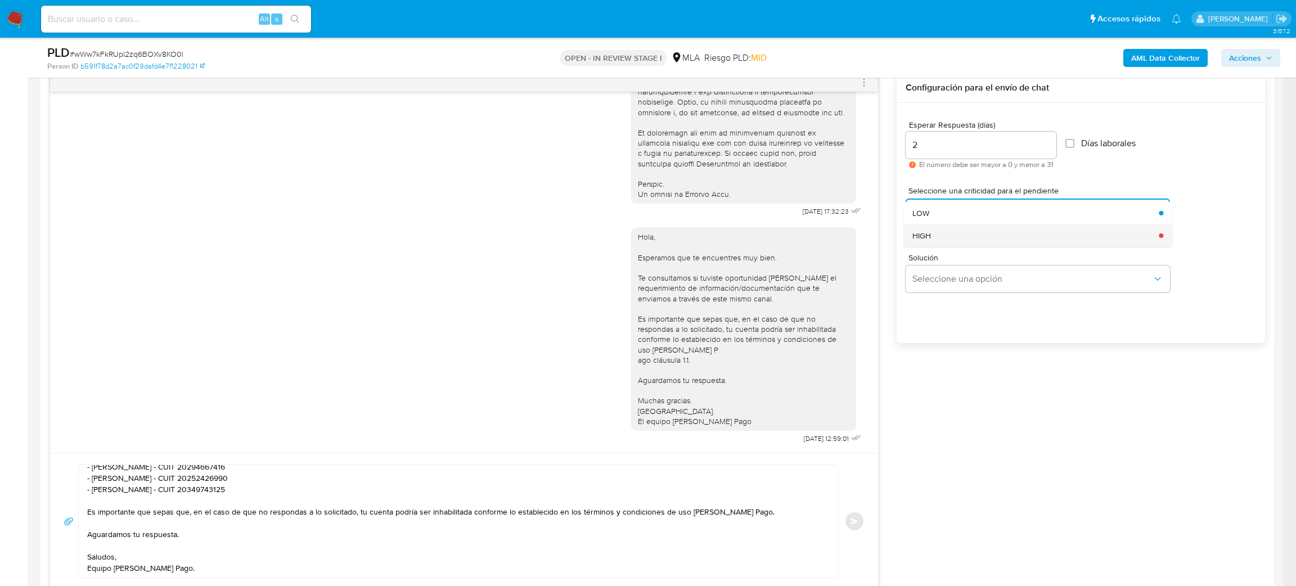
click at [938, 233] on div "HIGH" at bounding box center [1032, 235] width 240 height 22
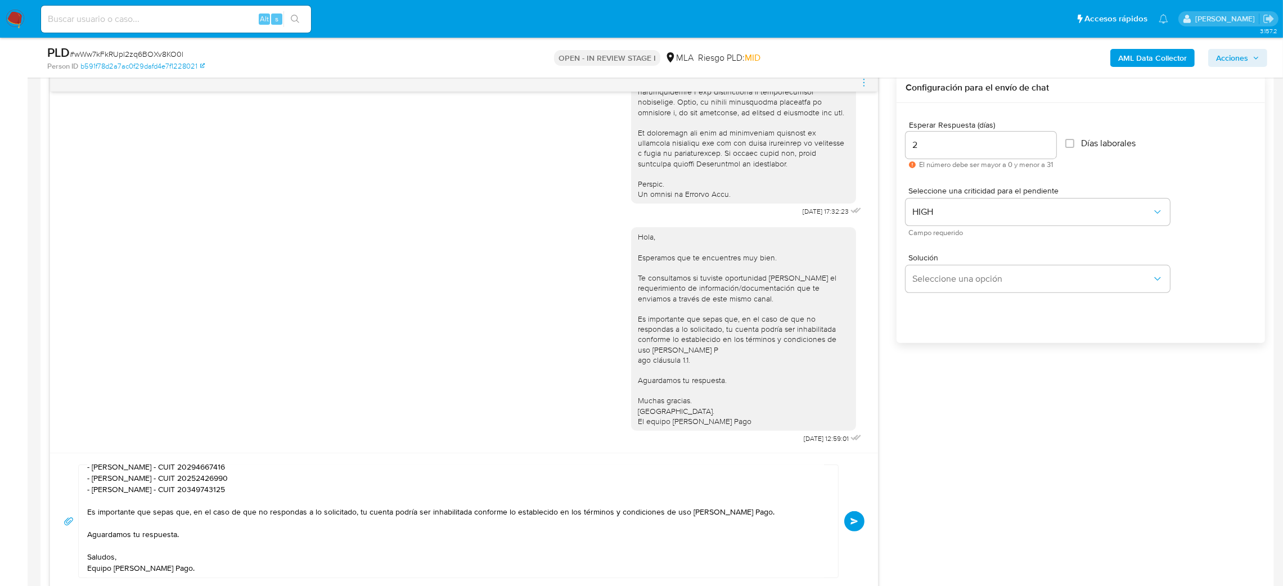
click at [846, 519] on button "Enviar" at bounding box center [854, 521] width 20 height 20
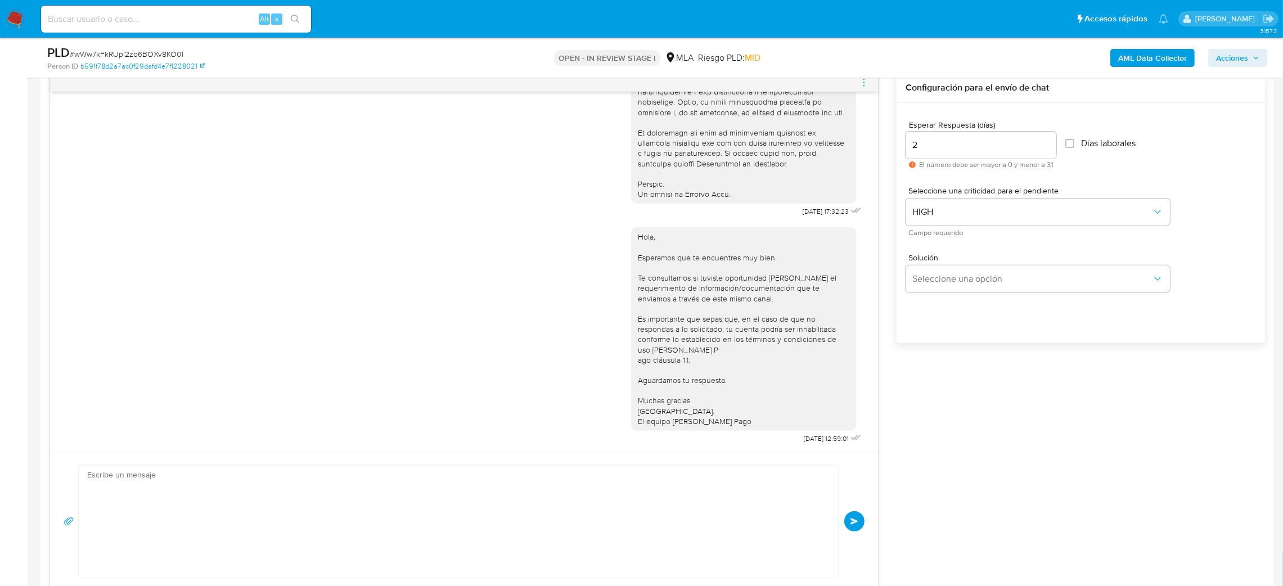
scroll to position [832, 0]
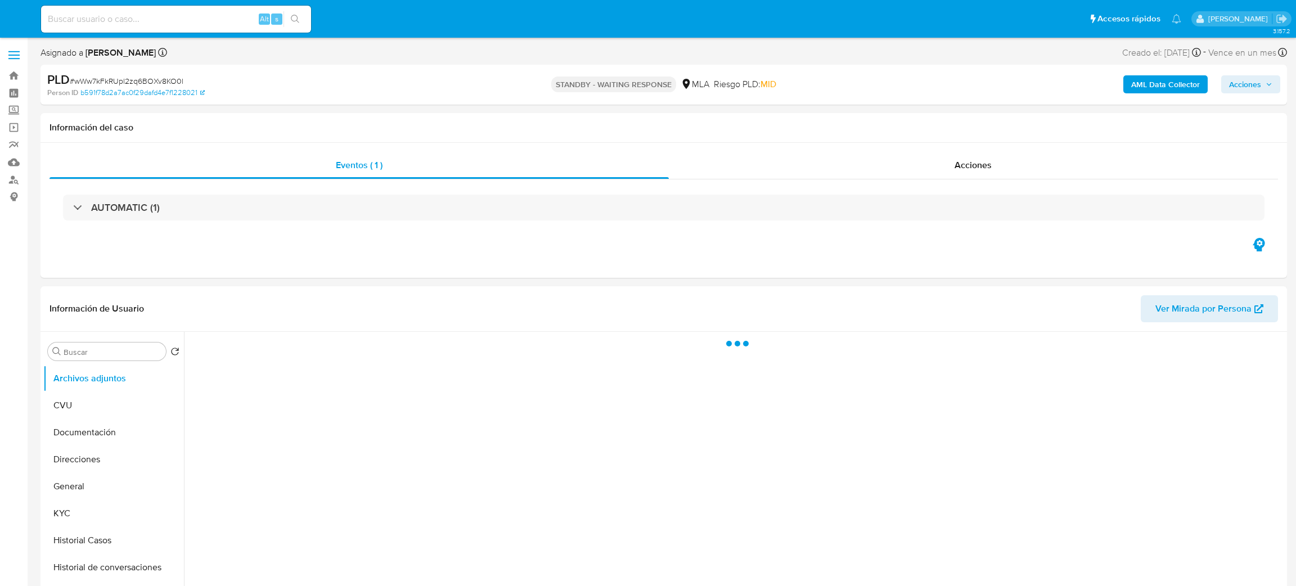
select select "10"
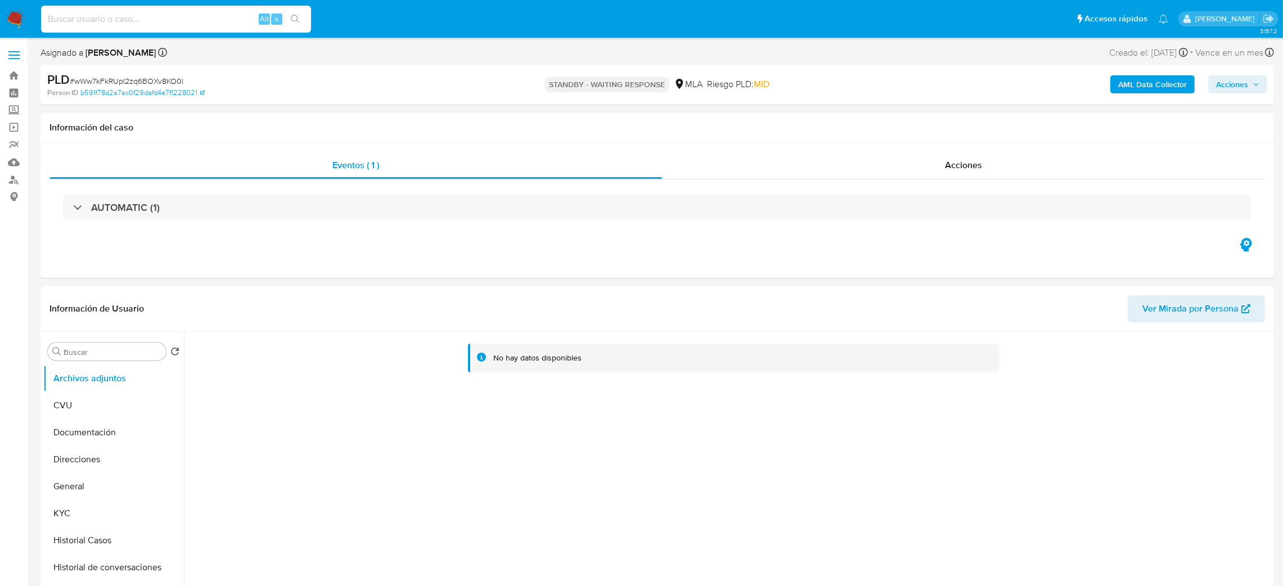
click at [186, 23] on input at bounding box center [176, 19] width 270 height 15
paste input "lOuDAoZLuzT9eCbYbfrsDvBP"
type input "lOuDAoZLuzT9eCbYbfrsDvBP"
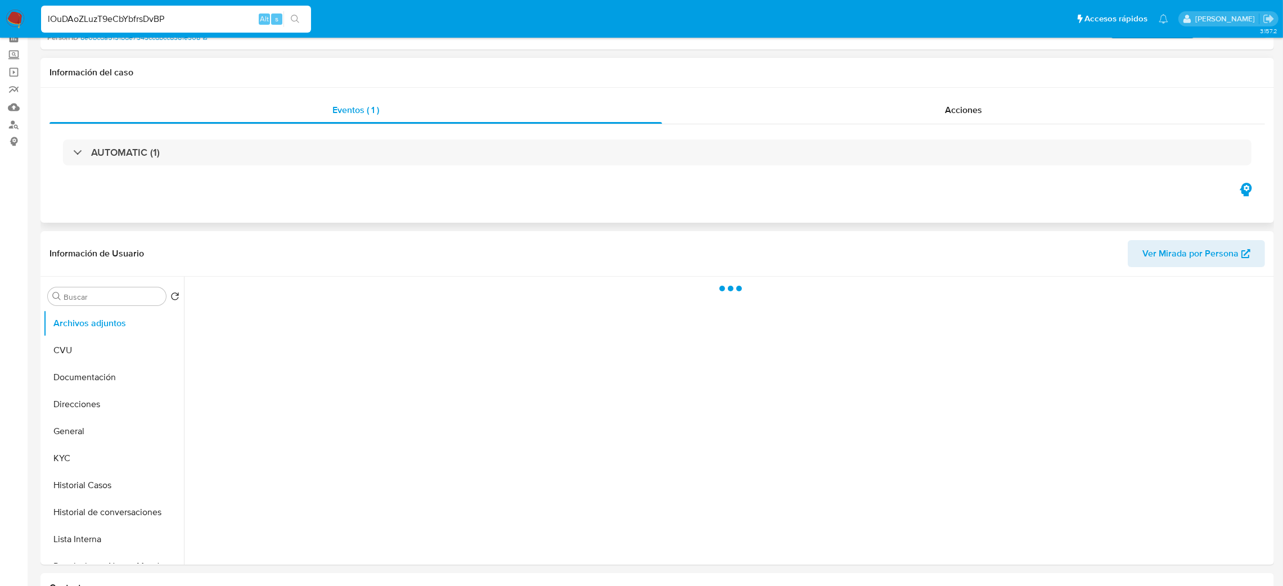
scroll to position [84, 0]
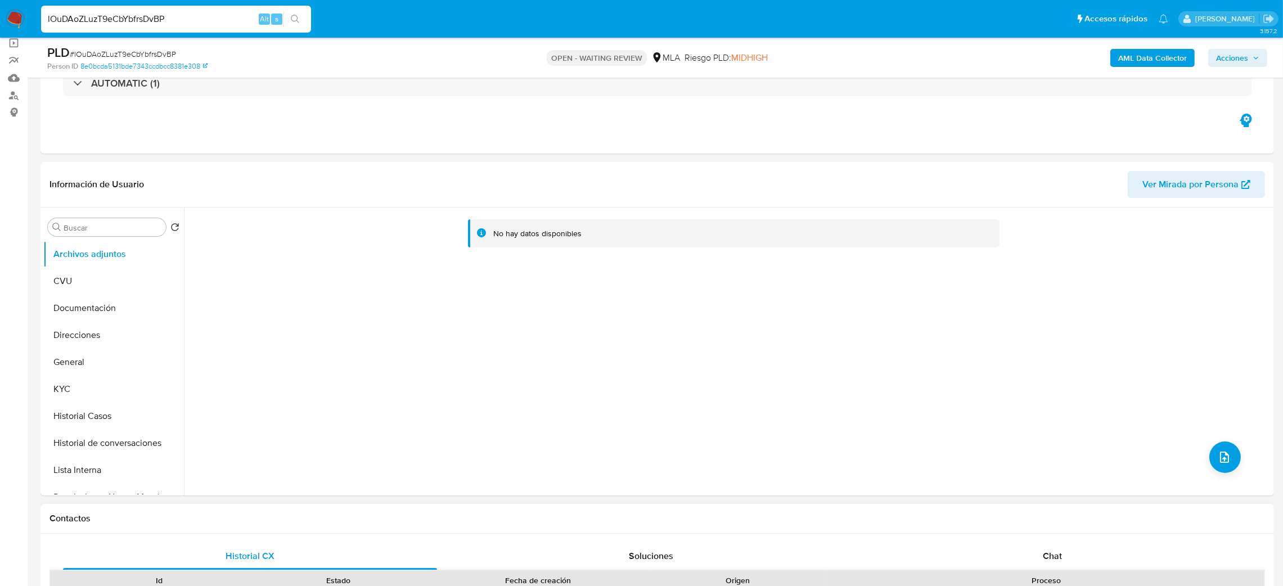
select select "10"
click at [115, 356] on button "General" at bounding box center [109, 362] width 132 height 27
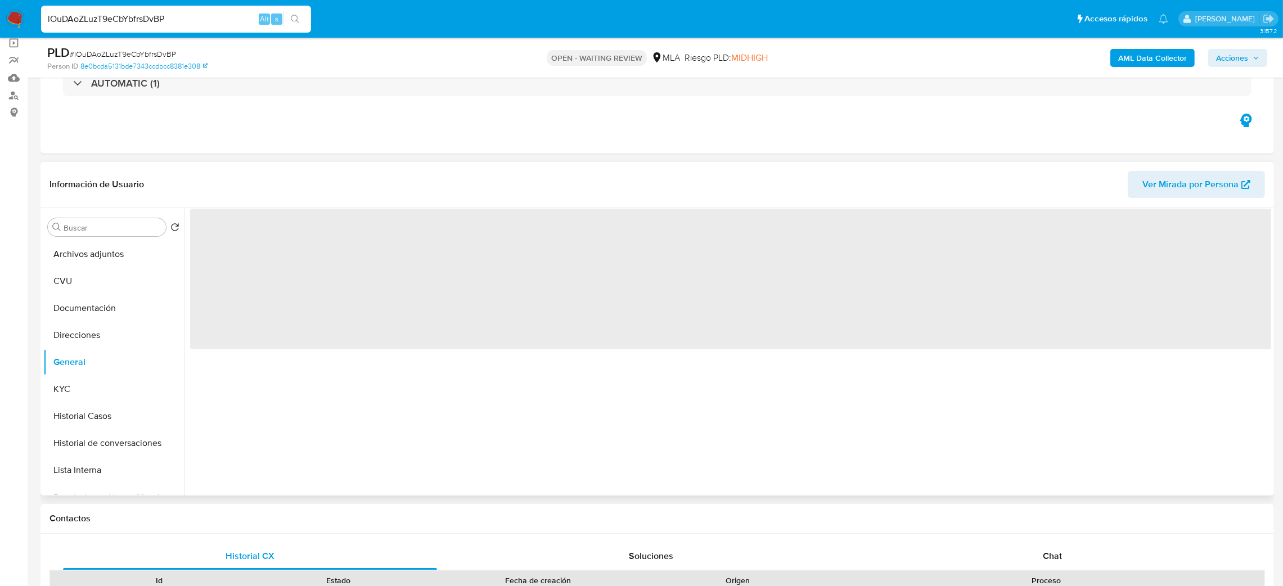
click at [224, 227] on span "‌" at bounding box center [730, 279] width 1081 height 141
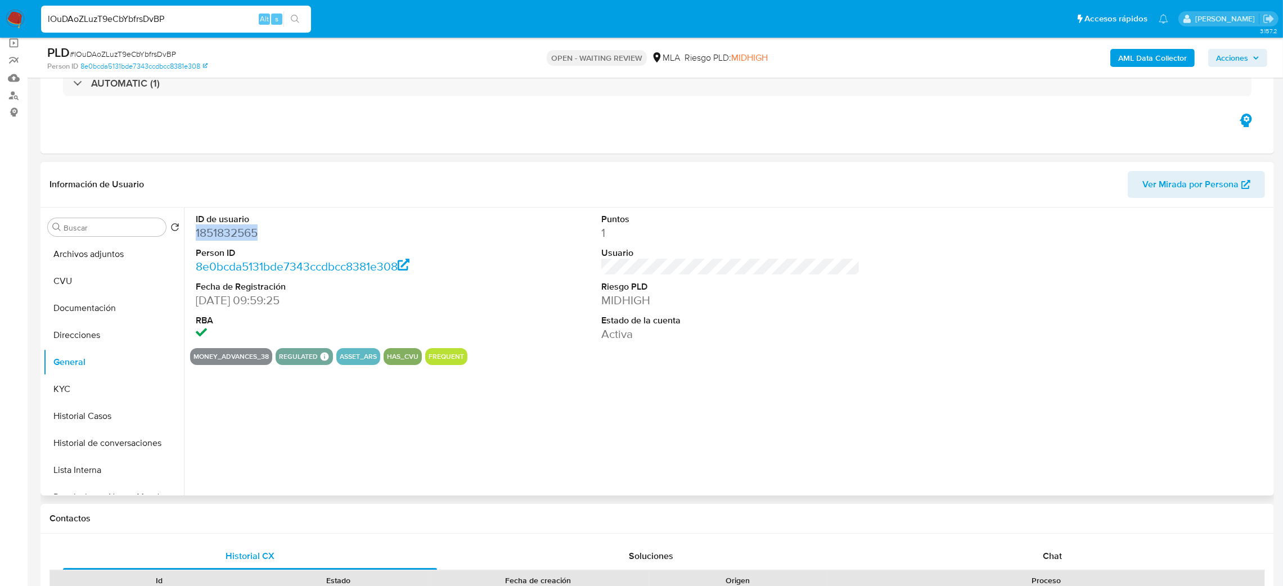
click at [224, 227] on dd "1851832565" at bounding box center [325, 233] width 259 height 16
copy dd "1851832565"
click at [136, 390] on button "KYC" at bounding box center [109, 389] width 132 height 27
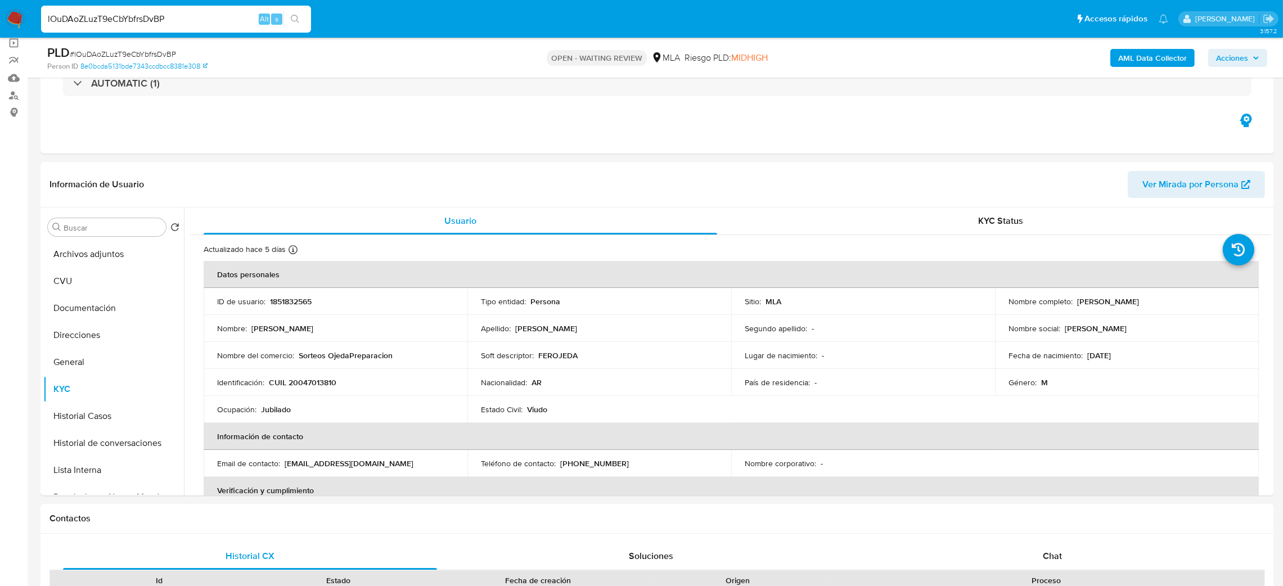
click at [322, 384] on p "CUIL 20047013810" at bounding box center [302, 382] width 67 height 10
copy p "20047013810"
click at [330, 366] on td "Nombre del comercio : Sorteos OjedaPreparacion" at bounding box center [336, 355] width 264 height 27
drag, startPoint x: 299, startPoint y: 382, endPoint x: 333, endPoint y: 385, distance: 34.4
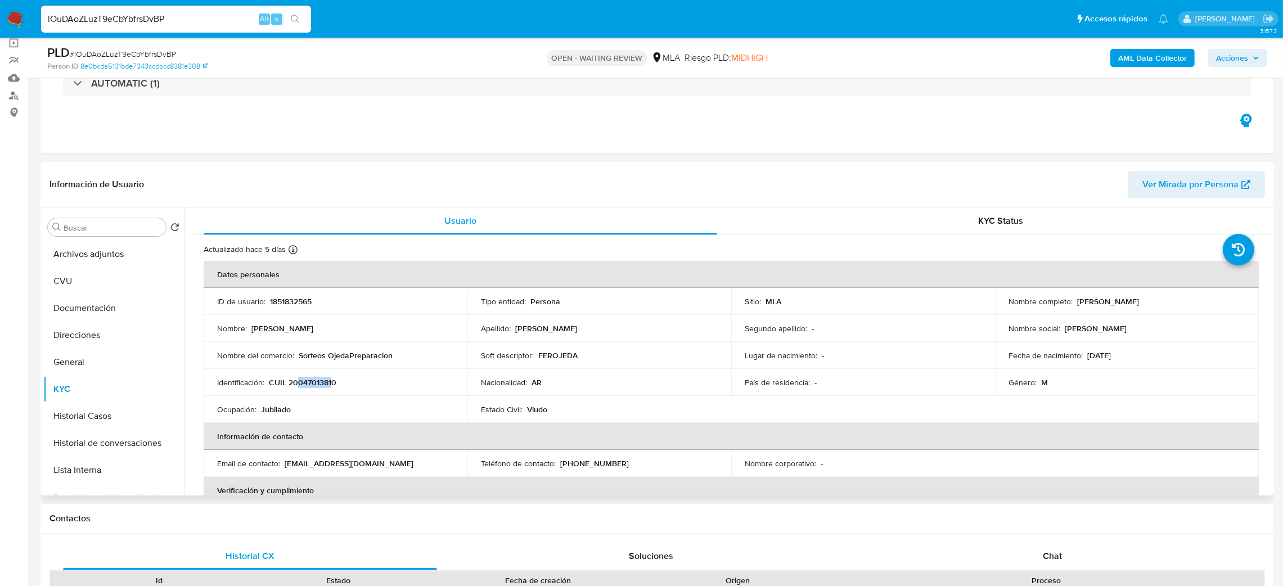
click at [333, 385] on p "CUIL 20047013810" at bounding box center [302, 382] width 67 height 10
copy p "04701381"
drag, startPoint x: 1072, startPoint y: 304, endPoint x: 1166, endPoint y: 307, distance: 94.0
click at [1166, 307] on div "Nombre completo : Dionisio Ojeda" at bounding box center [1126, 301] width 237 height 10
copy div "Dionisio Ojeda"
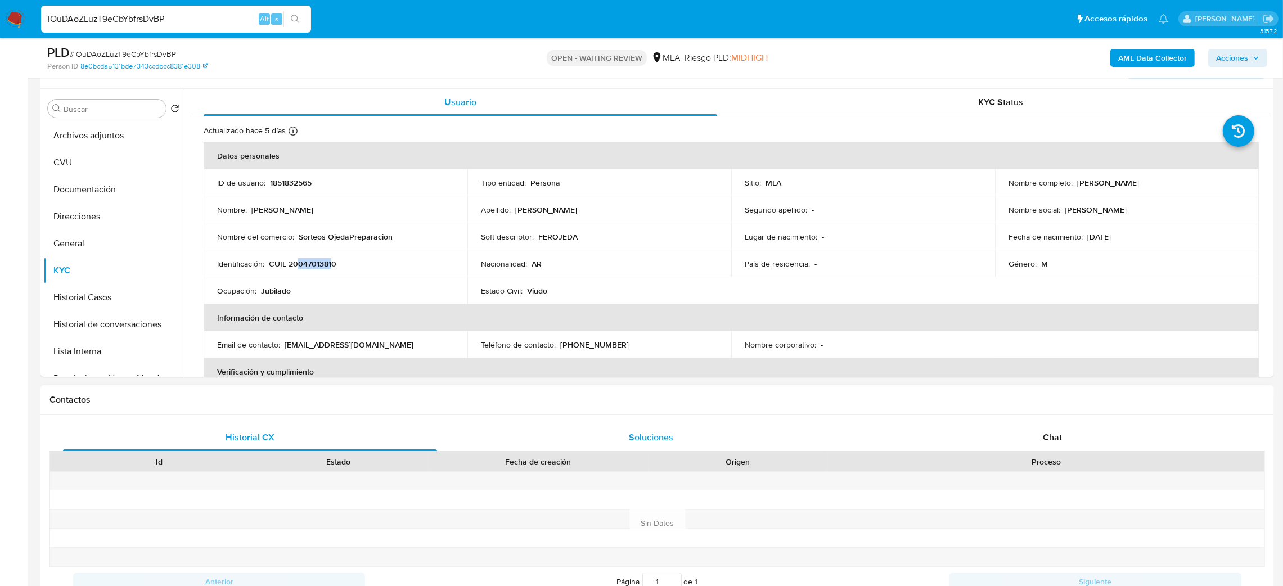
scroll to position [421, 0]
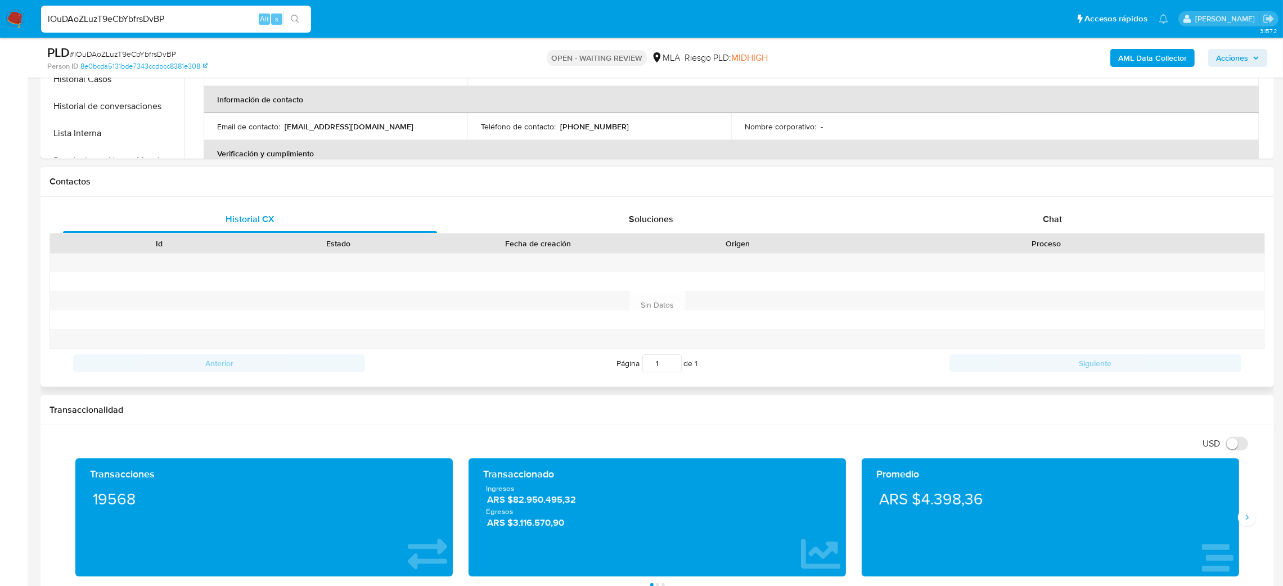
click at [1113, 195] on div "Contactos" at bounding box center [656, 182] width 1233 height 30
click at [1105, 212] on div "Chat" at bounding box center [1052, 219] width 374 height 27
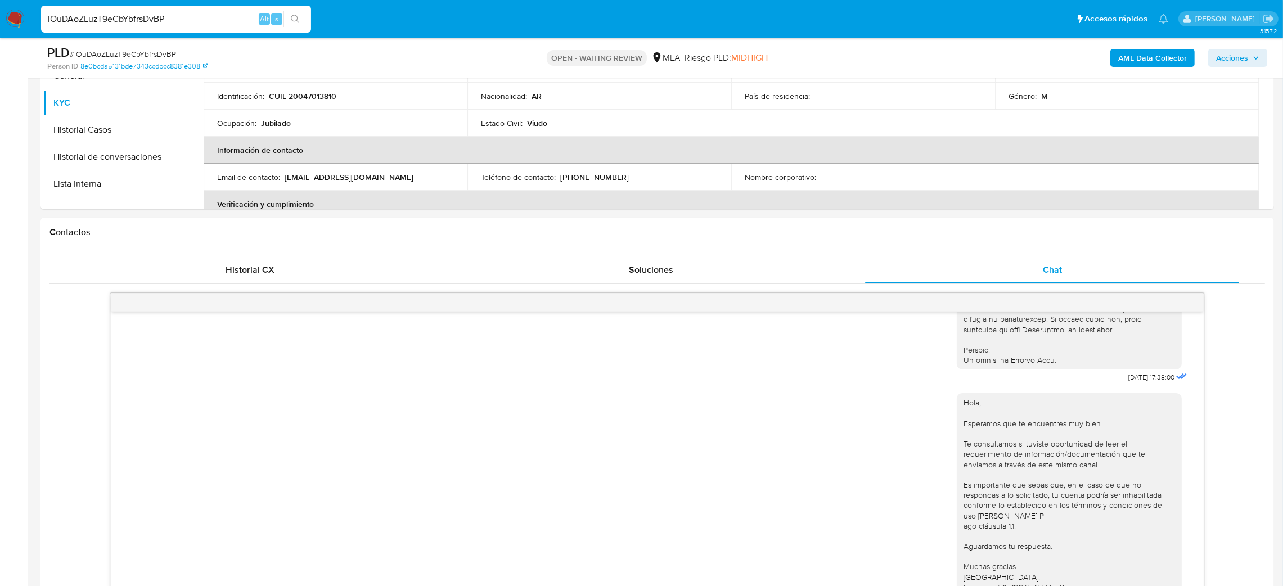
scroll to position [169, 0]
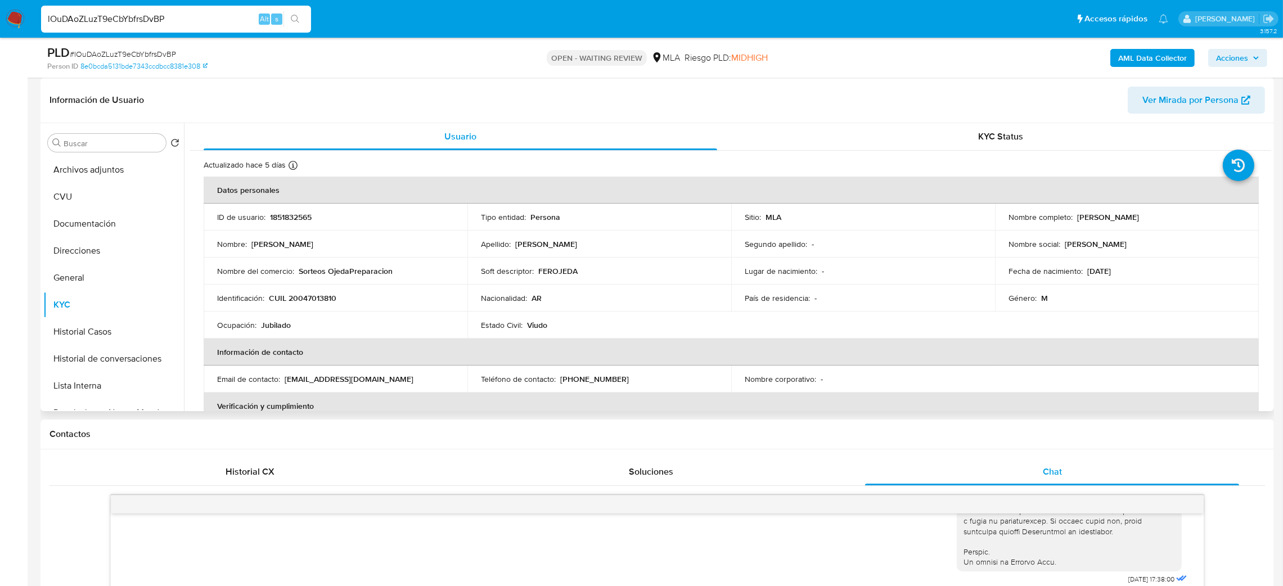
click at [309, 293] on p "CUIL 20047013810" at bounding box center [302, 298] width 67 height 10
copy p "CUIL"
click at [310, 286] on td "Identificación : CUIL 20047013810" at bounding box center [336, 298] width 264 height 27
click at [309, 298] on p "CUIL 20047013810" at bounding box center [302, 298] width 67 height 10
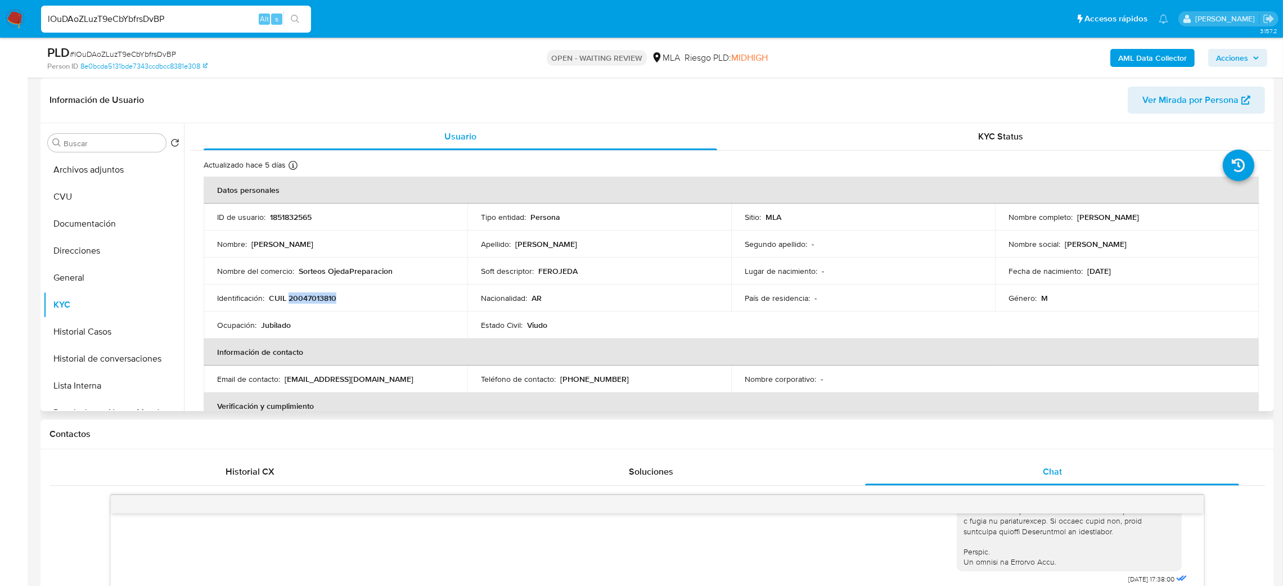
click at [309, 298] on p "CUIL 20047013810" at bounding box center [302, 298] width 67 height 10
copy p "20047013810"
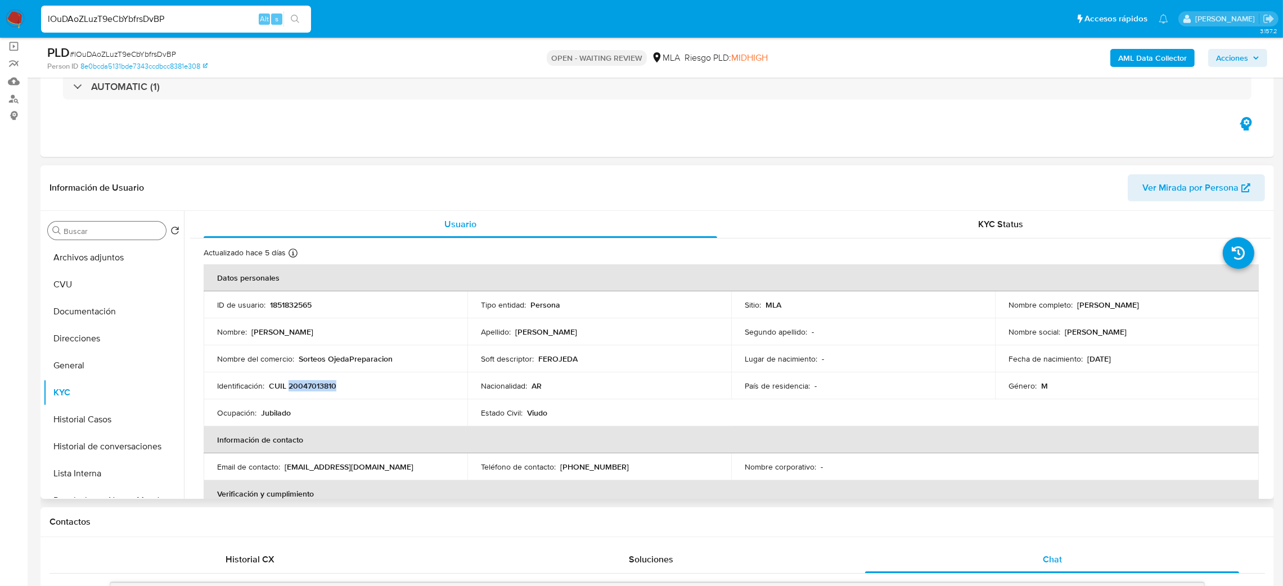
scroll to position [0, 0]
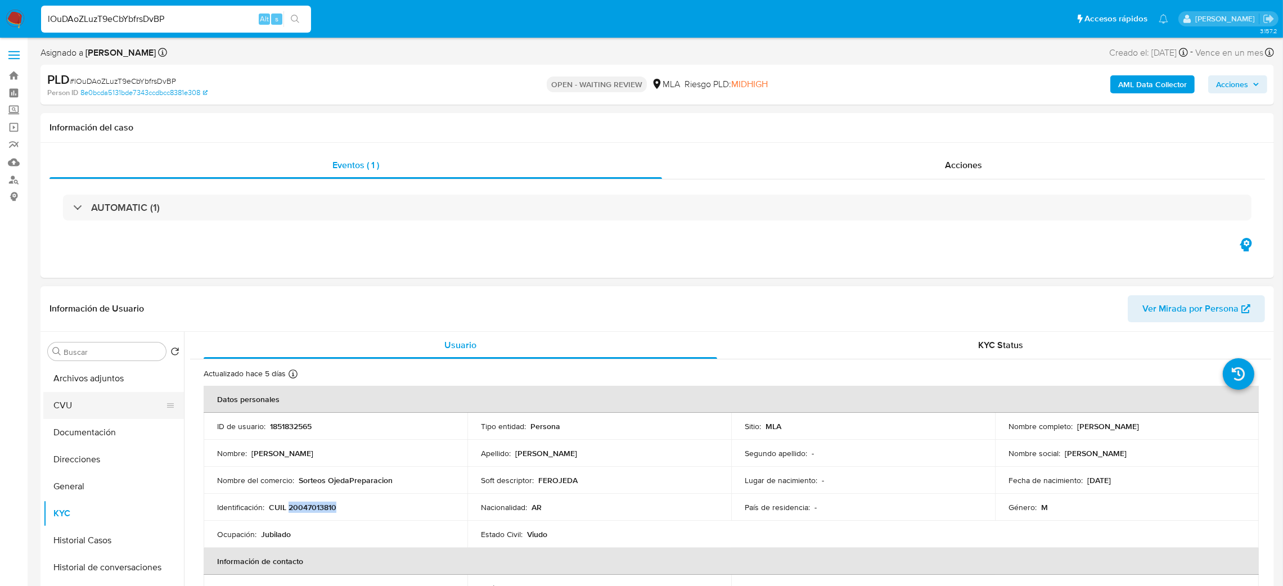
click at [75, 411] on button "CVU" at bounding box center [109, 405] width 132 height 27
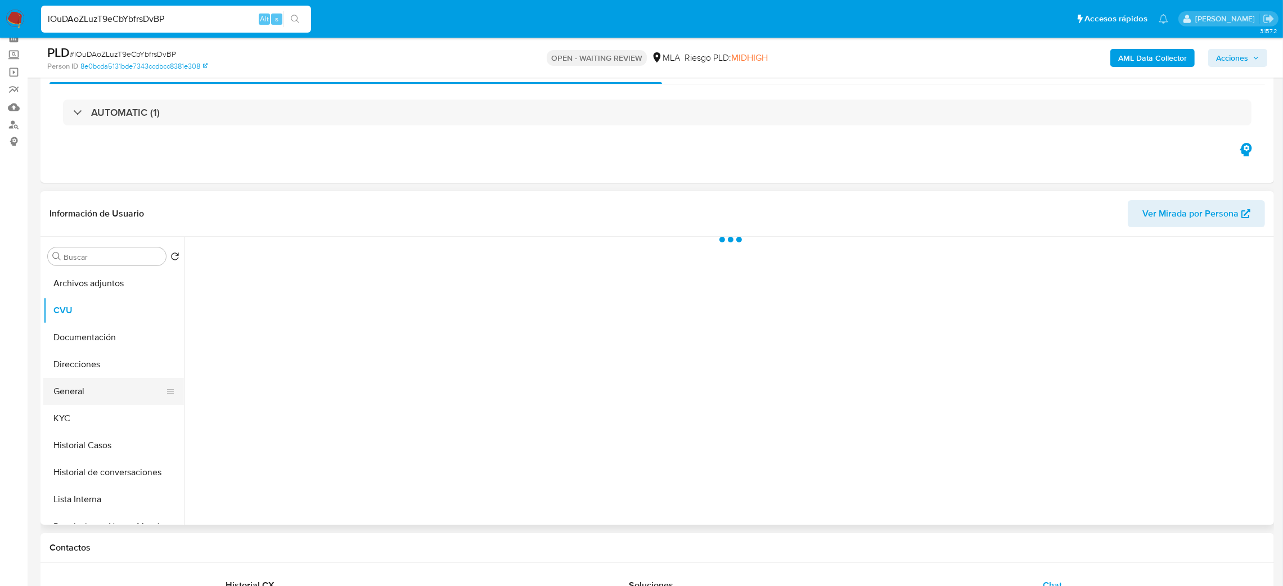
scroll to position [84, 0]
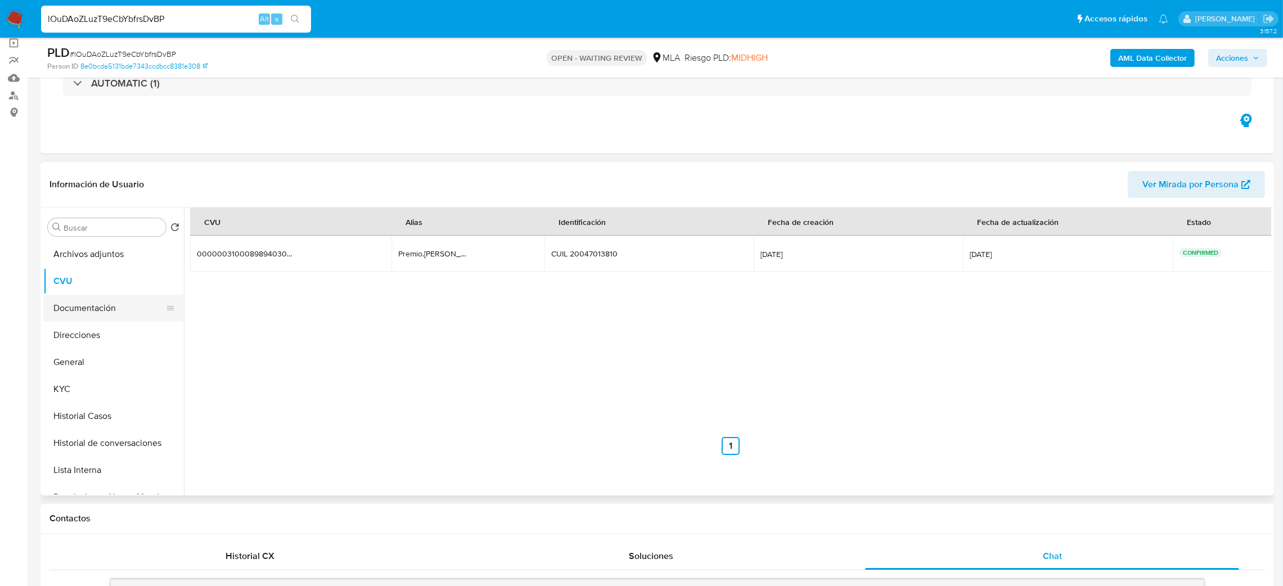
click at [92, 309] on button "Documentación" at bounding box center [109, 308] width 132 height 27
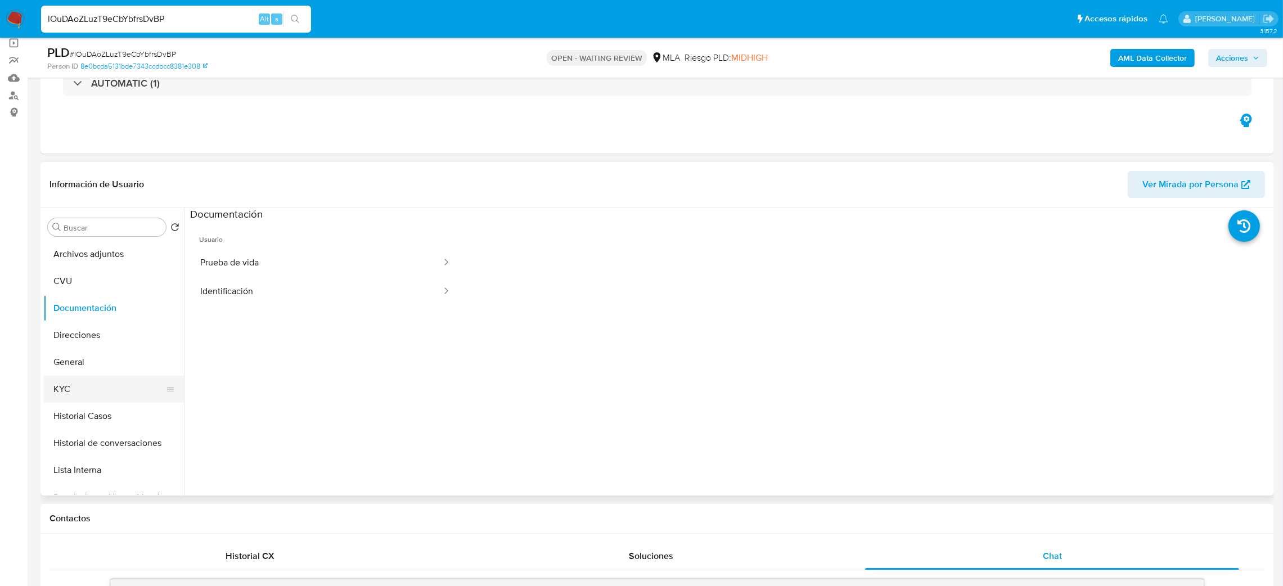
click at [109, 376] on button "KYC" at bounding box center [109, 389] width 132 height 27
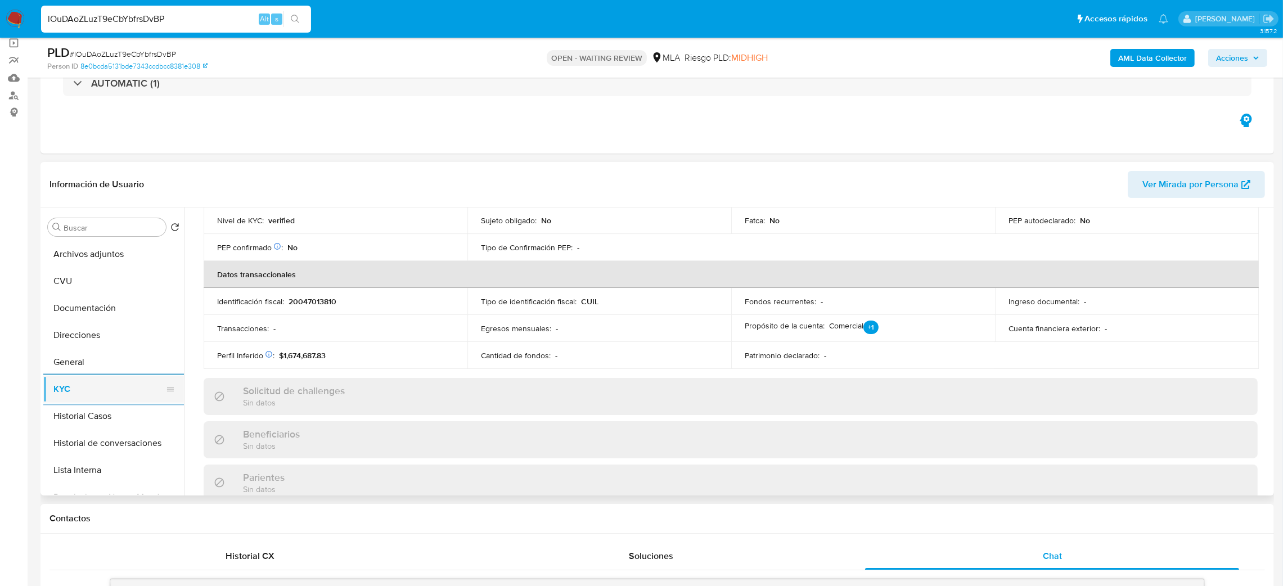
scroll to position [76, 0]
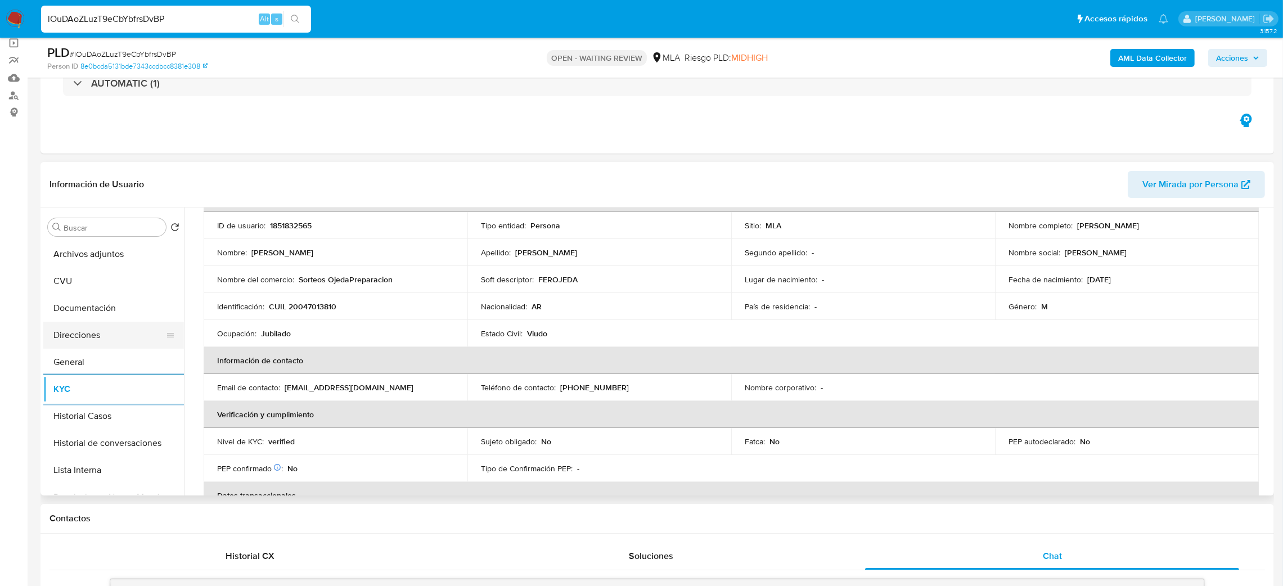
click at [96, 343] on button "Direcciones" at bounding box center [109, 335] width 132 height 27
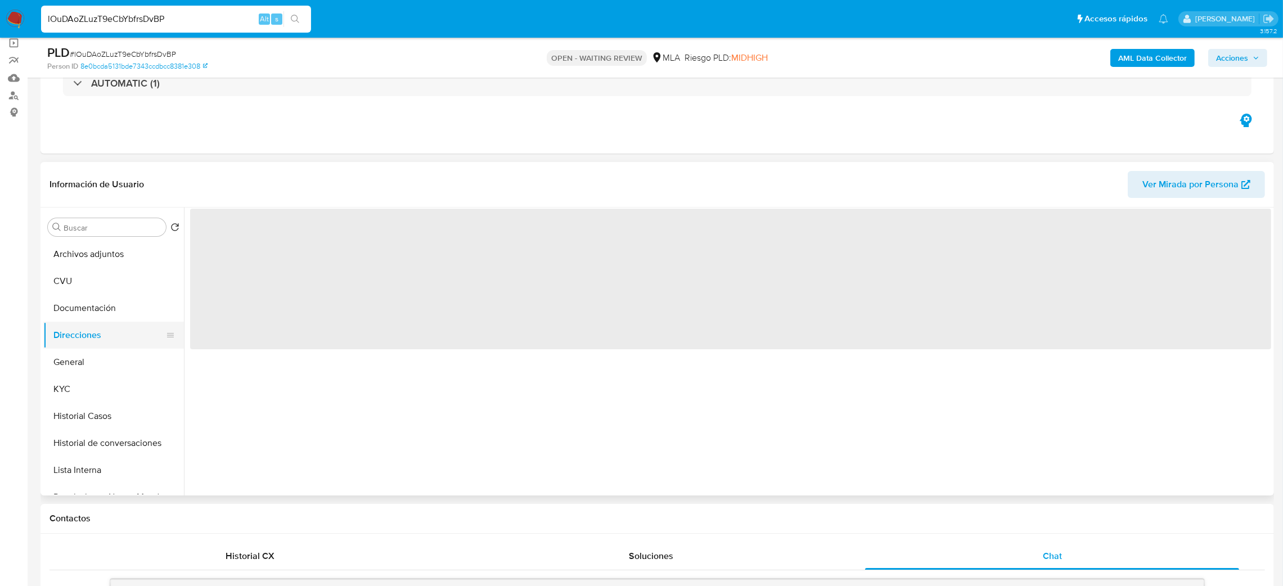
scroll to position [0, 0]
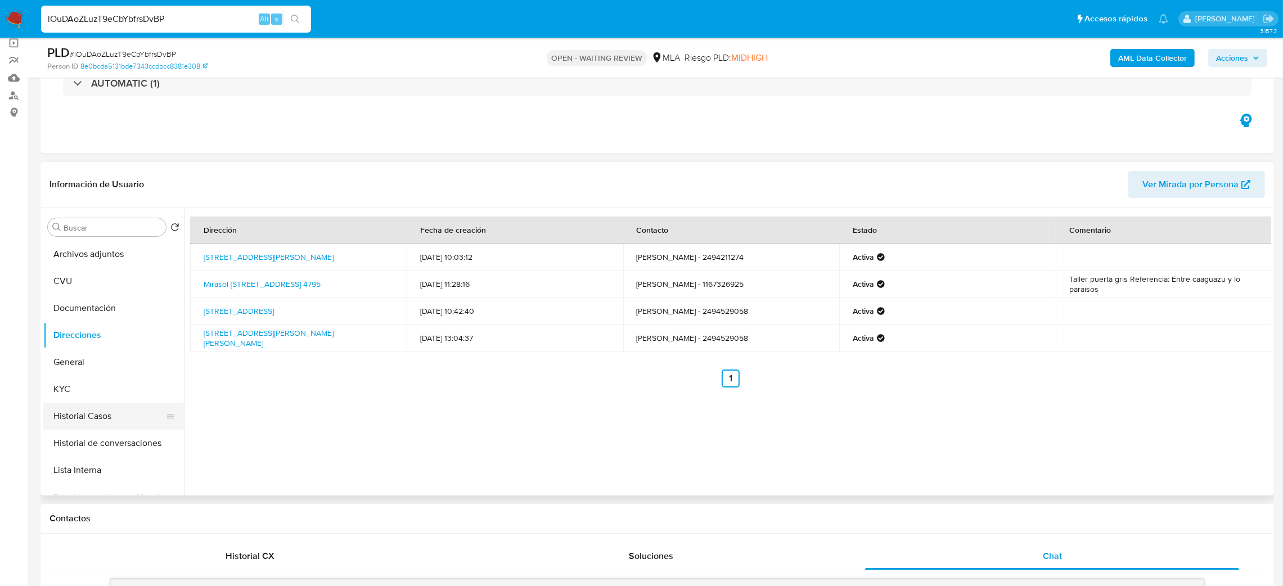
click at [112, 414] on button "Historial Casos" at bounding box center [109, 416] width 132 height 27
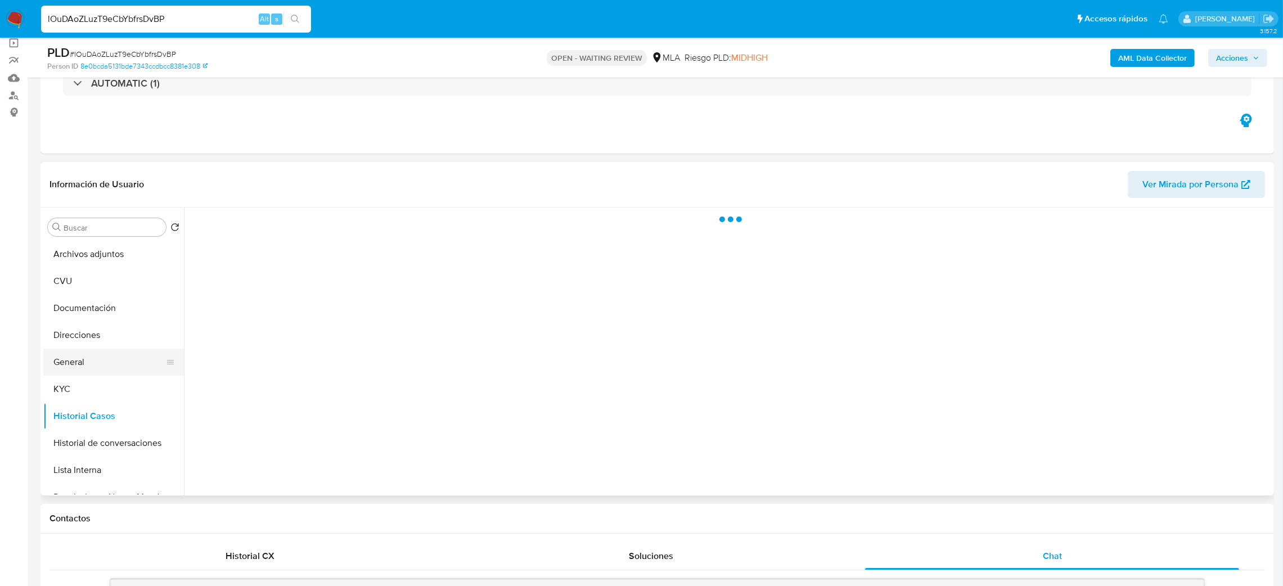
click at [95, 373] on button "General" at bounding box center [109, 362] width 132 height 27
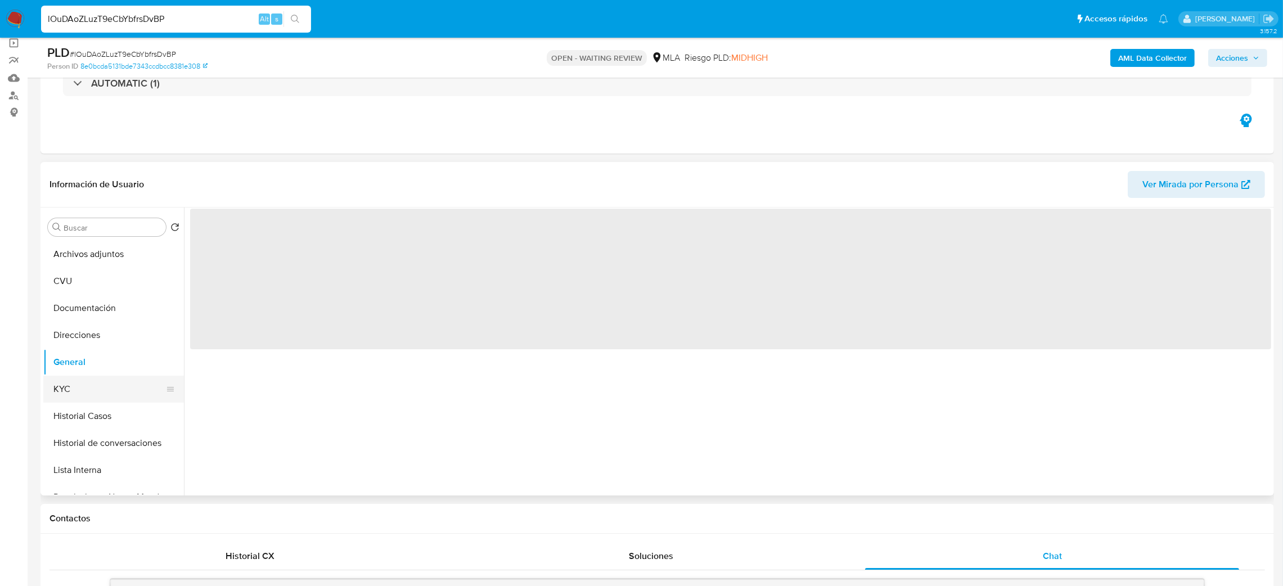
click at [116, 383] on button "KYC" at bounding box center [109, 389] width 132 height 27
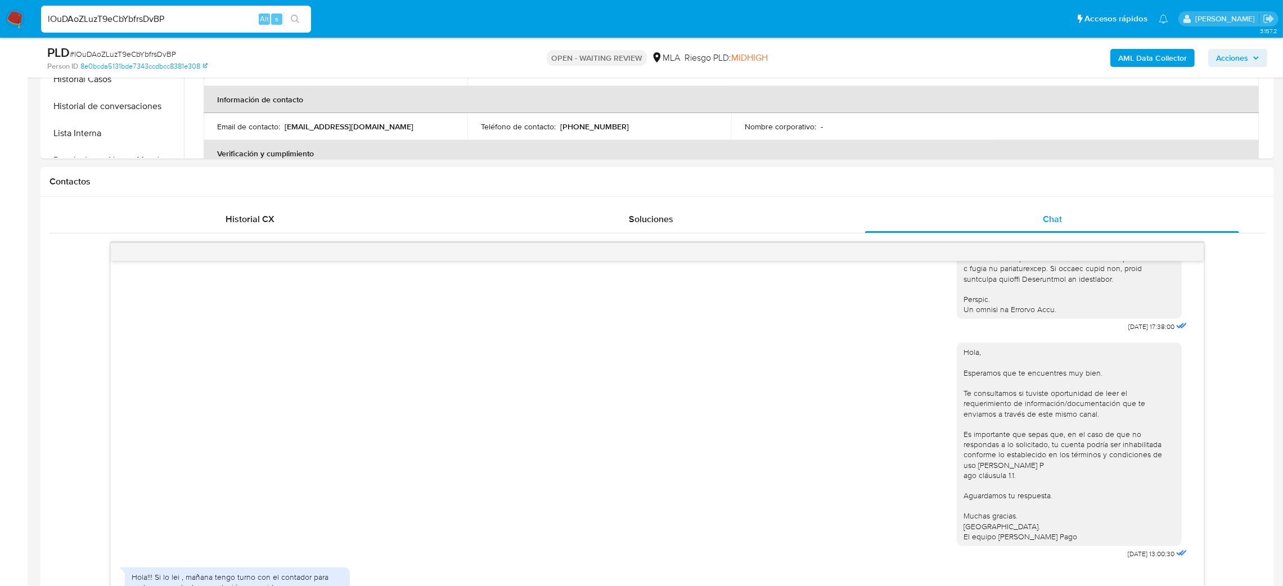
scroll to position [506, 0]
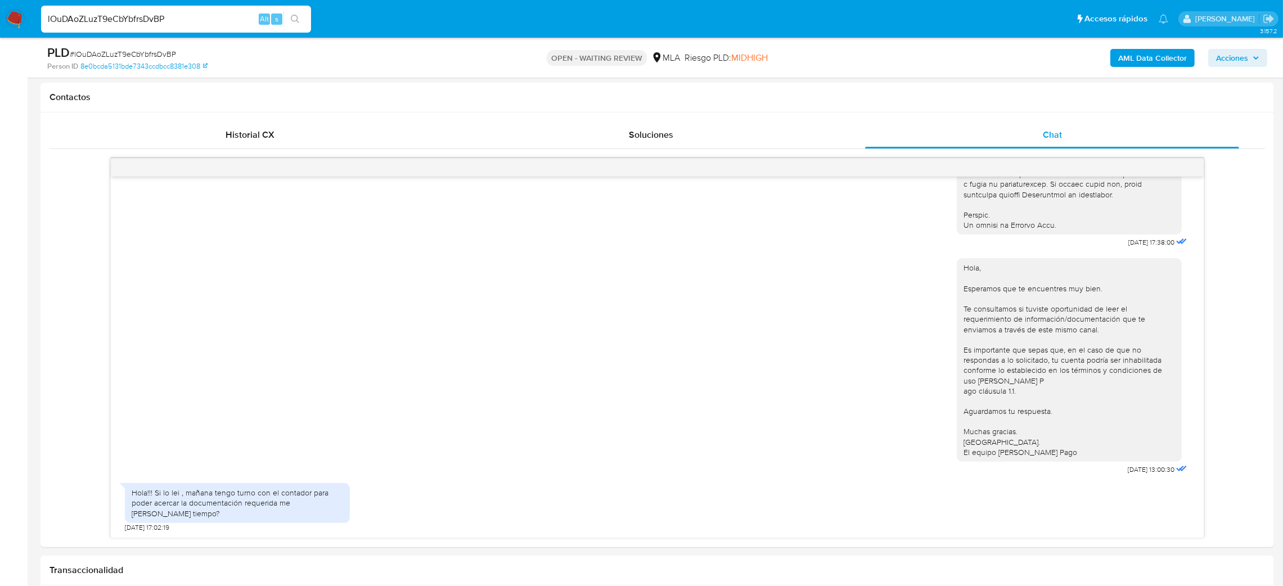
click at [148, 52] on span "# lOuDAoZLuzT9eCbYbfrsDvBP" at bounding box center [123, 53] width 106 height 11
copy span "lOuDAoZLuzT9eCbYbfrsDvBP"
click at [12, 18] on img at bounding box center [15, 19] width 19 height 19
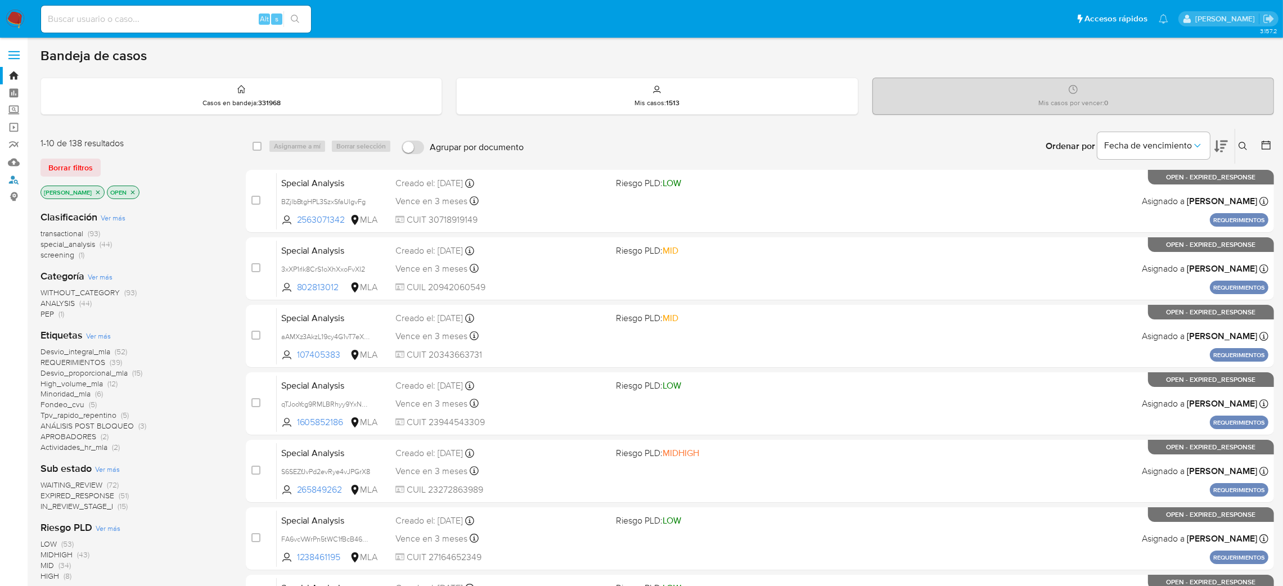
drag, startPoint x: 8, startPoint y: 178, endPoint x: 78, endPoint y: 184, distance: 70.6
click at [8, 177] on link "Buscador de personas" at bounding box center [67, 179] width 134 height 17
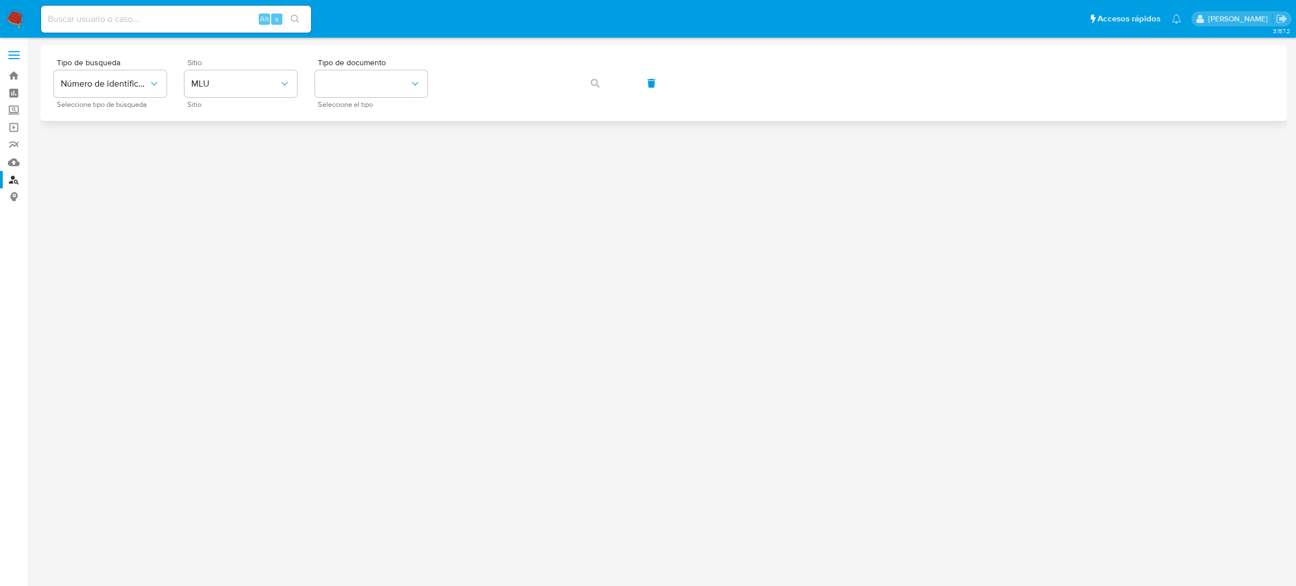
click at [246, 69] on div "Sitio MLU Sitio" at bounding box center [240, 82] width 112 height 49
click at [238, 92] on button "MLU" at bounding box center [240, 83] width 112 height 27
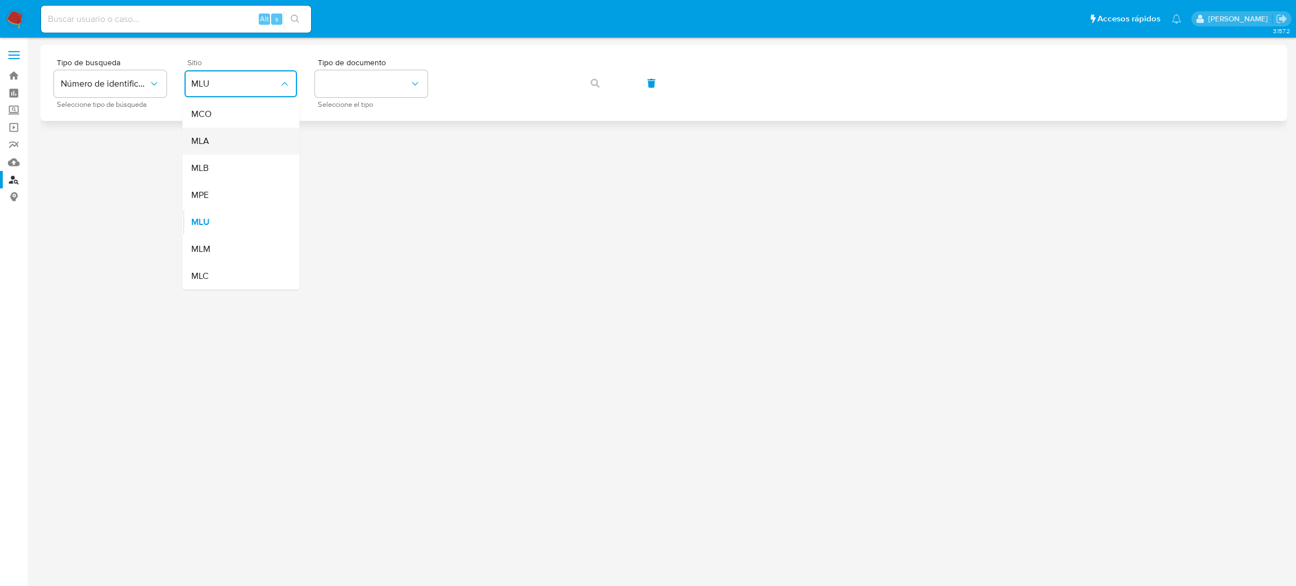
click at [244, 147] on div "MLA" at bounding box center [237, 141] width 92 height 27
click at [369, 78] on button "identificationType" at bounding box center [371, 83] width 112 height 27
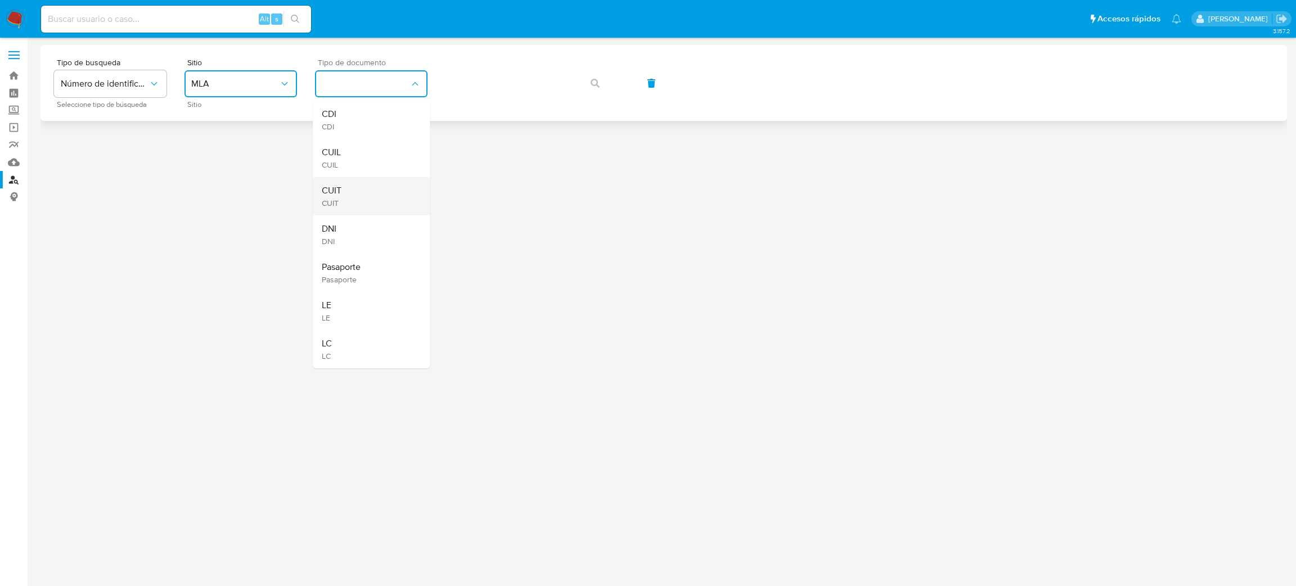
click at [390, 188] on div "CUIT CUIT" at bounding box center [368, 196] width 92 height 38
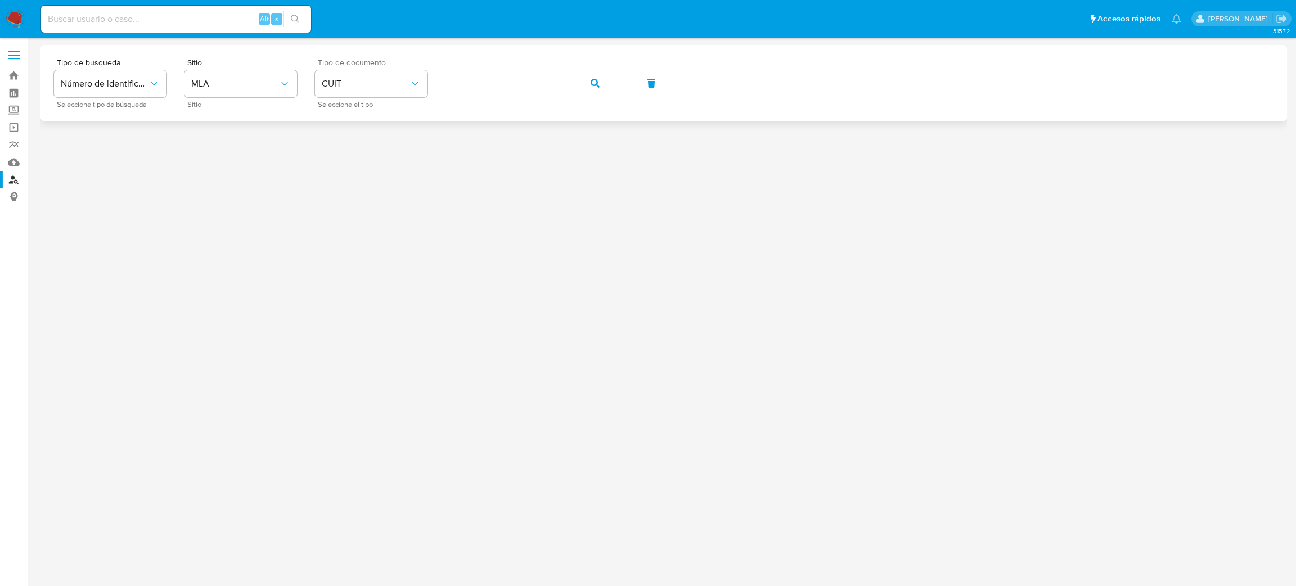
click at [589, 76] on button "button" at bounding box center [595, 83] width 38 height 27
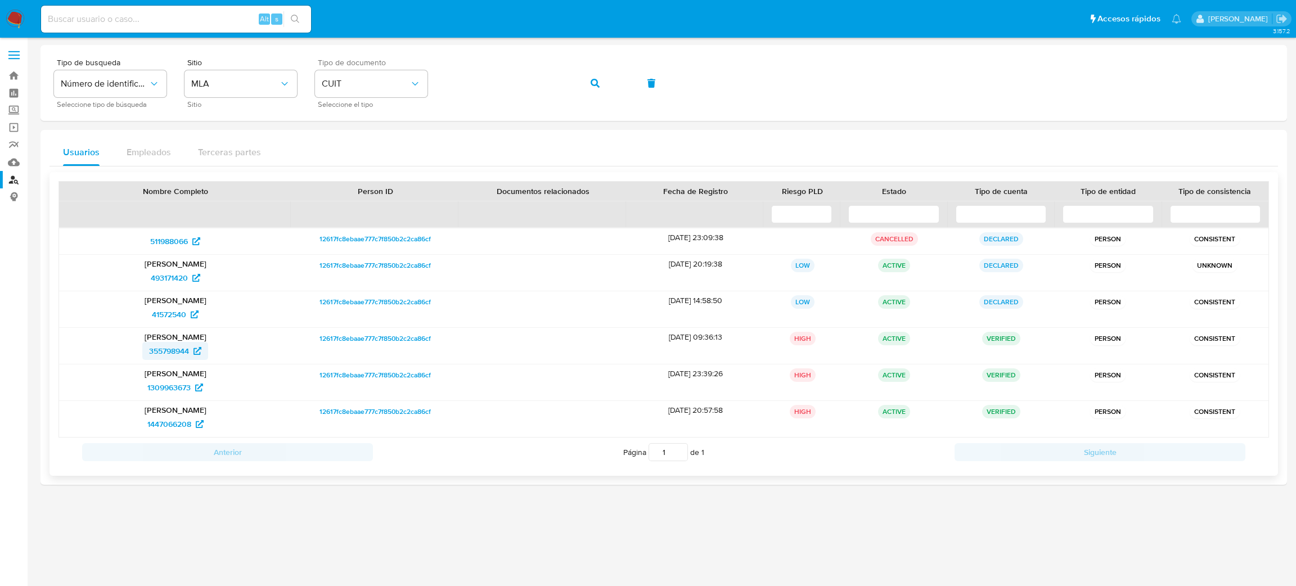
click at [168, 347] on span "355798944" at bounding box center [169, 351] width 40 height 18
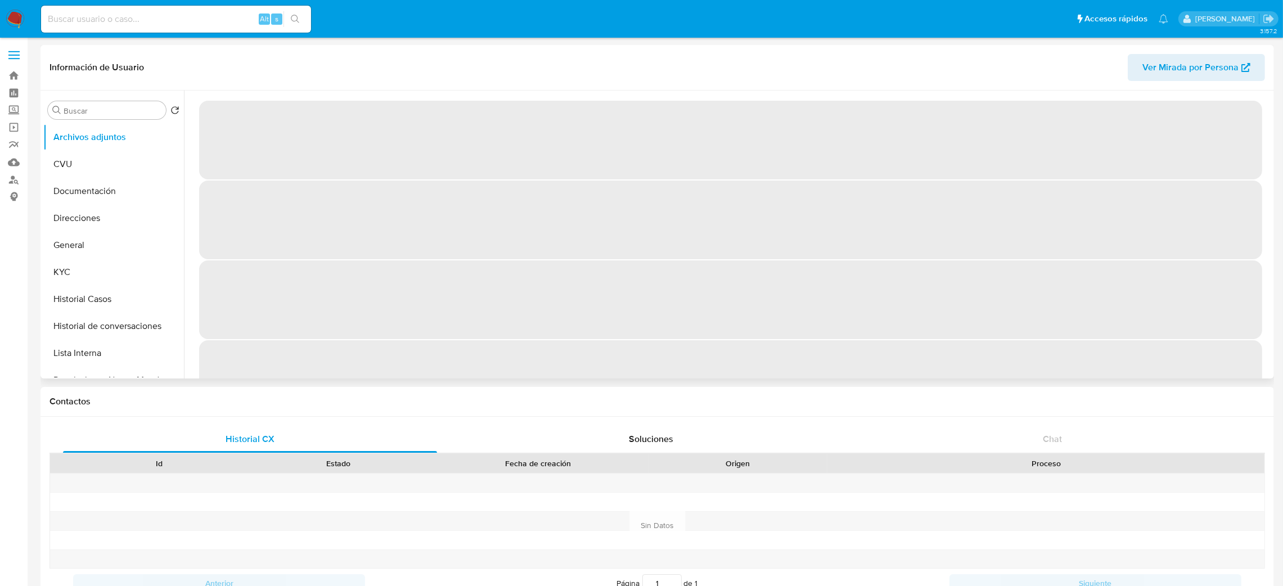
select select "10"
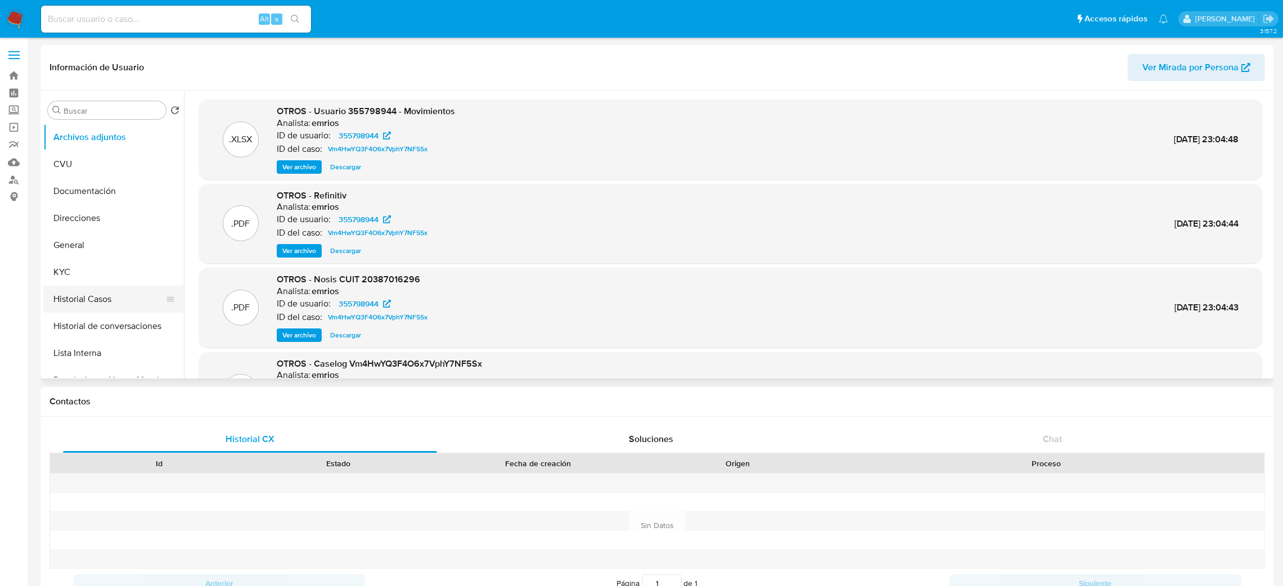
click at [95, 304] on button "Historial Casos" at bounding box center [109, 299] width 132 height 27
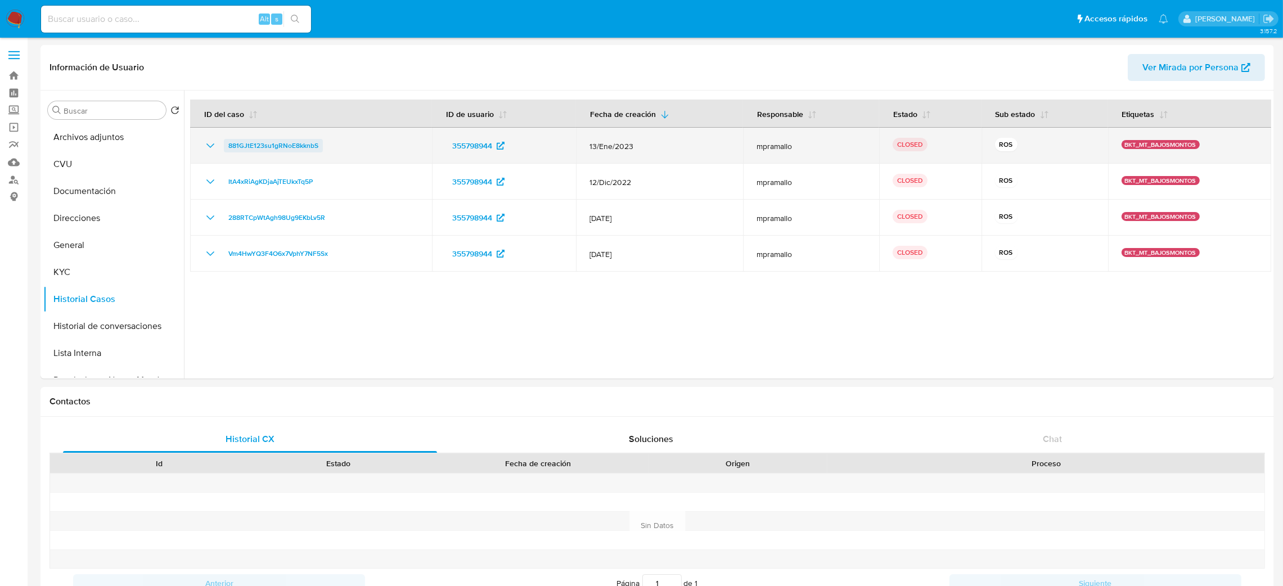
click at [281, 148] on span "881GJtE123su1gRNoE8kknbS" at bounding box center [273, 145] width 90 height 13
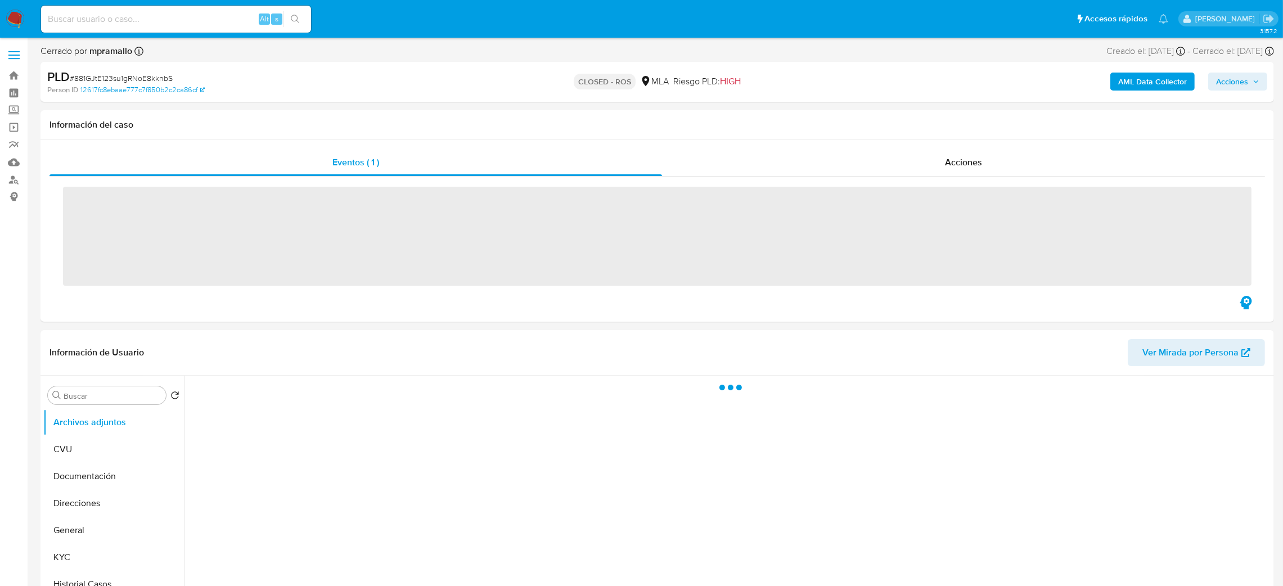
click at [990, 152] on div "Acciones" at bounding box center [963, 162] width 603 height 27
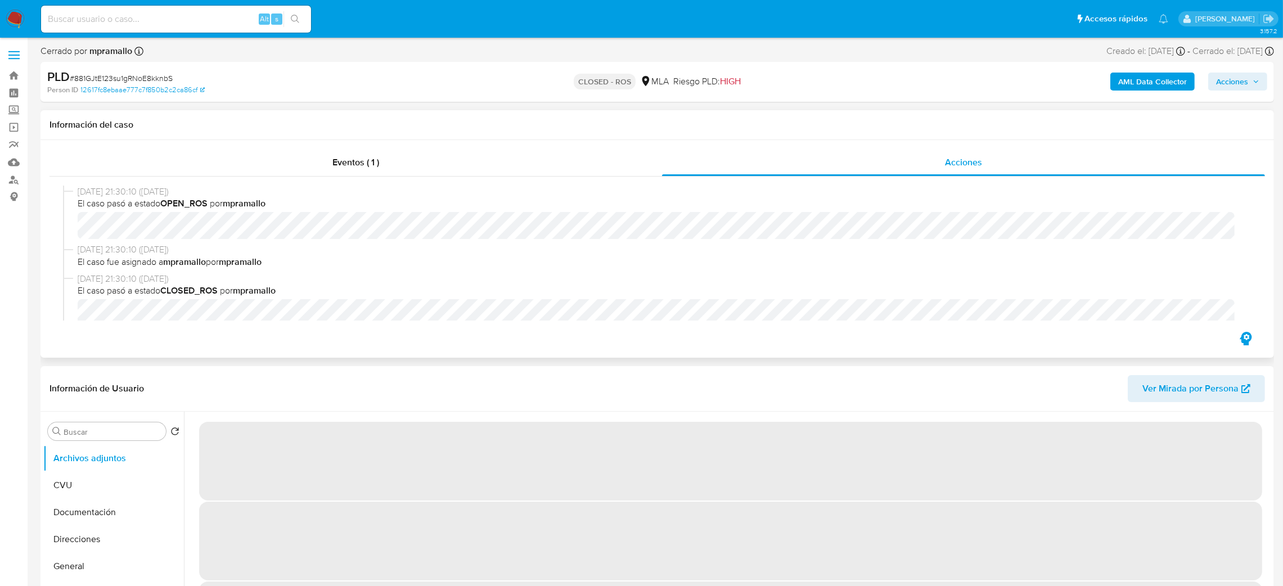
scroll to position [84, 0]
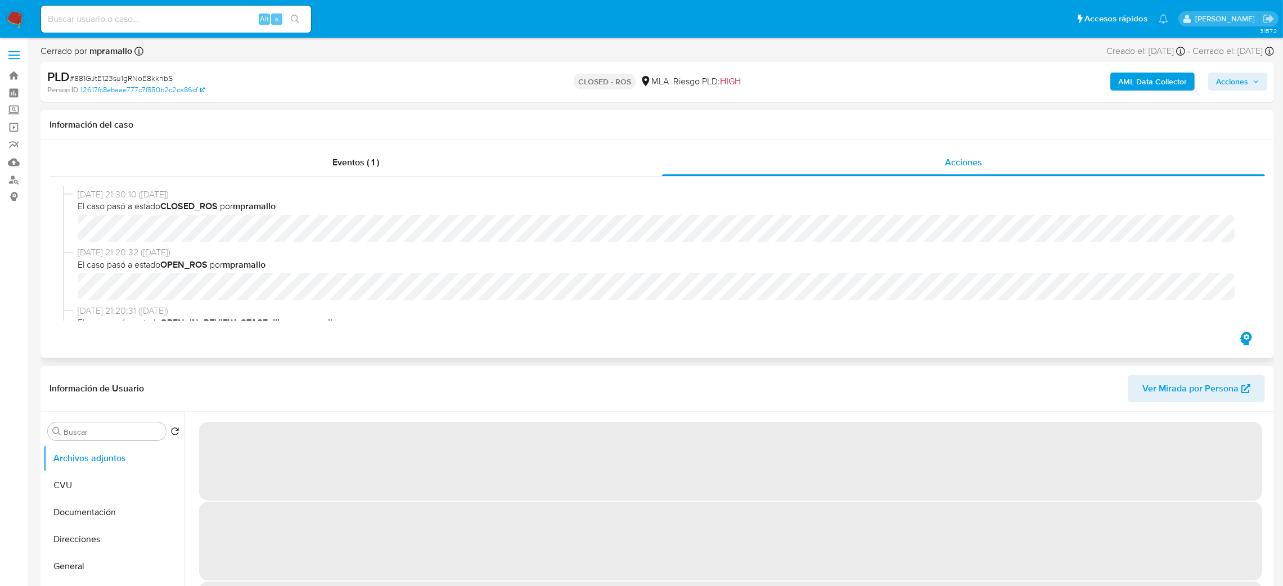
select select "10"
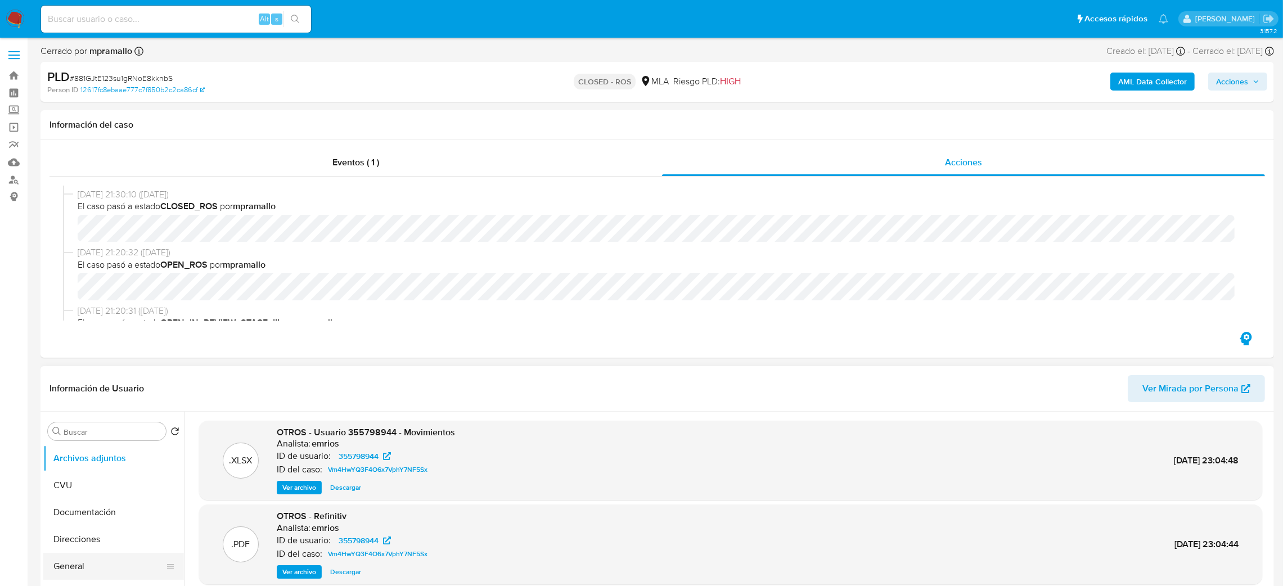
click at [83, 572] on button "General" at bounding box center [109, 566] width 132 height 27
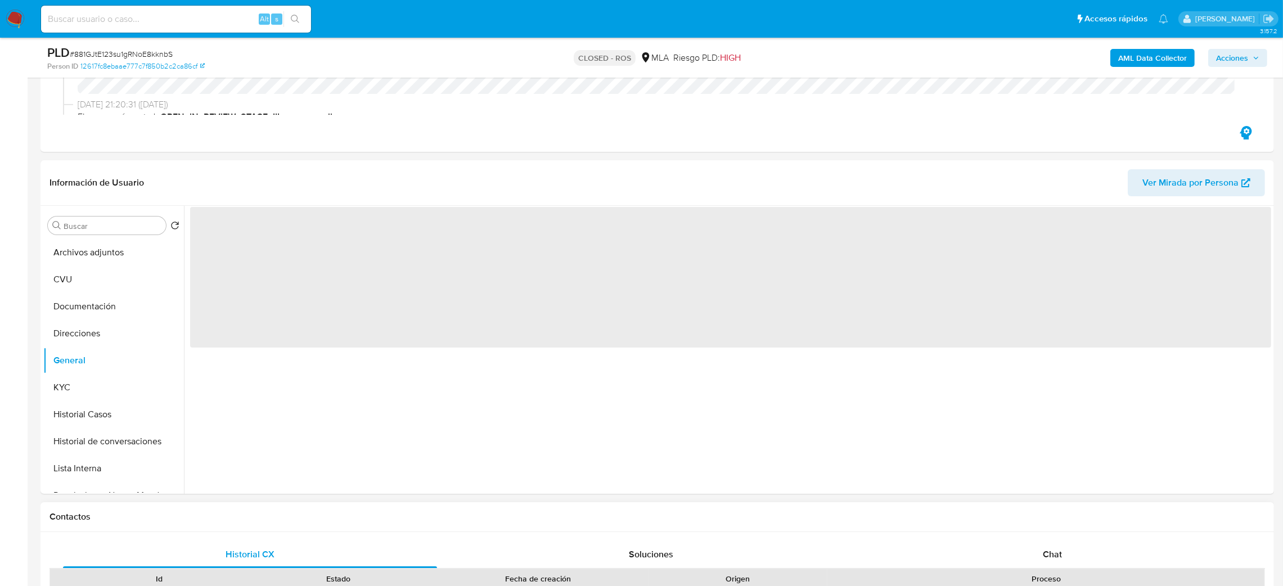
scroll to position [169, 0]
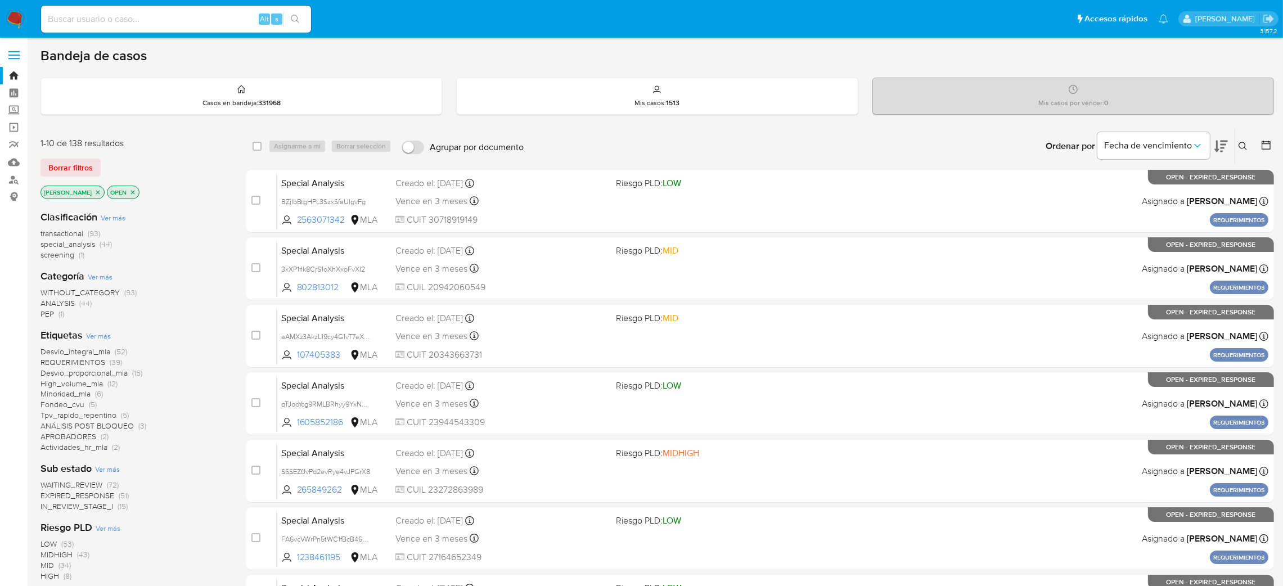
click at [1247, 147] on button at bounding box center [1244, 145] width 19 height 13
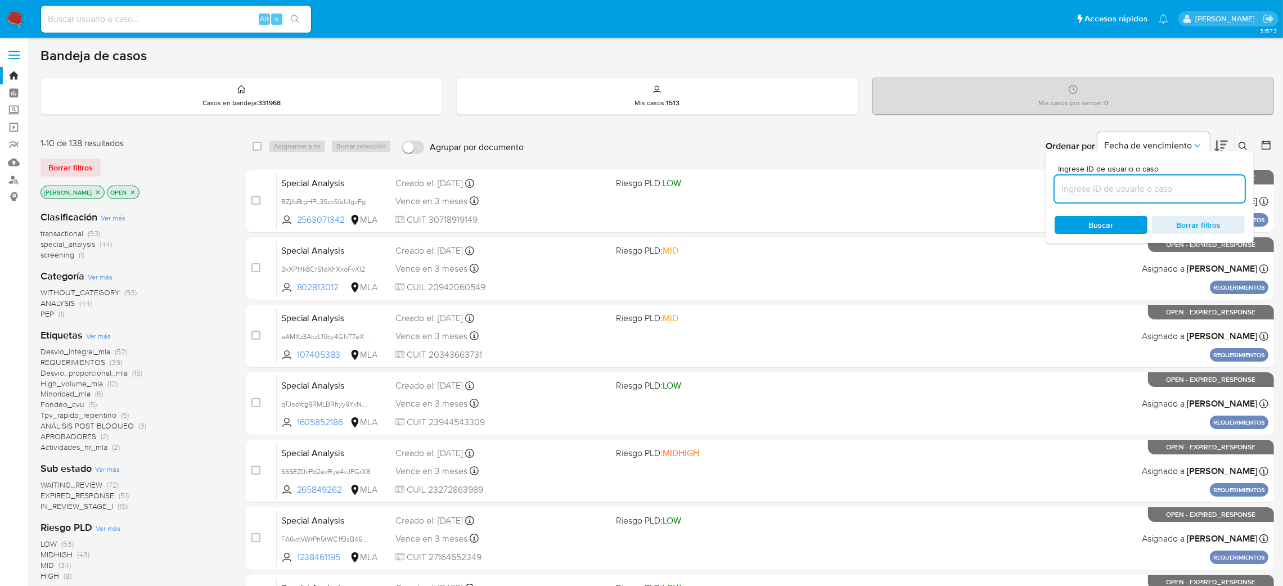
click at [1197, 184] on input at bounding box center [1150, 189] width 190 height 15
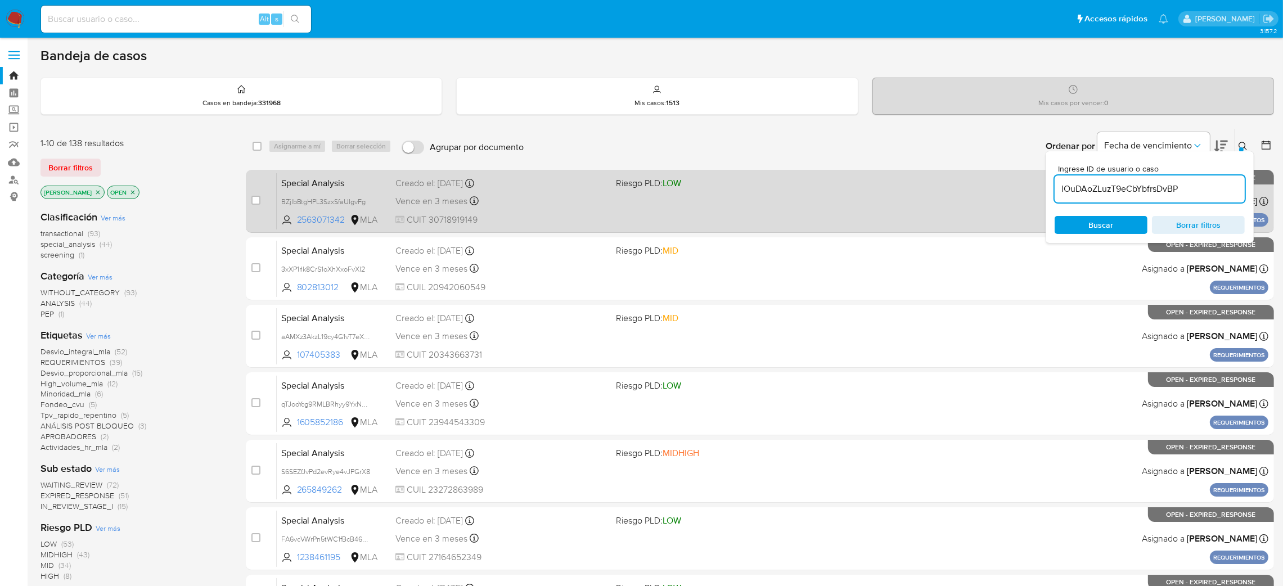
type input "lOuDAoZLuzT9eCbYbfrsDvBP"
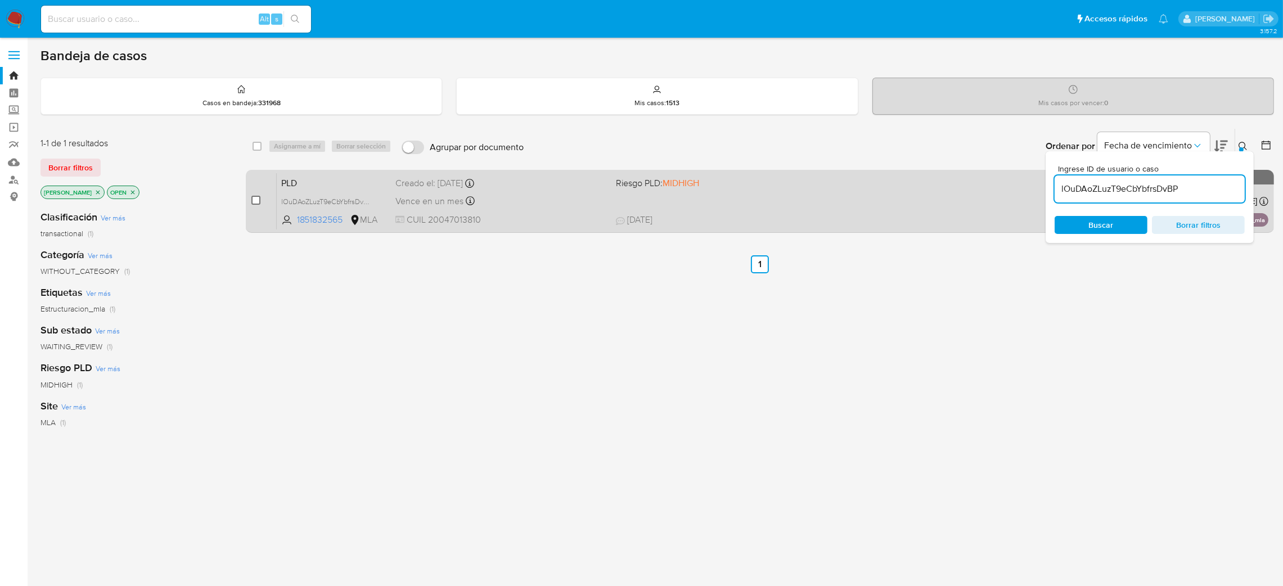
click at [256, 197] on input "checkbox" at bounding box center [255, 200] width 9 height 9
checkbox input "true"
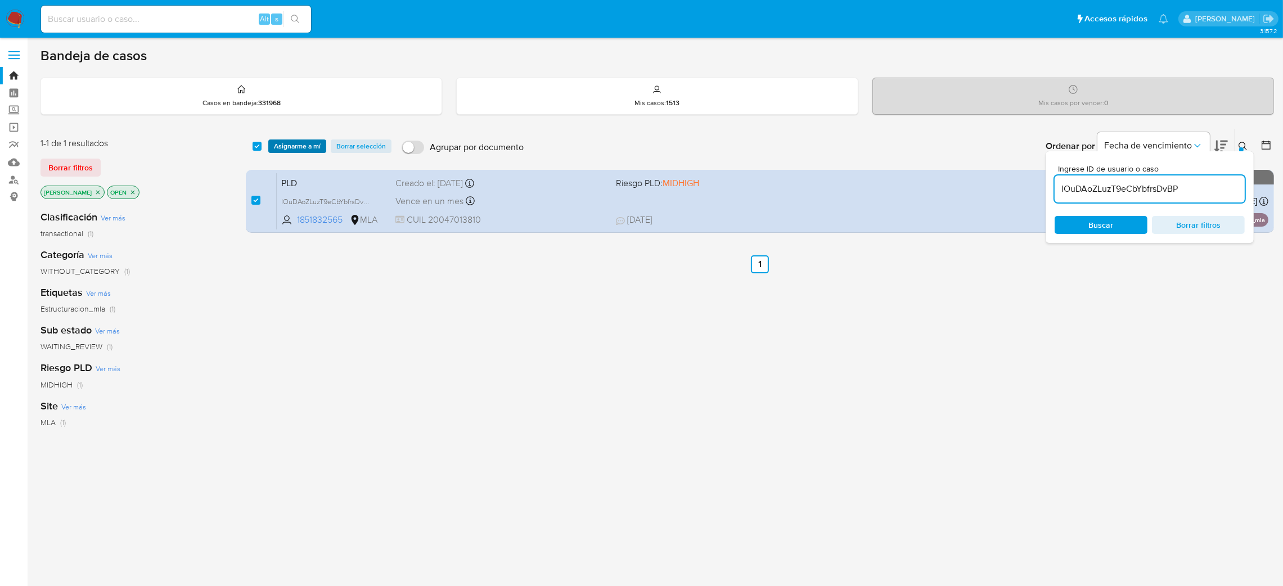
click at [281, 148] on span "Asignarme a mí" at bounding box center [297, 146] width 47 height 11
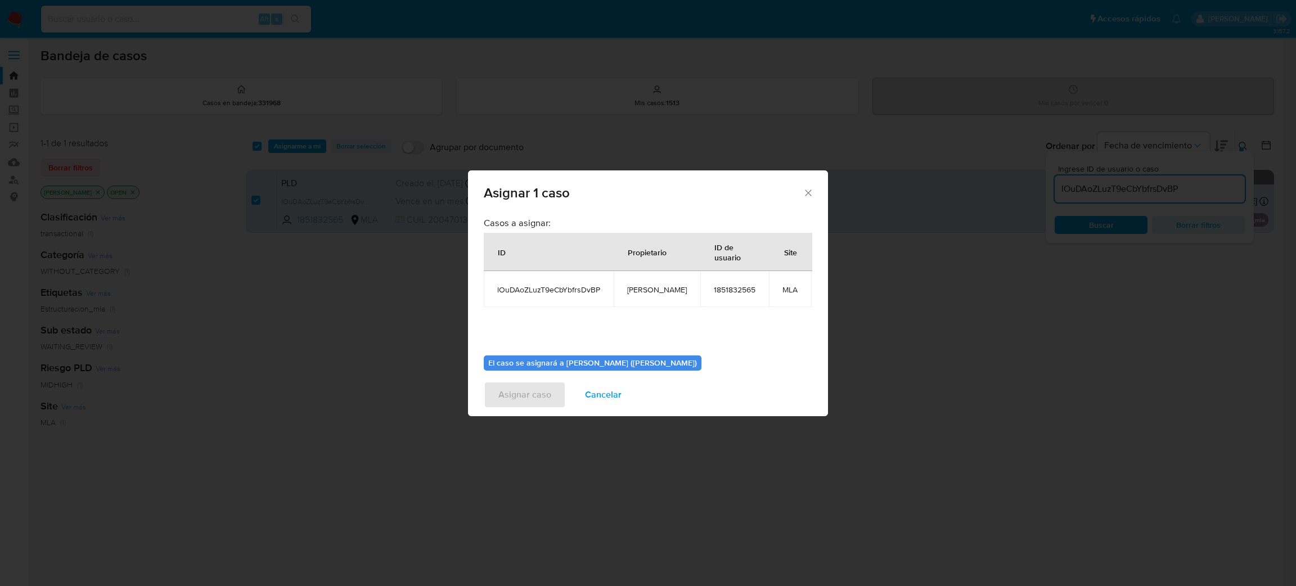
click at [643, 296] on td "[PERSON_NAME]" at bounding box center [657, 289] width 87 height 36
copy span "[PERSON_NAME]"
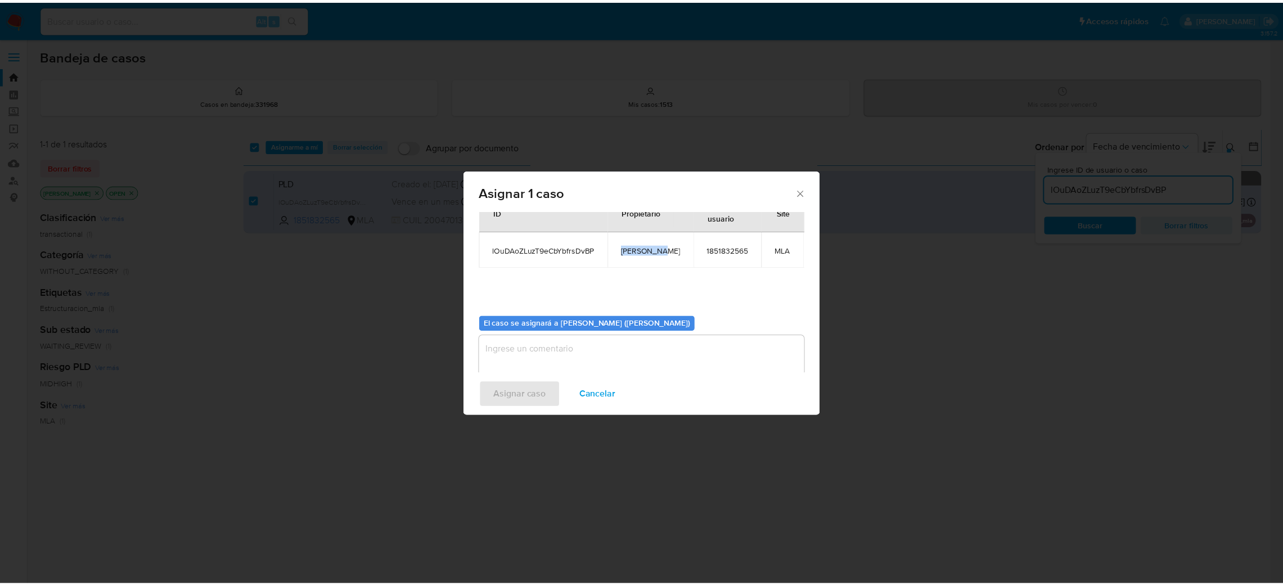
scroll to position [58, 0]
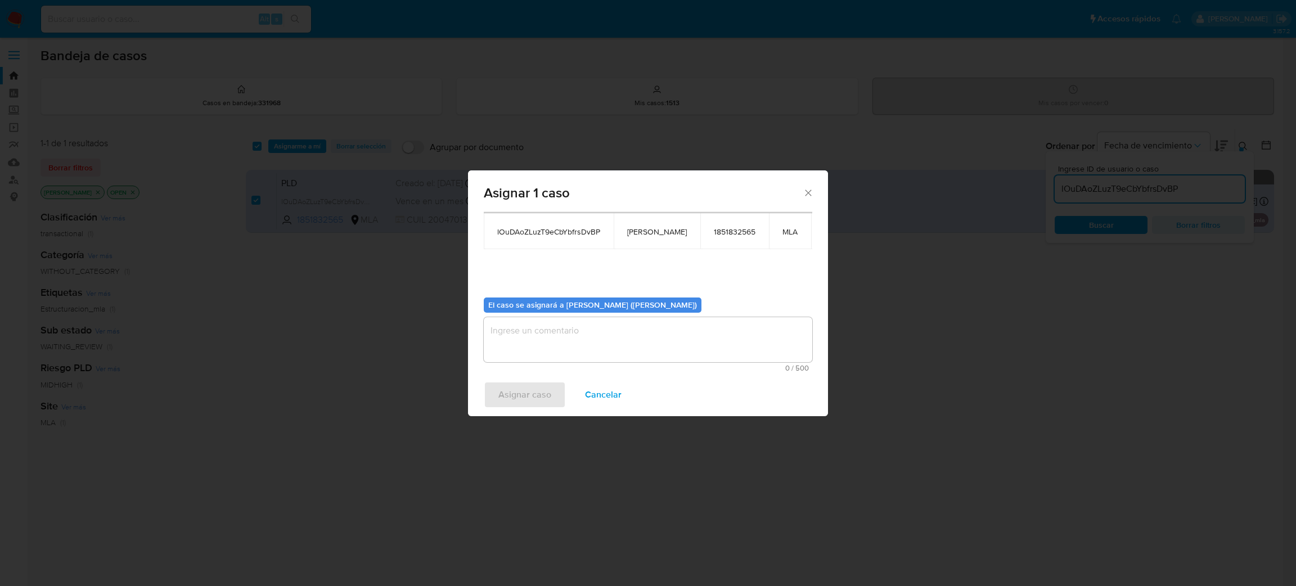
click at [573, 343] on textarea "assign-modal" at bounding box center [648, 339] width 328 height 45
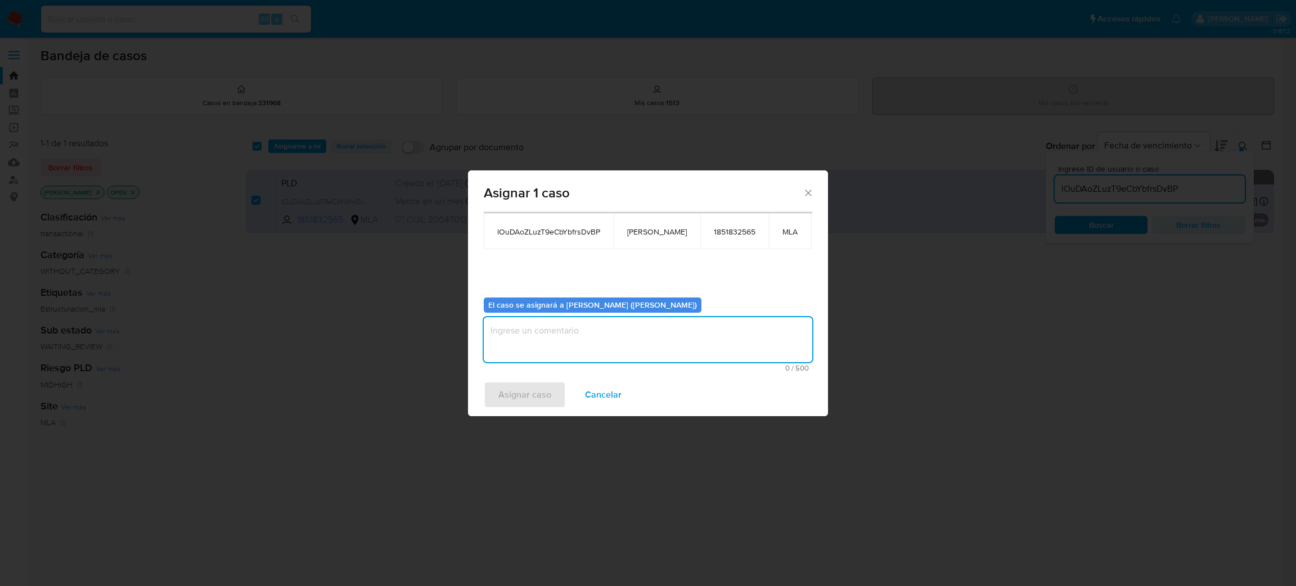
paste textarea "[PERSON_NAME]"
type textarea "[PERSON_NAME]"
click at [538, 403] on span "Asignar caso" at bounding box center [524, 394] width 53 height 25
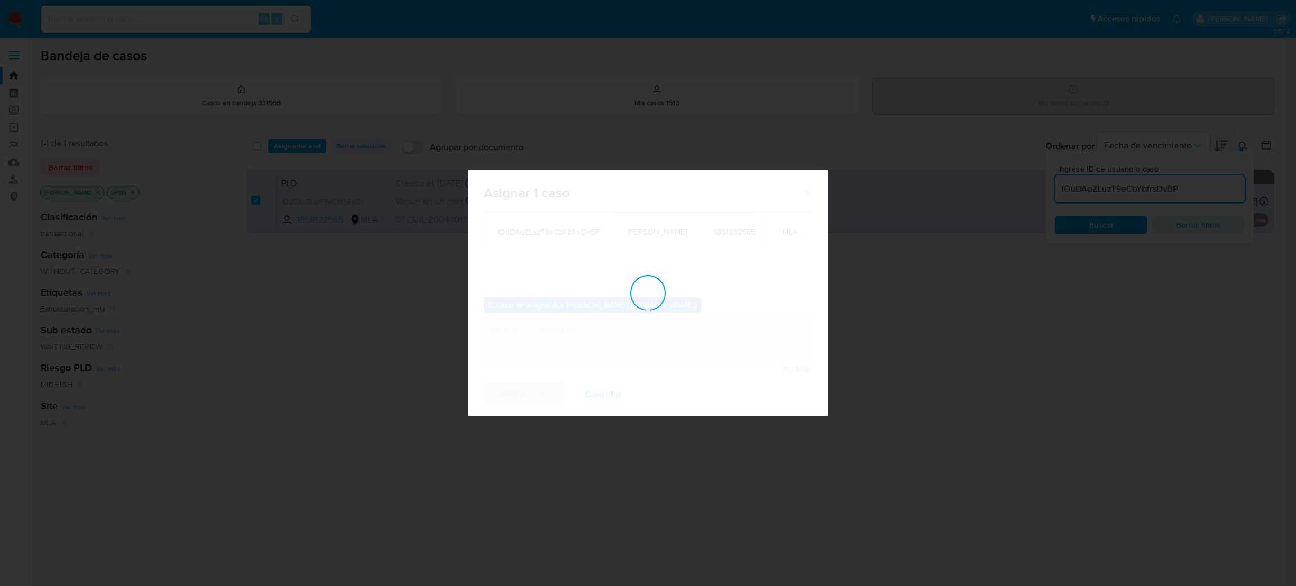
checkbox input "false"
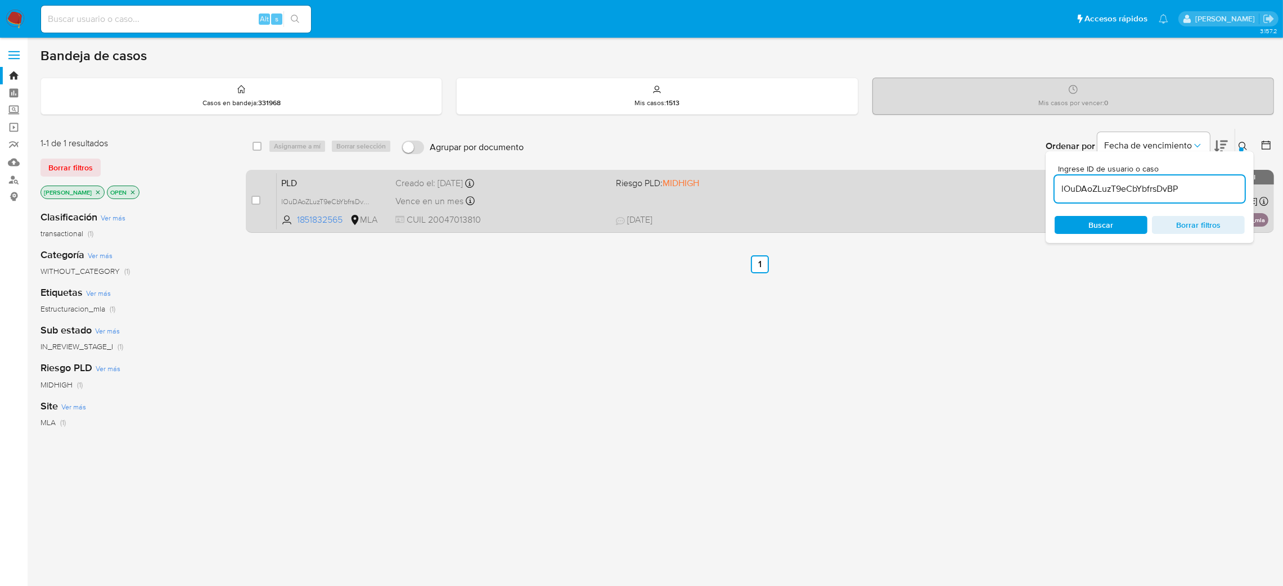
click at [509, 226] on div "PLD lOuDAoZLuzT9eCbYbfrsDvBP 1851832565 MLA Riesgo PLD: MIDHIGH Creado el: 12/0…" at bounding box center [773, 201] width 992 height 57
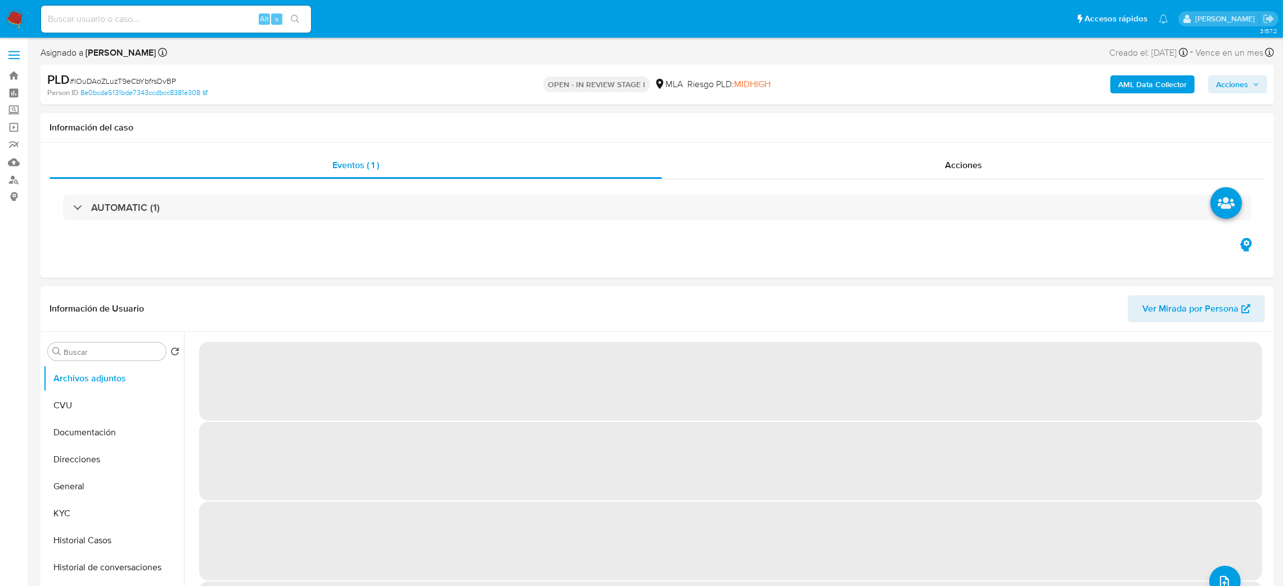
select select "10"
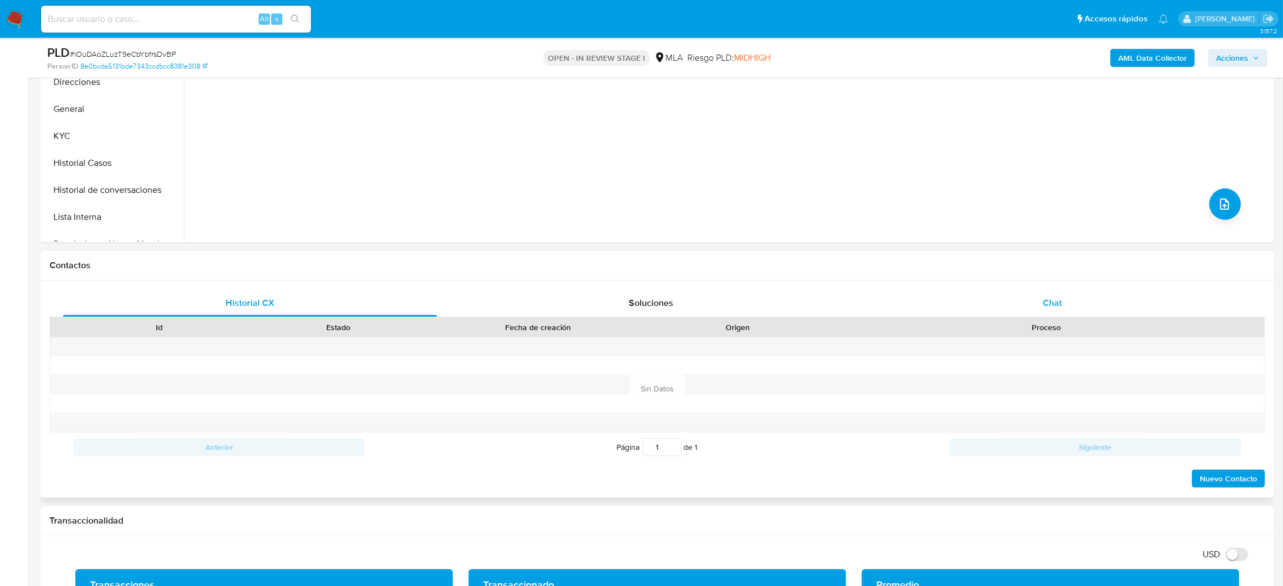
click at [1025, 316] on div "Chat" at bounding box center [1052, 303] width 374 height 27
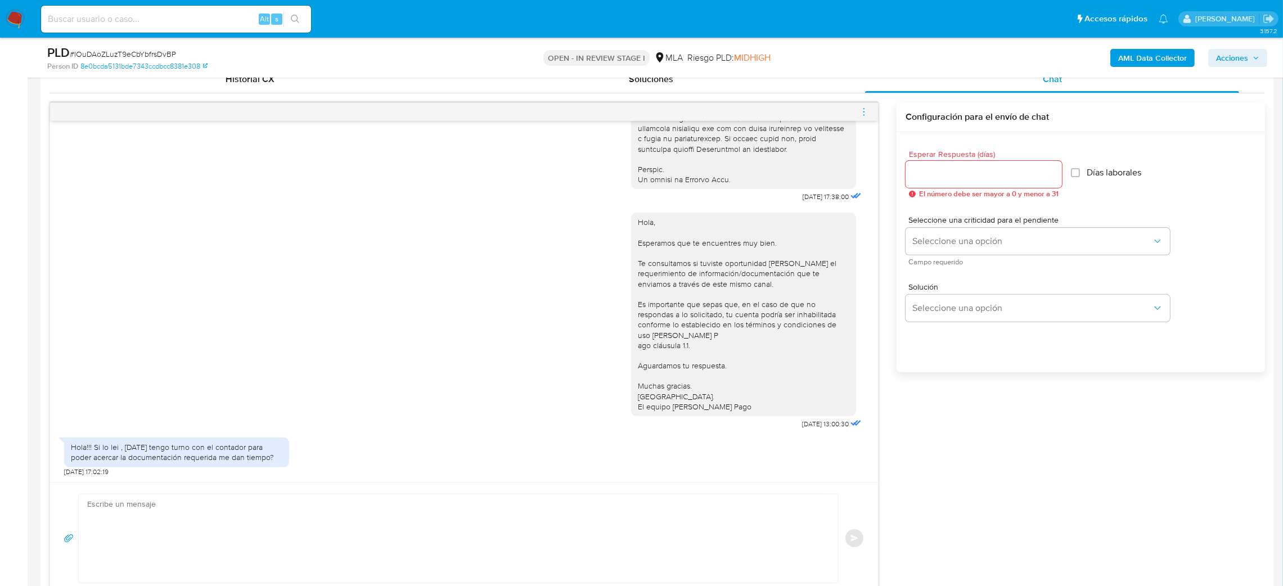
scroll to position [591, 0]
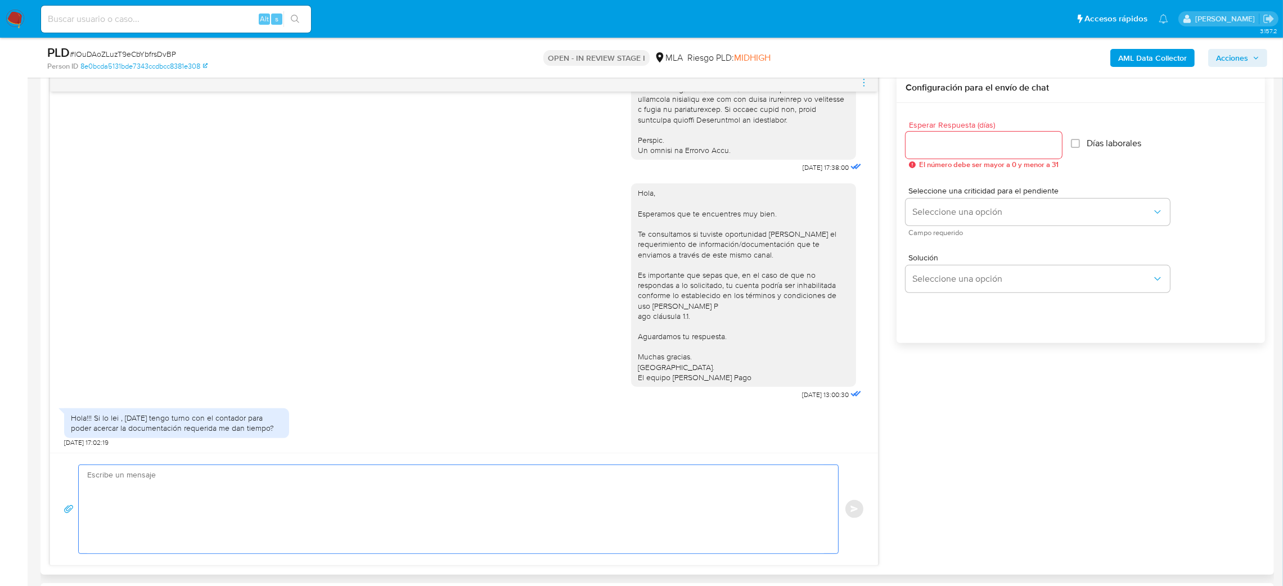
click at [116, 477] on textarea at bounding box center [455, 509] width 737 height 88
paste textarea "Hola XXX, Muchas gracias por tu respuesta. Analizamos tu caso y verificamos que…"
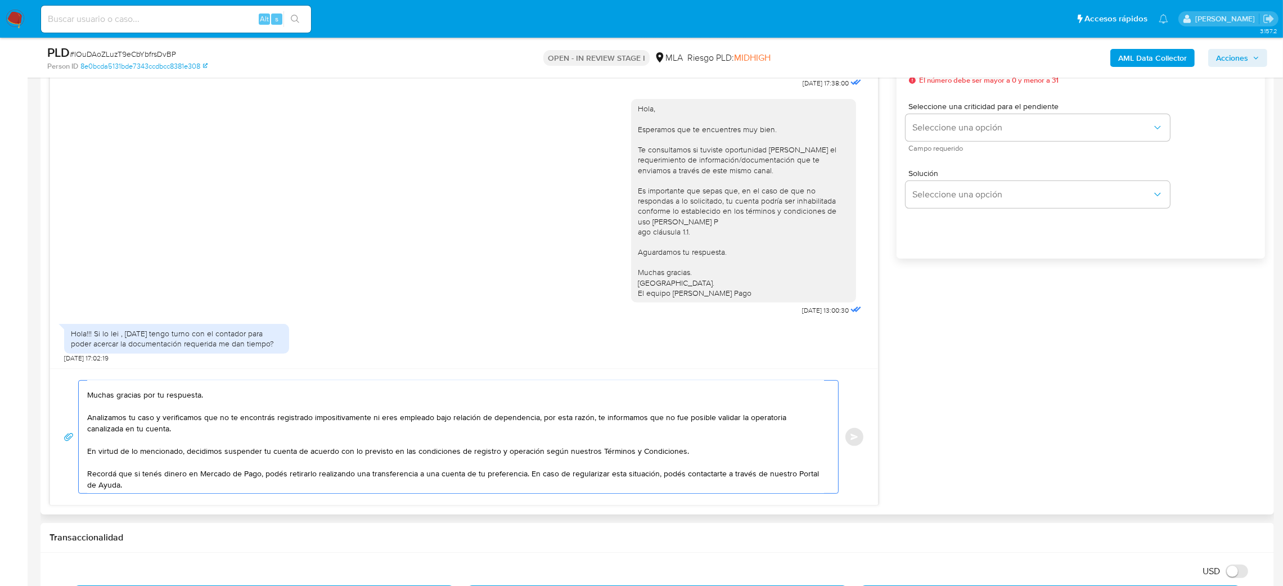
scroll to position [0, 0]
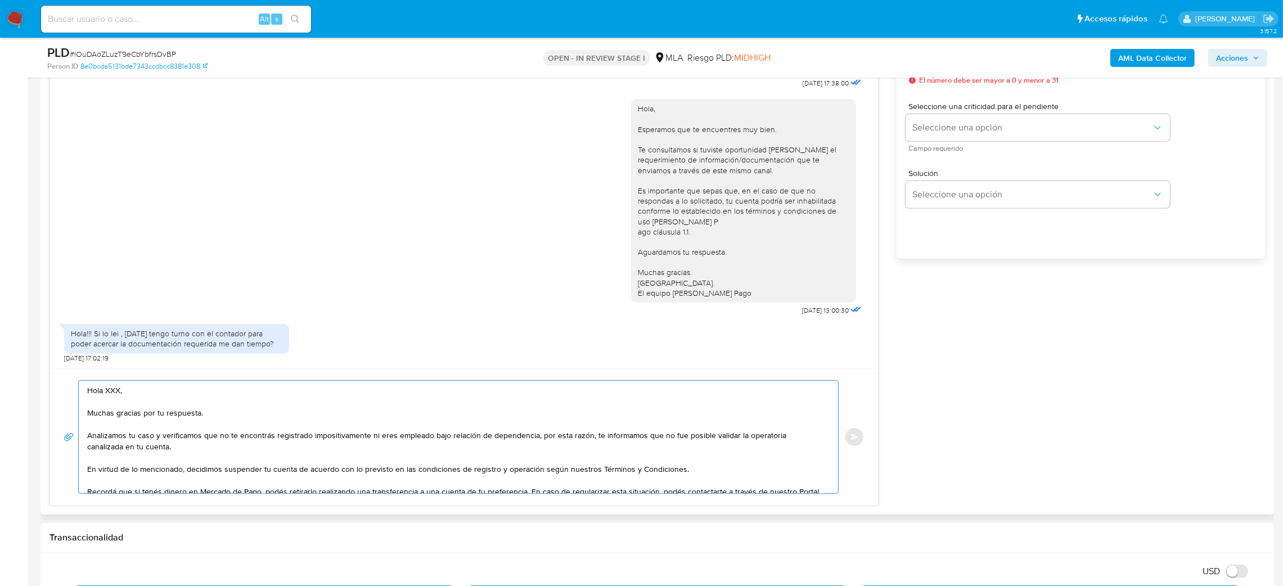
drag, startPoint x: 122, startPoint y: 395, endPoint x: 103, endPoint y: 395, distance: 18.6
click at [103, 395] on textarea "Hola XXX, Muchas gracias por tu respuesta. Analizamos tu caso y verificamos que…" at bounding box center [455, 437] width 737 height 112
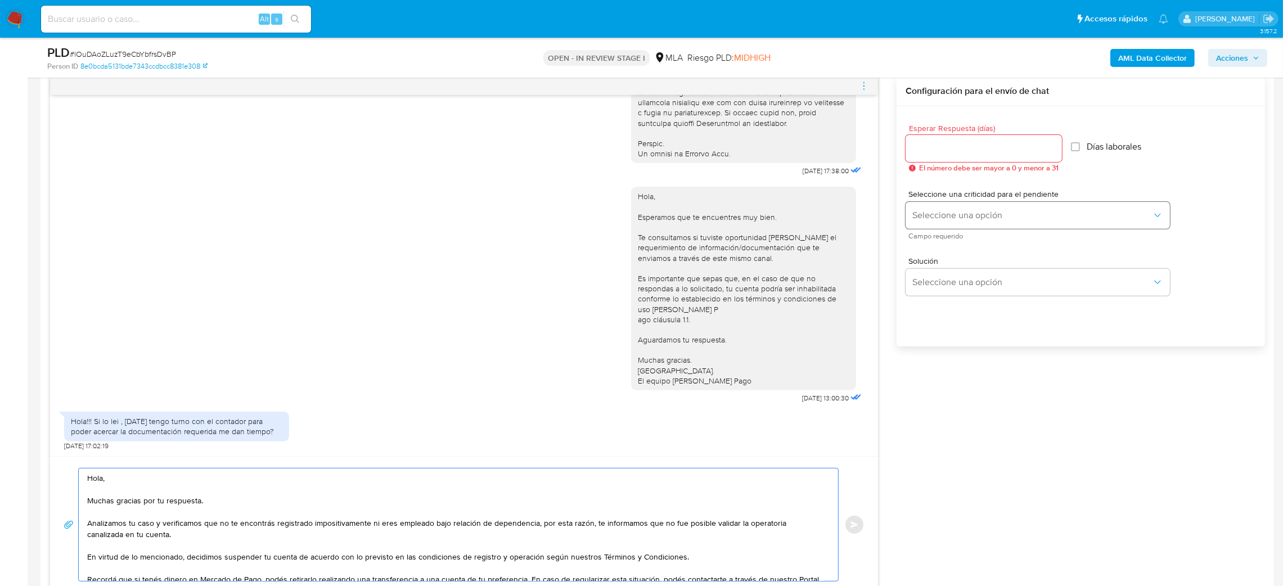
scroll to position [506, 0]
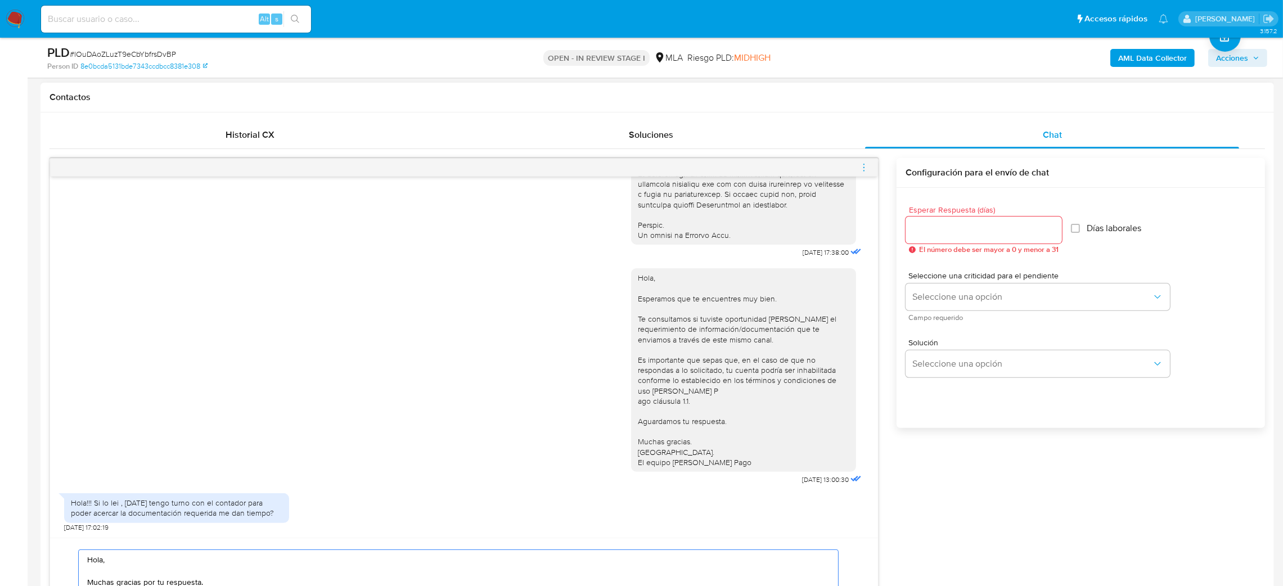
type textarea "Hola, Muchas gracias por tu respuesta. Analizamos tu caso y verificamos que no …"
click at [927, 232] on input "Esperar Respuesta (días)" at bounding box center [983, 230] width 156 height 15
type input "0"
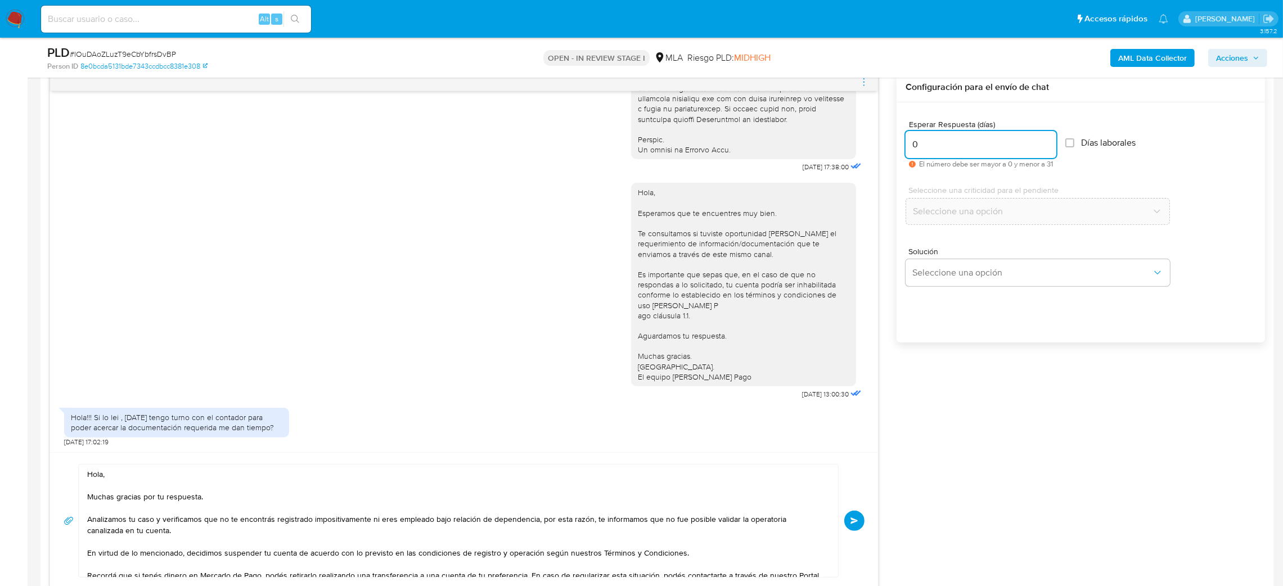
scroll to position [591, 0]
drag, startPoint x: 927, startPoint y: 146, endPoint x: 905, endPoint y: 147, distance: 22.0
click at [905, 147] on input "0" at bounding box center [980, 145] width 151 height 15
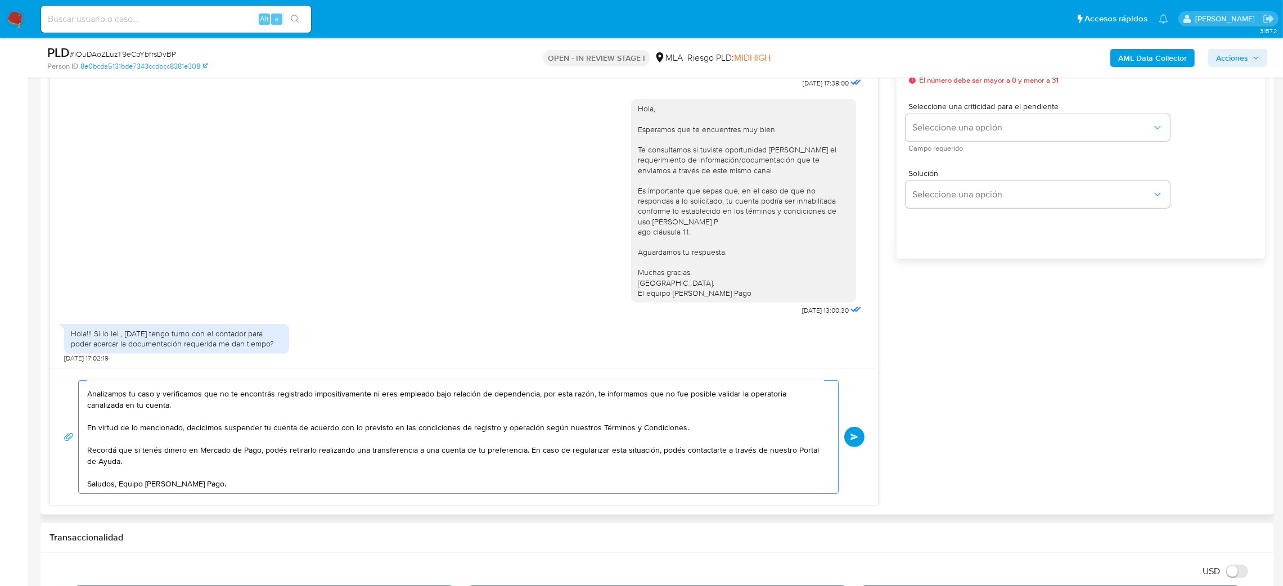
scroll to position [0, 0]
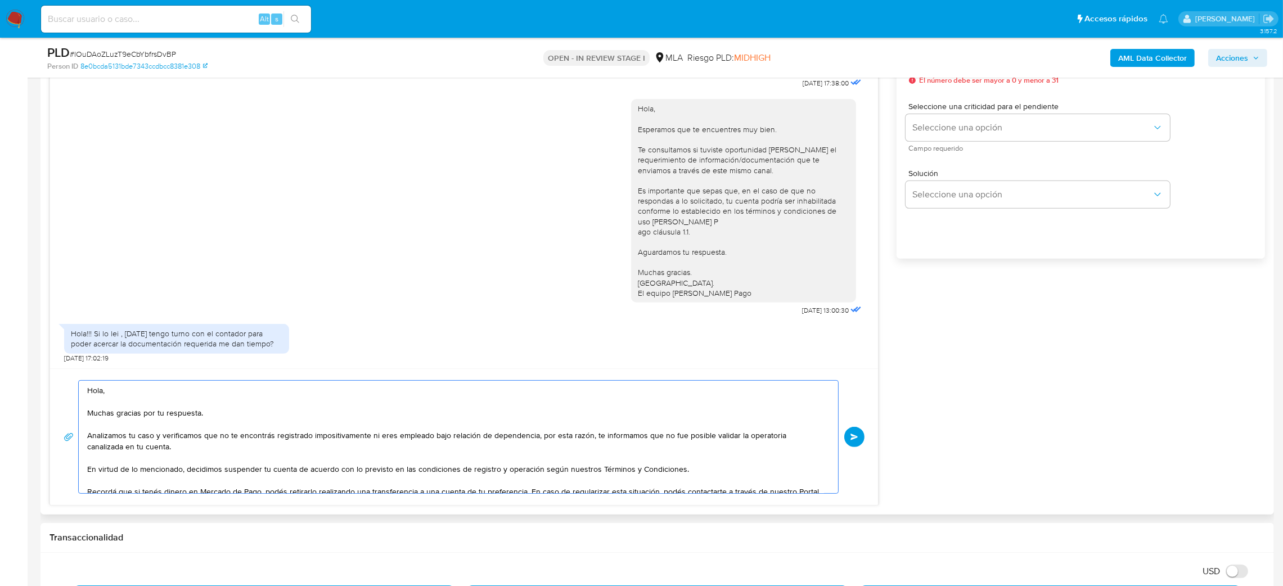
drag, startPoint x: 227, startPoint y: 472, endPoint x: 85, endPoint y: 380, distance: 169.1
click at [86, 379] on div "Hola, Muchas gracias por tu respuesta. Analizamos tu caso y verificamos que no …" at bounding box center [464, 436] width 828 height 137
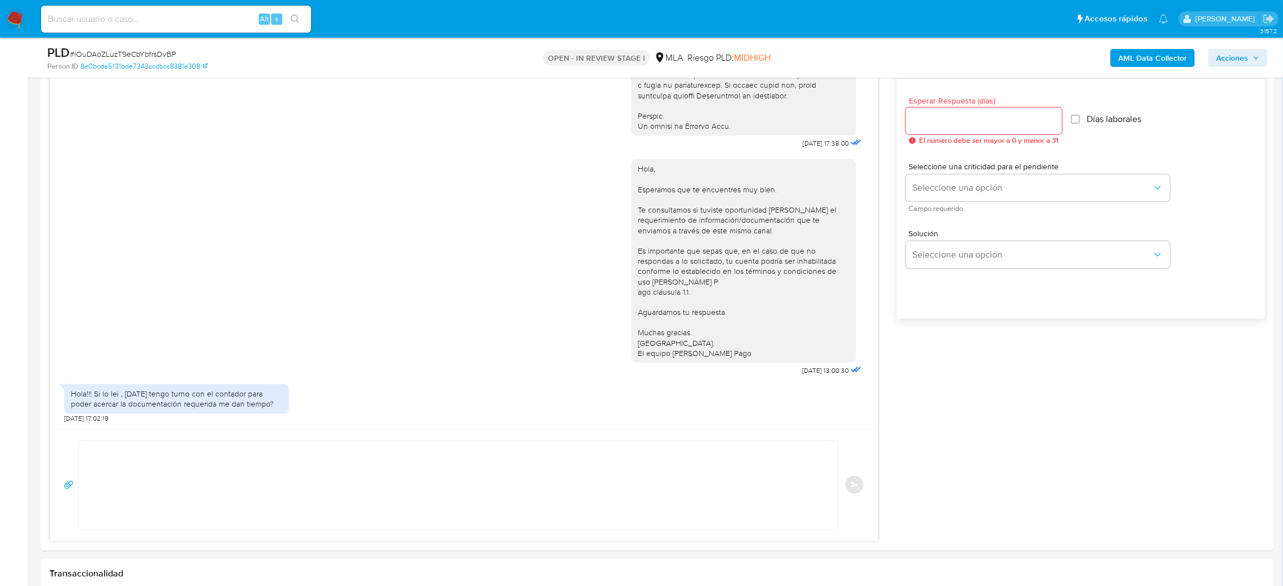
scroll to position [506, 0]
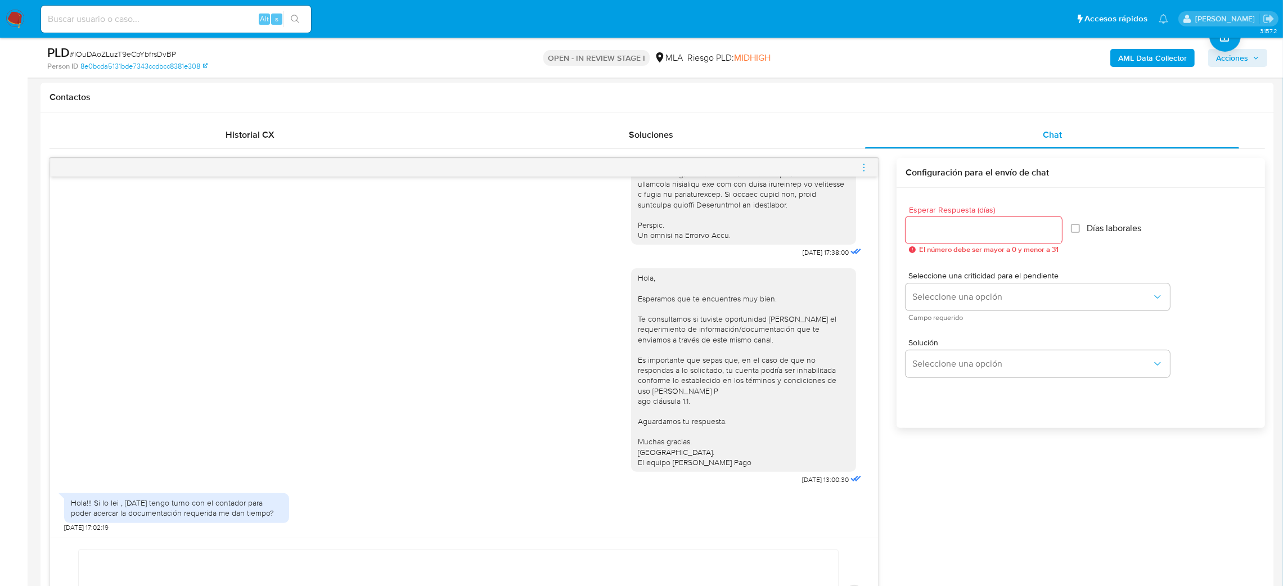
click at [17, 13] on img at bounding box center [15, 19] width 19 height 19
